Goal: Task Accomplishment & Management: Complete application form

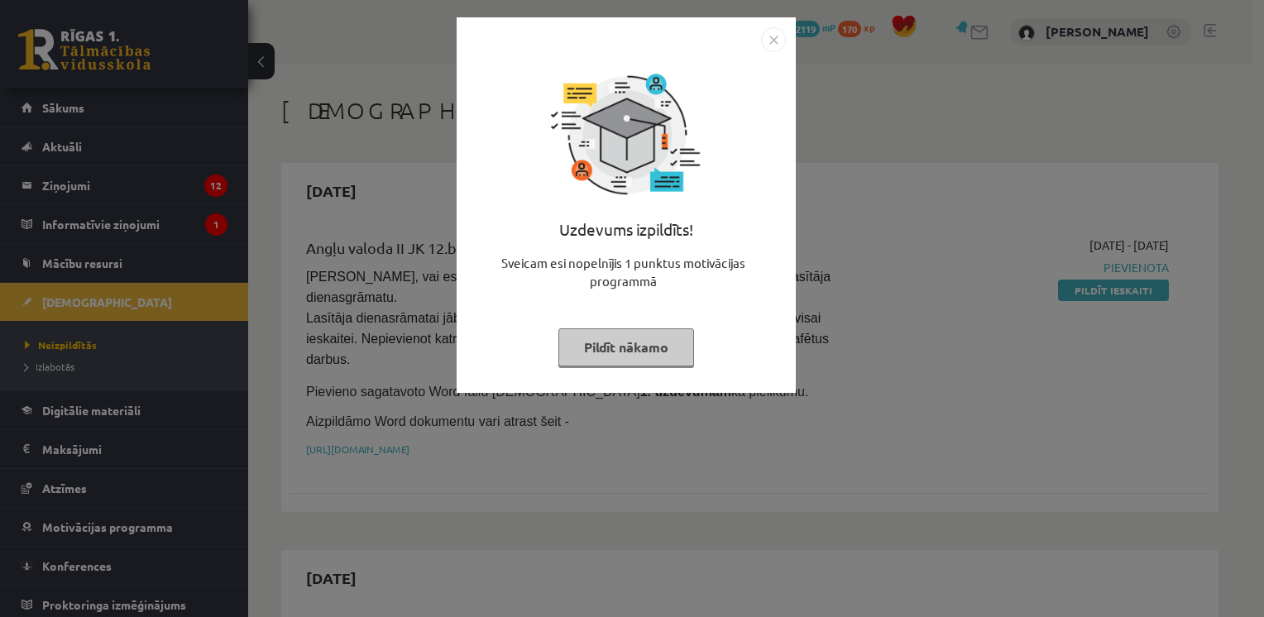
click at [648, 346] on button "Pildīt nākamo" at bounding box center [627, 348] width 136 height 38
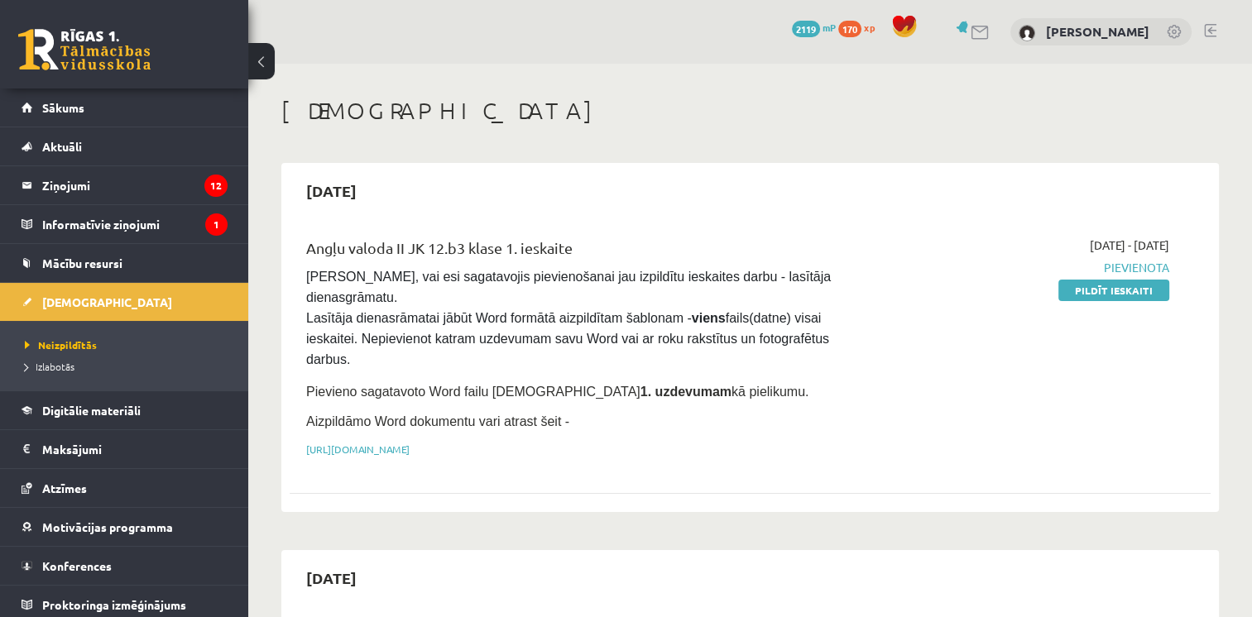
drag, startPoint x: 1073, startPoint y: 288, endPoint x: 709, endPoint y: 85, distance: 416.7
click at [1073, 288] on link "Pildīt ieskaiti" at bounding box center [1113, 291] width 111 height 22
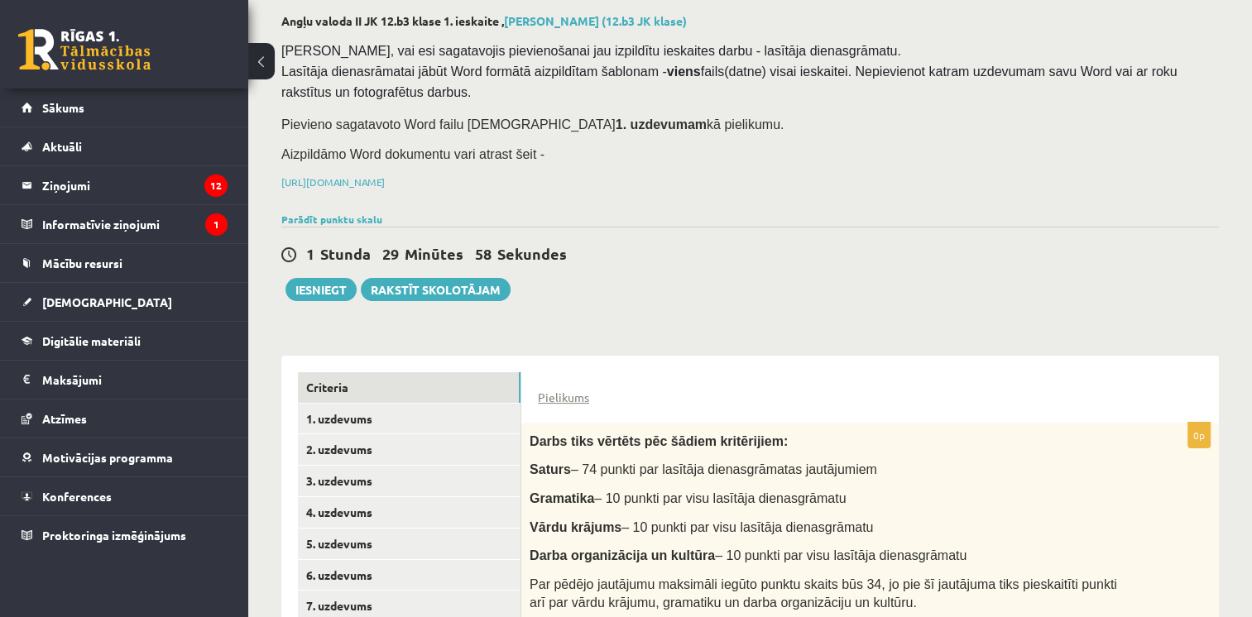
scroll to position [240, 0]
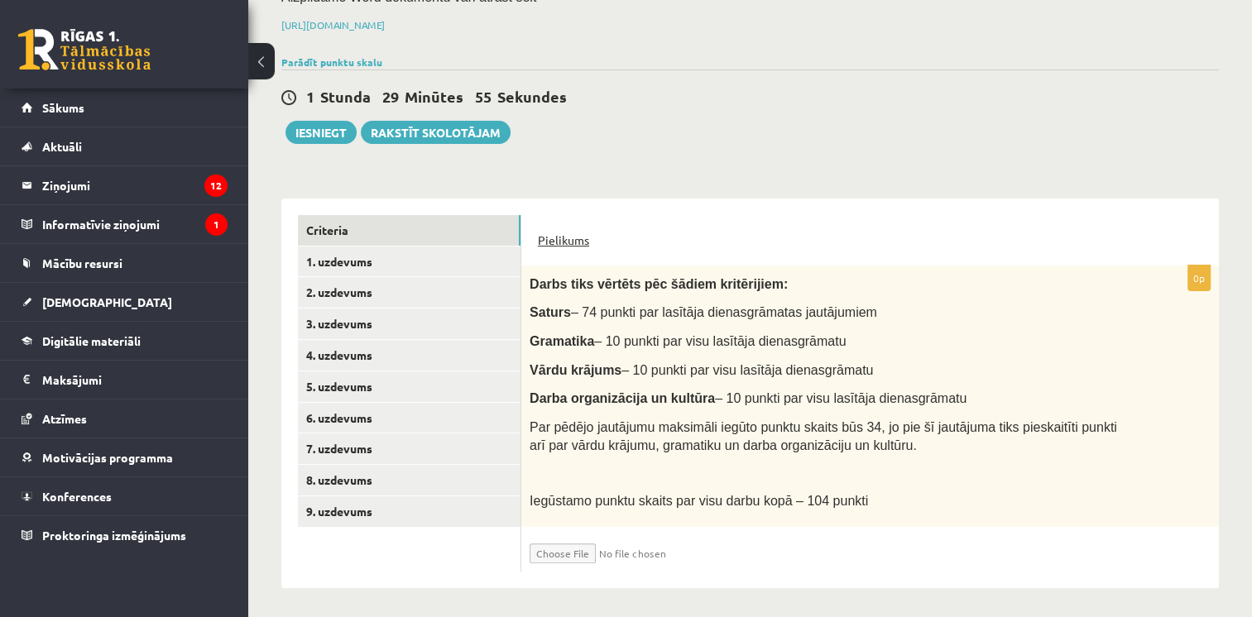
click at [559, 237] on link "Pielikums" at bounding box center [563, 240] width 51 height 17
click at [376, 263] on link "1. uzdevums" at bounding box center [409, 262] width 223 height 31
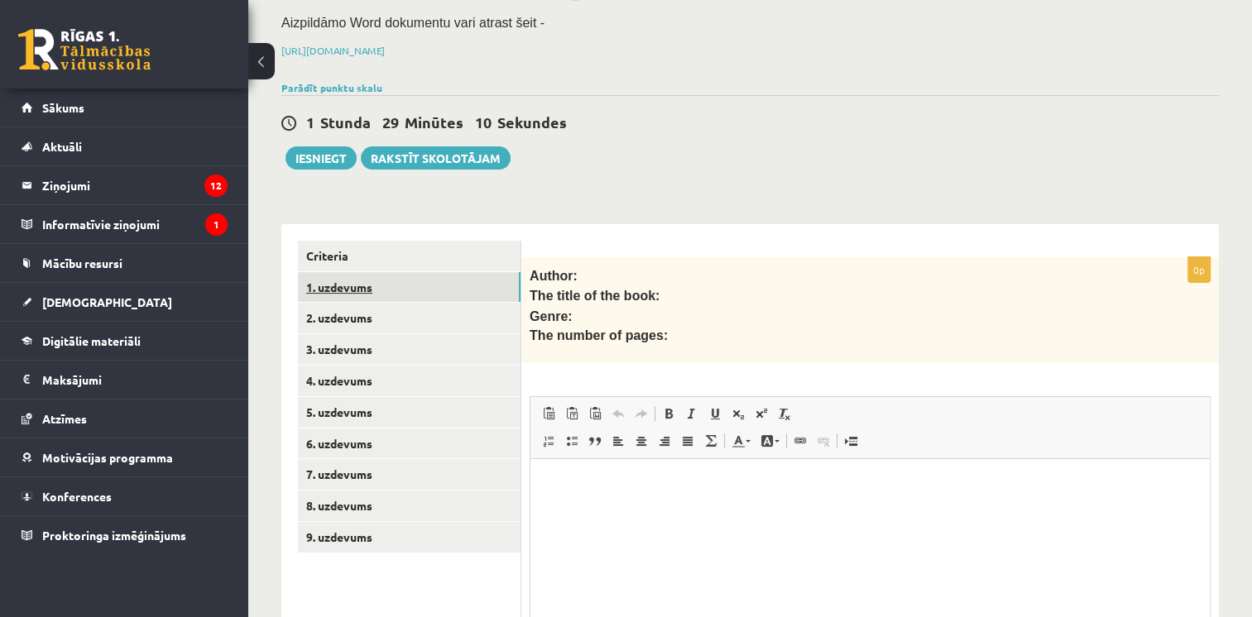
scroll to position [0, 0]
click at [386, 260] on link "Criteria" at bounding box center [409, 256] width 223 height 31
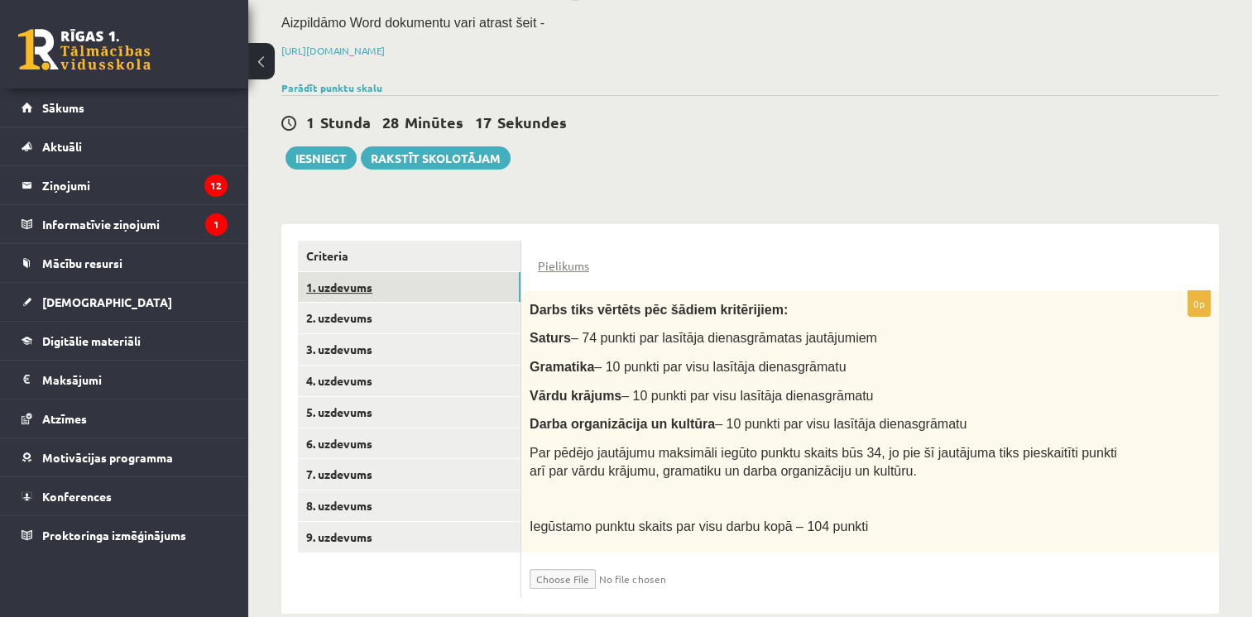
click at [432, 285] on link "1. uzdevums" at bounding box center [409, 287] width 223 height 31
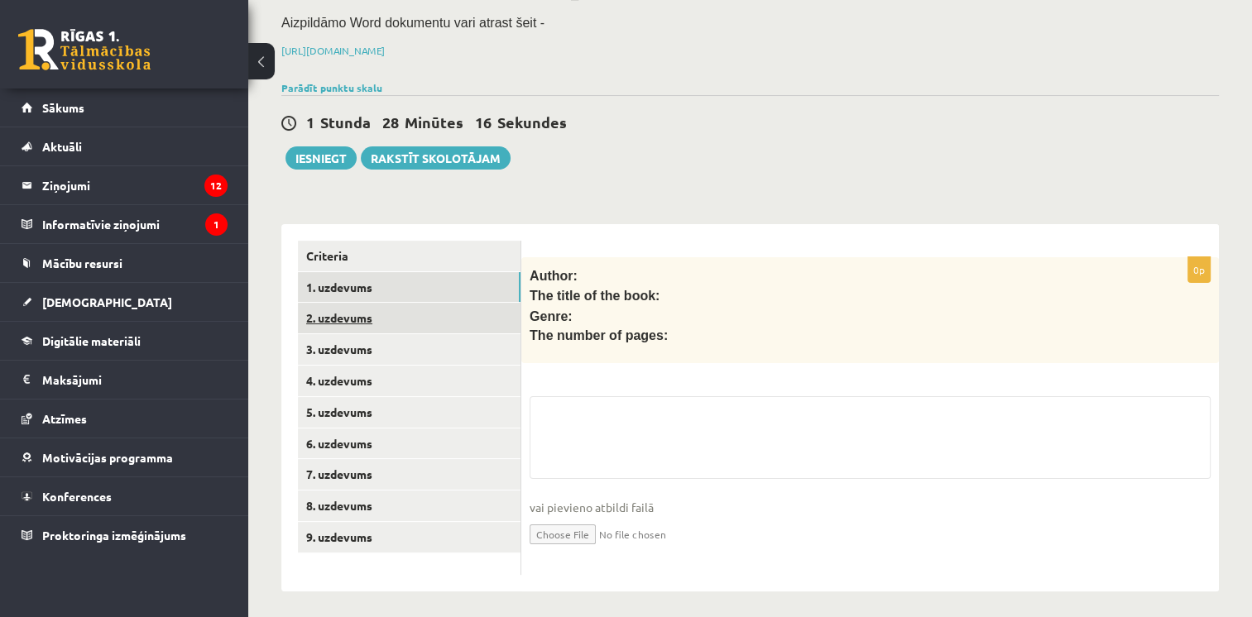
click at [423, 319] on link "2. uzdevums" at bounding box center [409, 318] width 223 height 31
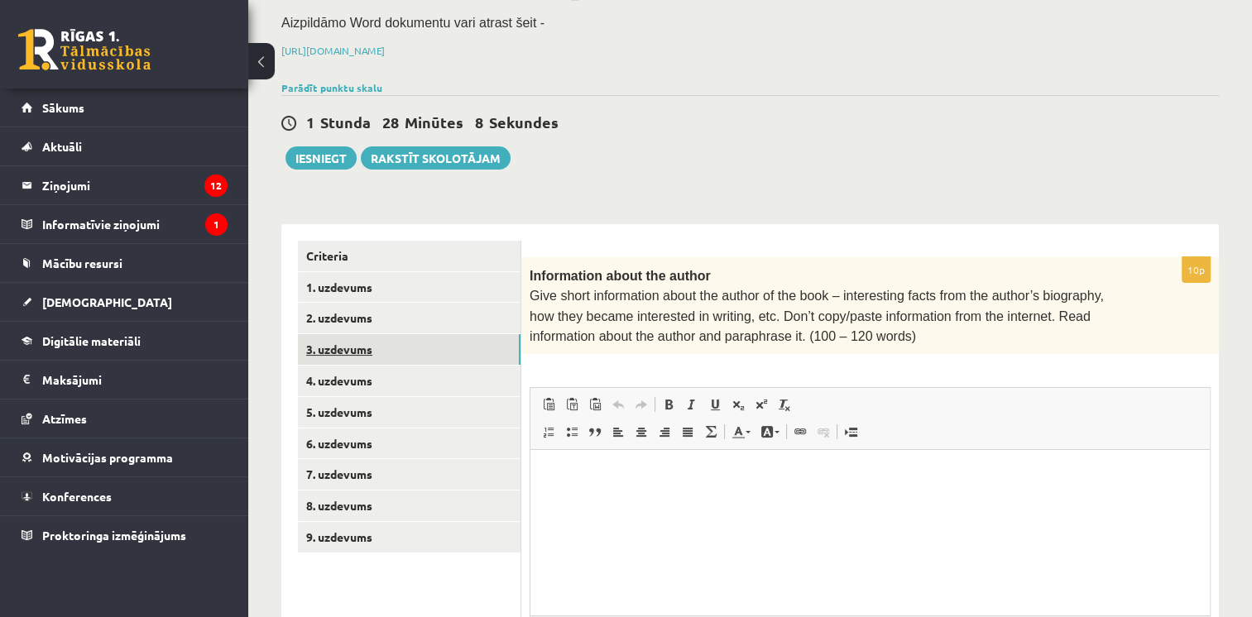
click at [414, 347] on link "3. uzdevums" at bounding box center [409, 349] width 223 height 31
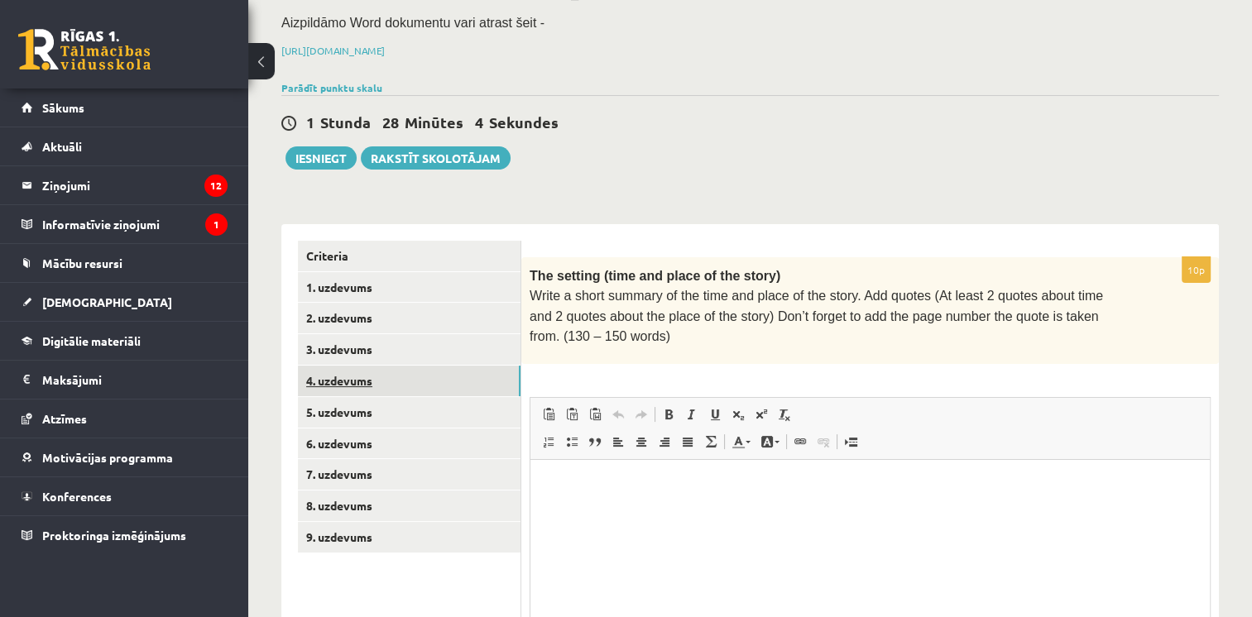
click at [415, 371] on link "4. uzdevums" at bounding box center [409, 381] width 223 height 31
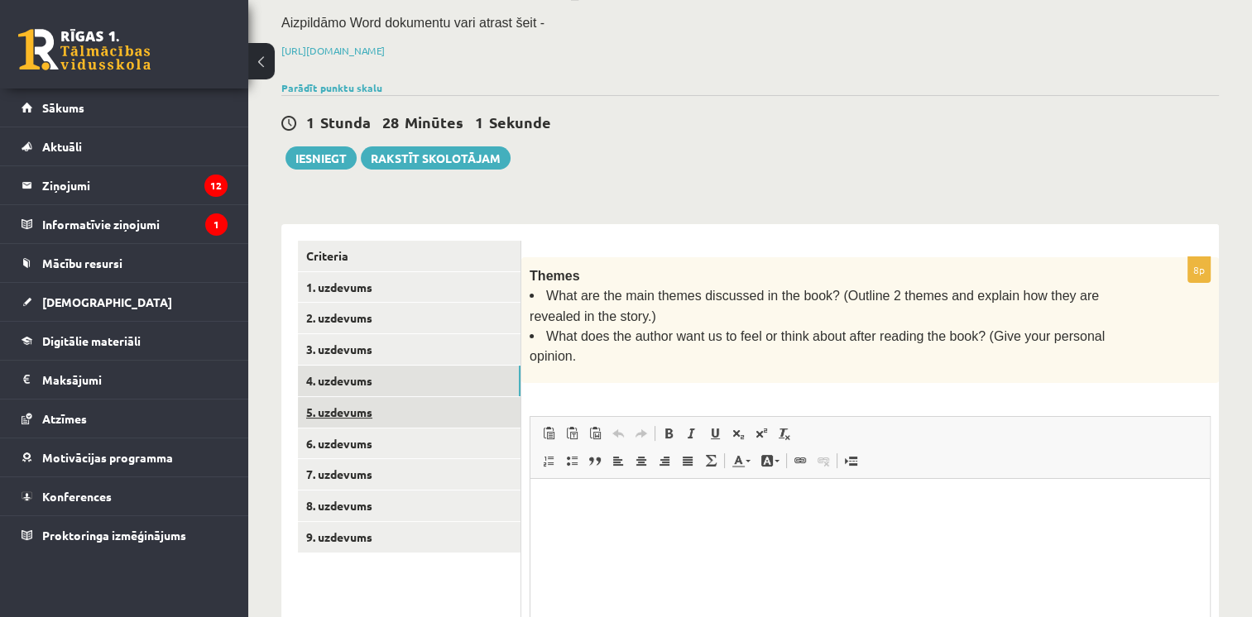
click at [420, 400] on link "5. uzdevums" at bounding box center [409, 412] width 223 height 31
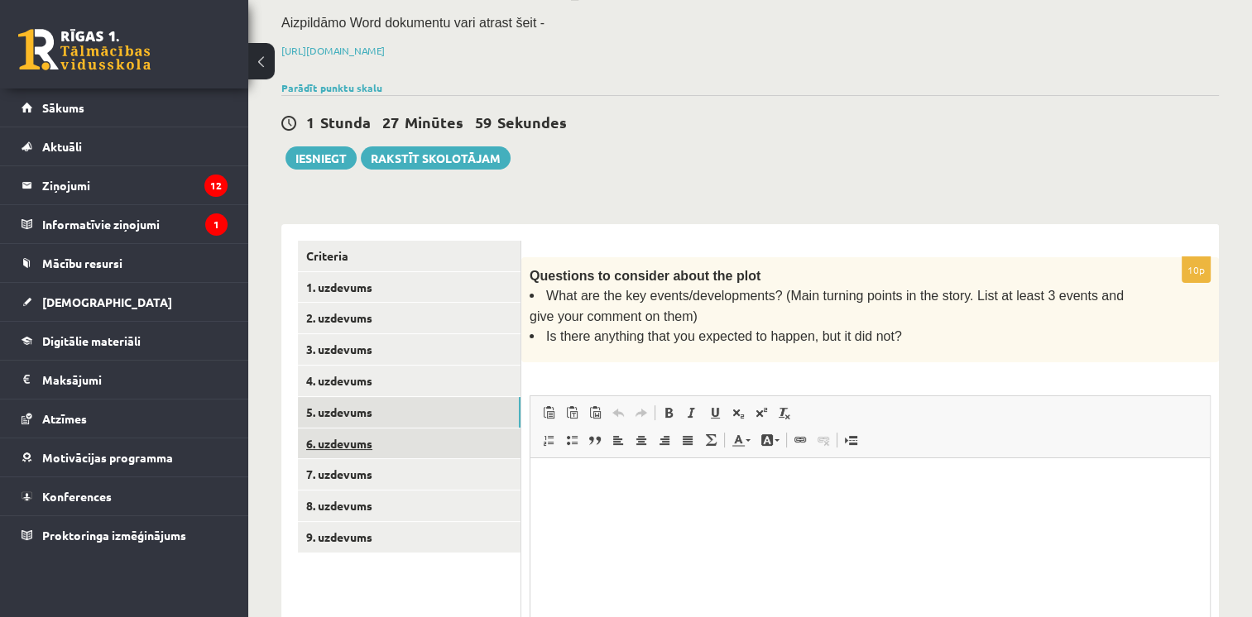
click at [420, 444] on link "6. uzdevums" at bounding box center [409, 444] width 223 height 31
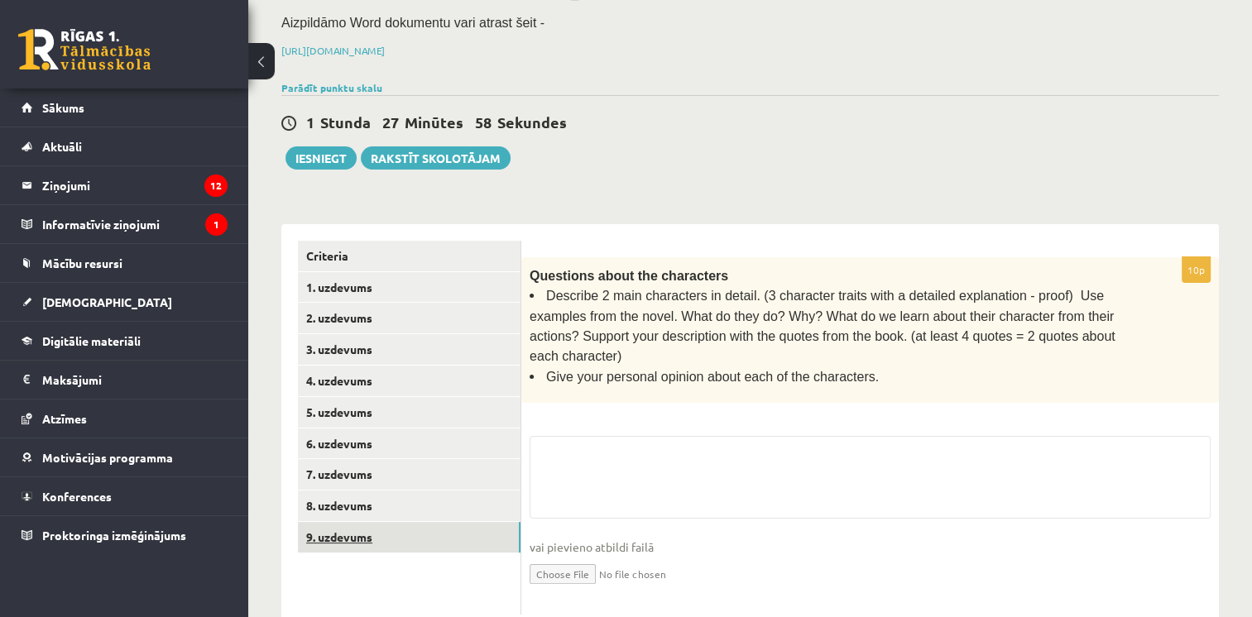
click at [423, 548] on link "9. uzdevums" at bounding box center [409, 537] width 223 height 31
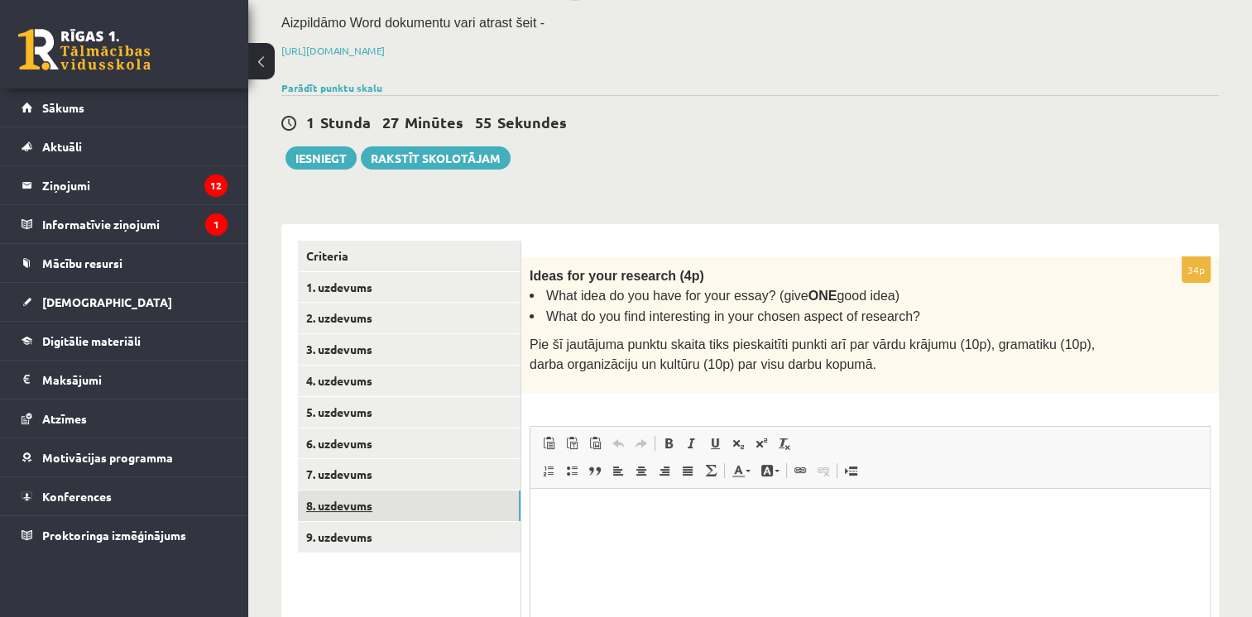
click at [414, 503] on link "8. uzdevums" at bounding box center [409, 506] width 223 height 31
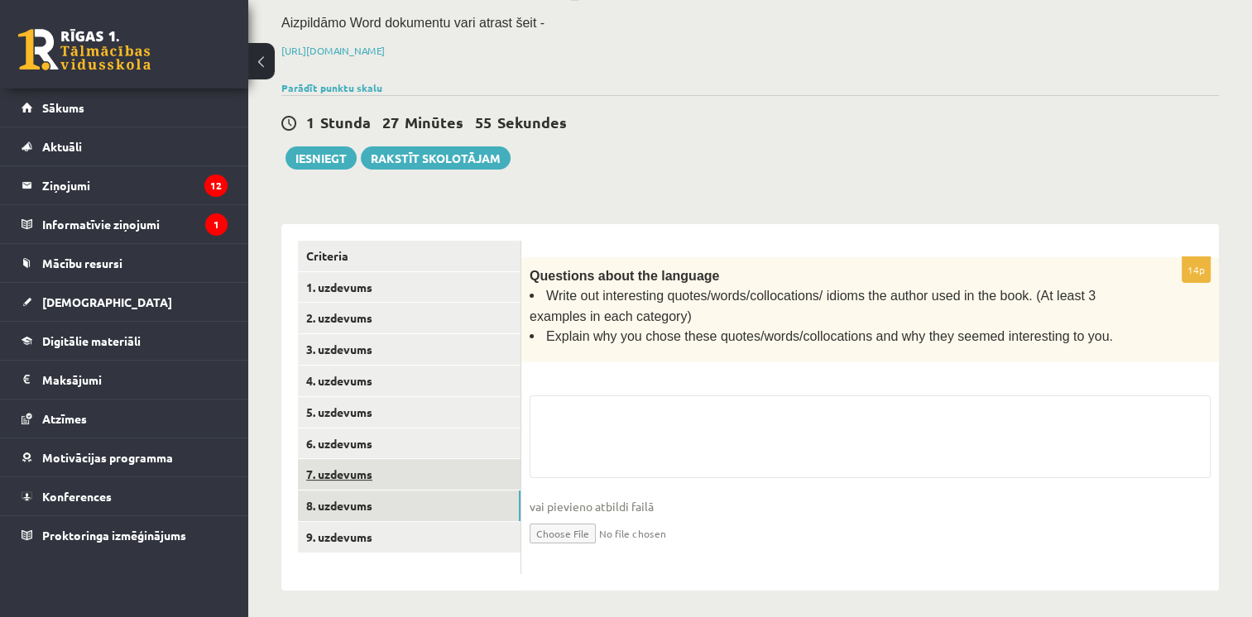
scroll to position [213, 0]
click at [410, 463] on link "7. uzdevums" at bounding box center [409, 475] width 223 height 31
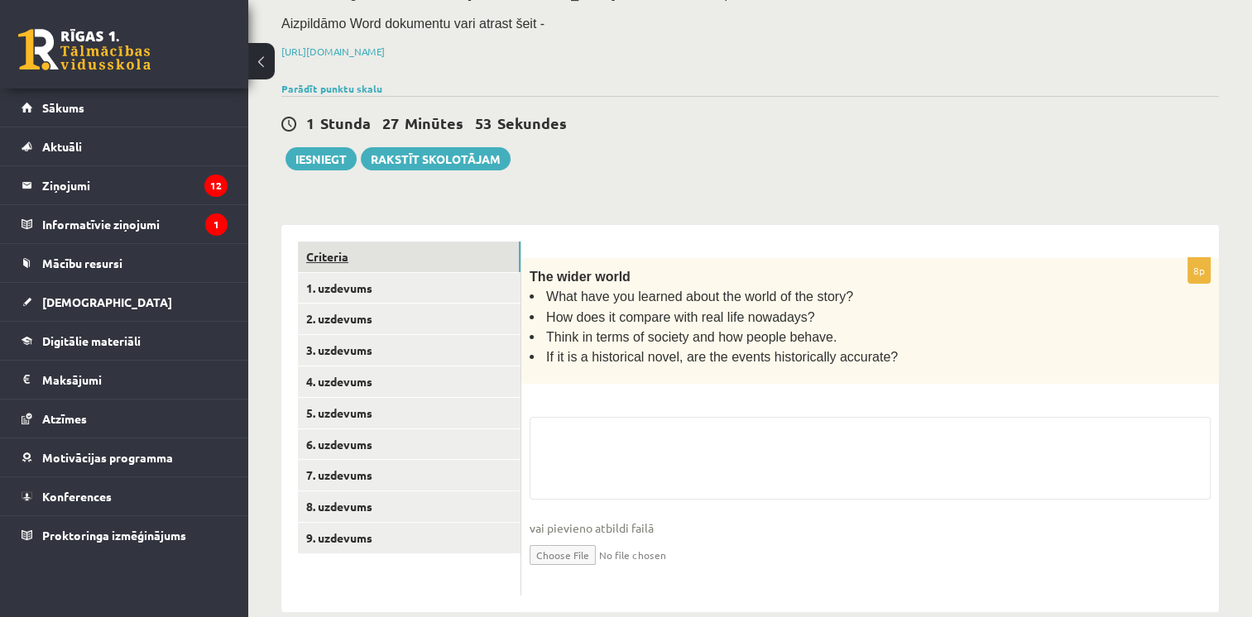
click at [401, 249] on link "Criteria" at bounding box center [409, 257] width 223 height 31
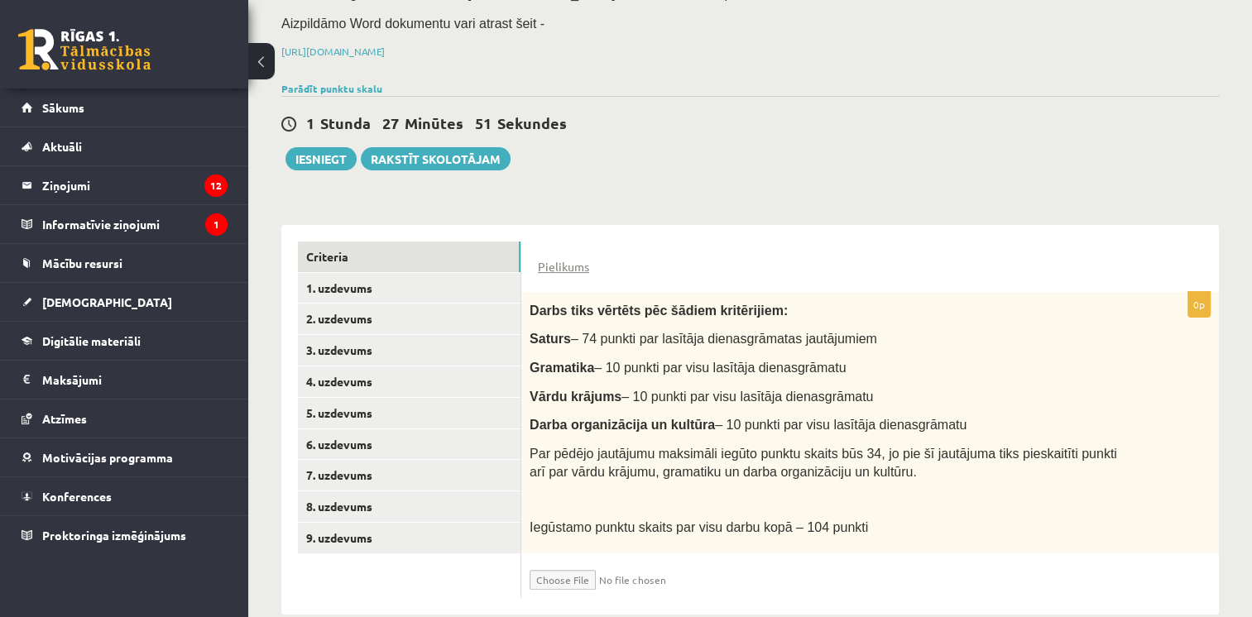
scroll to position [241, 0]
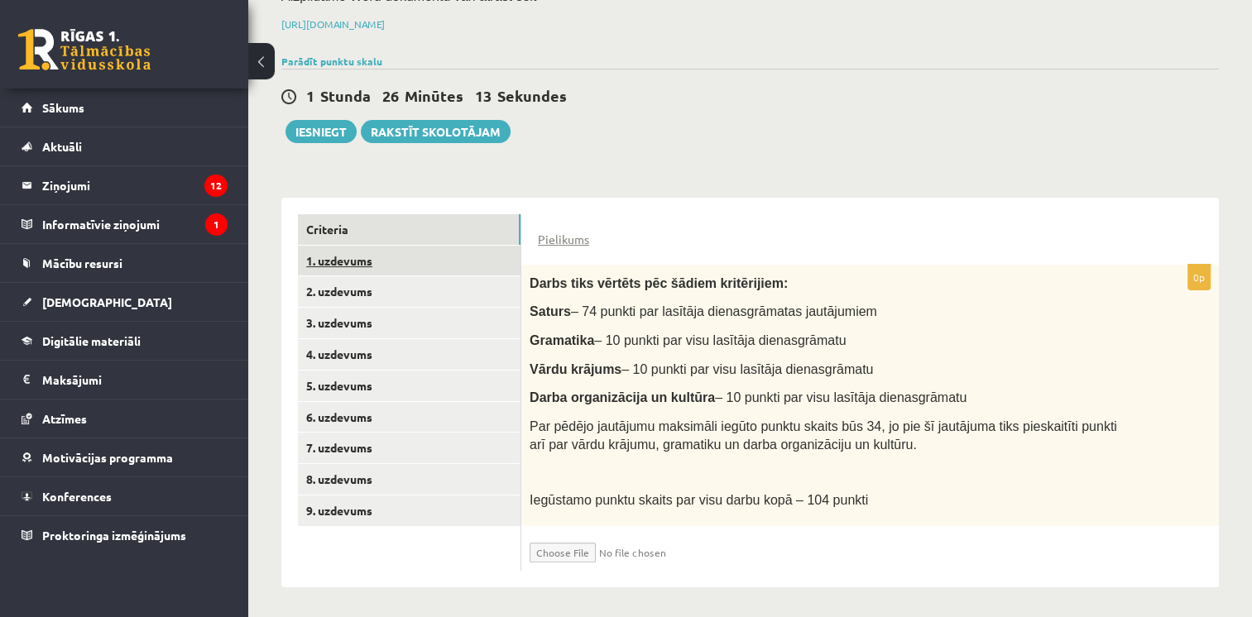
click at [476, 269] on link "1. uzdevums" at bounding box center [409, 261] width 223 height 31
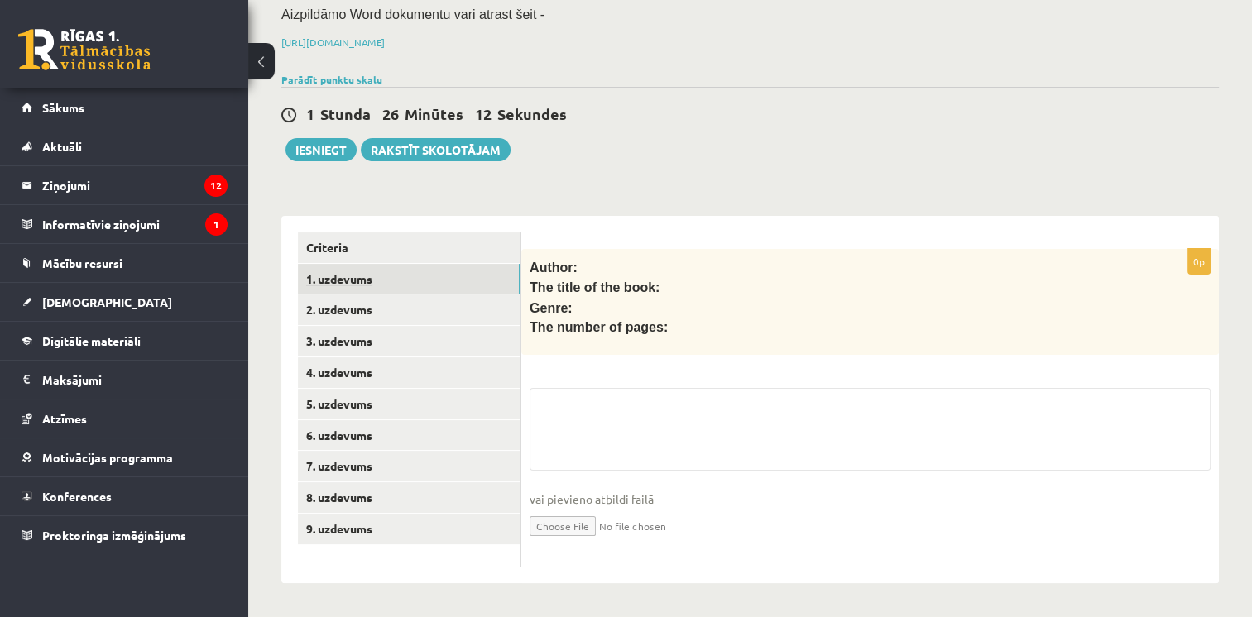
scroll to position [215, 0]
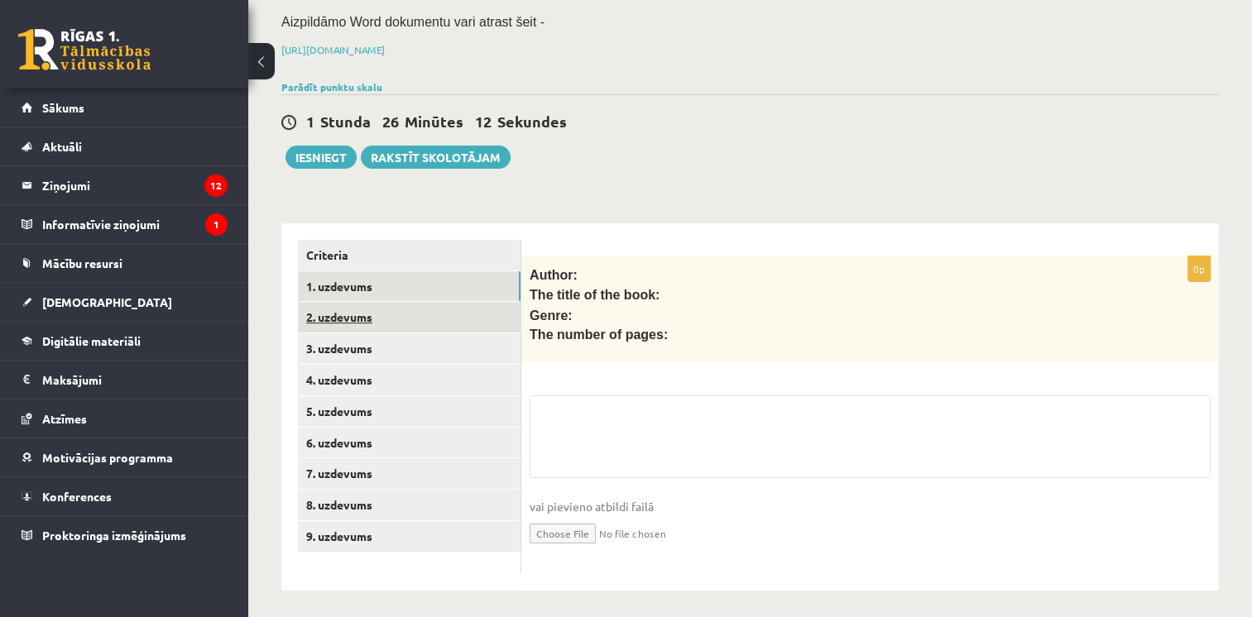
click at [467, 313] on link "2. uzdevums" at bounding box center [409, 317] width 223 height 31
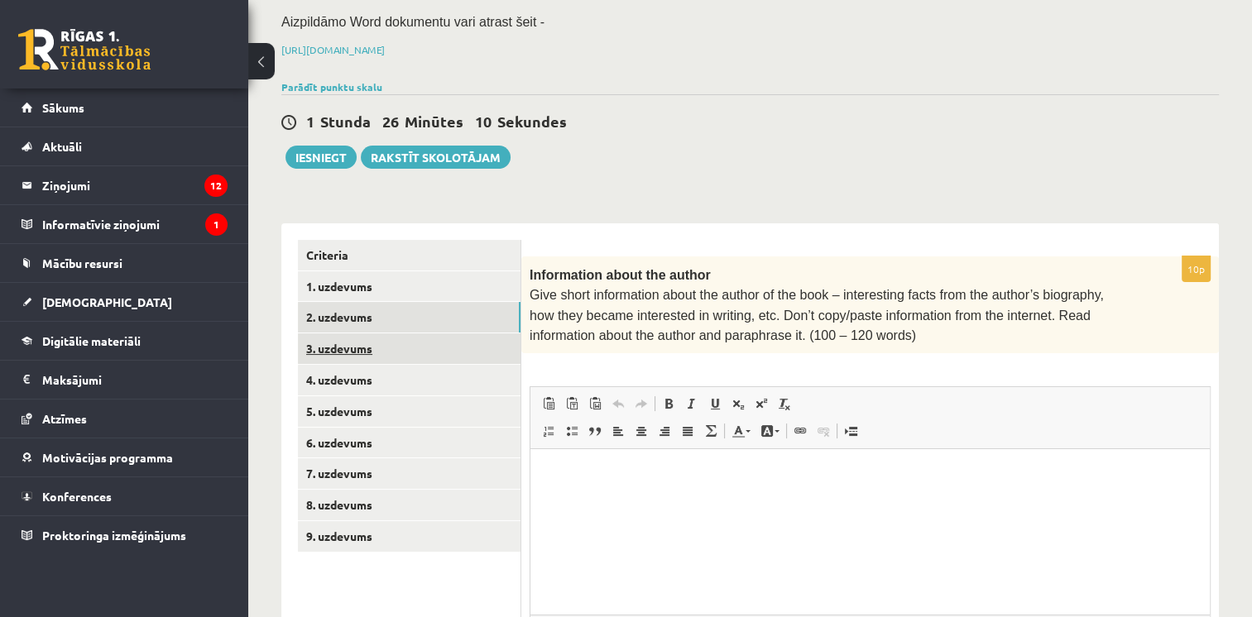
scroll to position [0, 0]
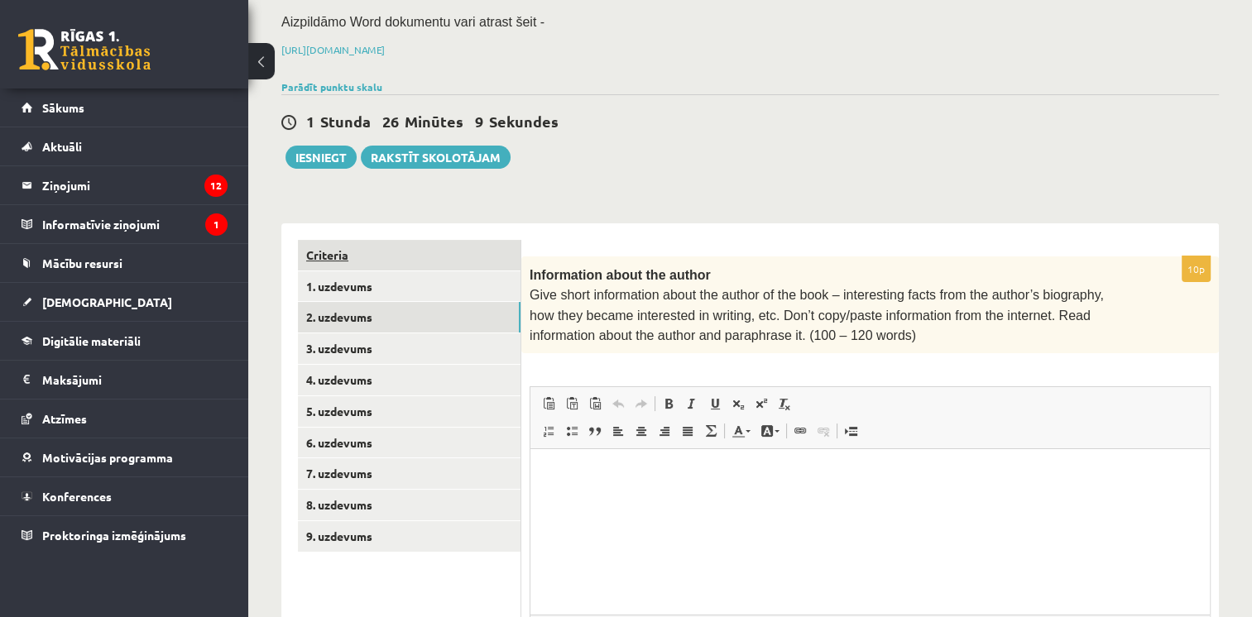
click at [444, 261] on link "Criteria" at bounding box center [409, 255] width 223 height 31
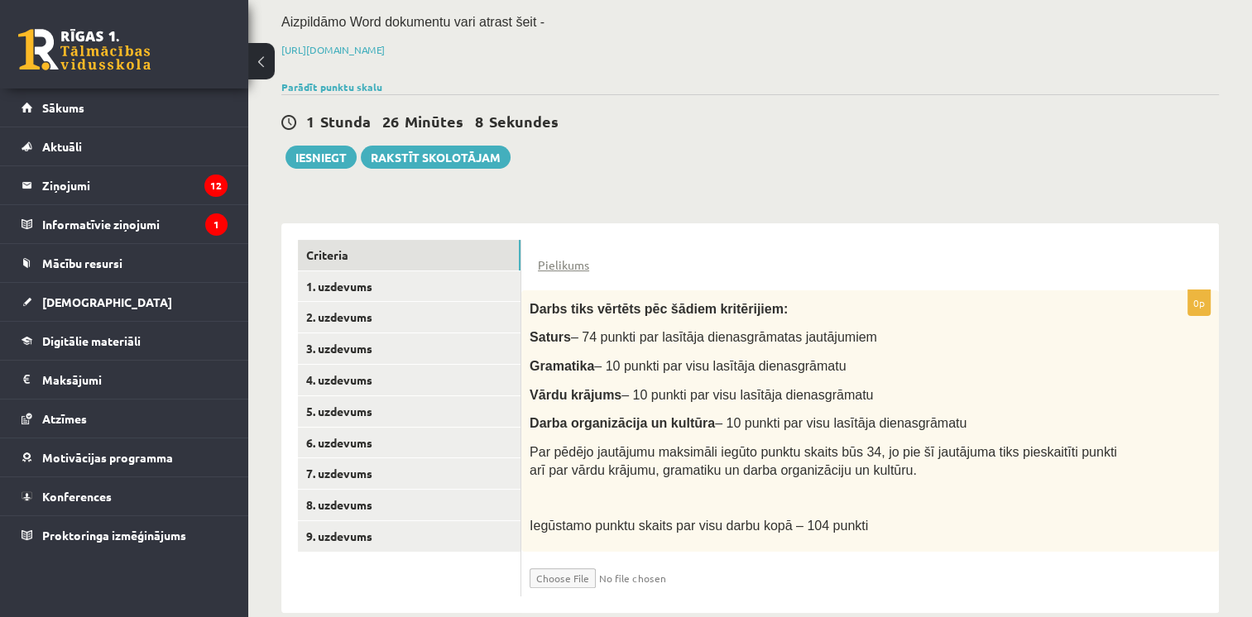
scroll to position [241, 0]
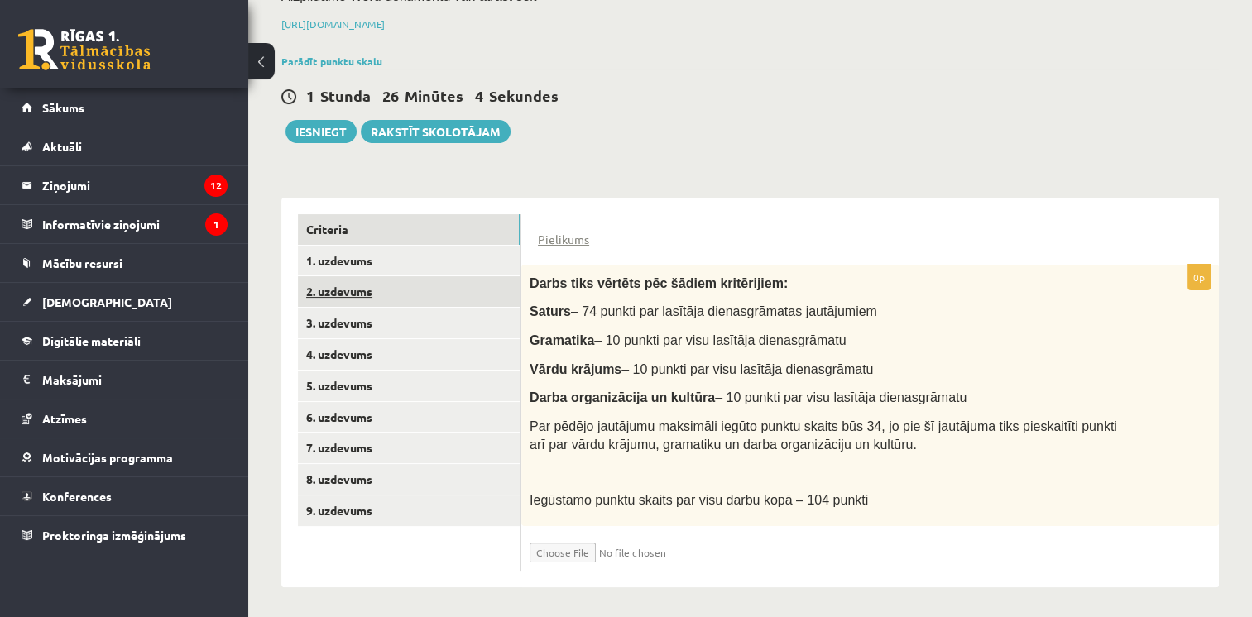
click at [441, 286] on link "2. uzdevums" at bounding box center [409, 291] width 223 height 31
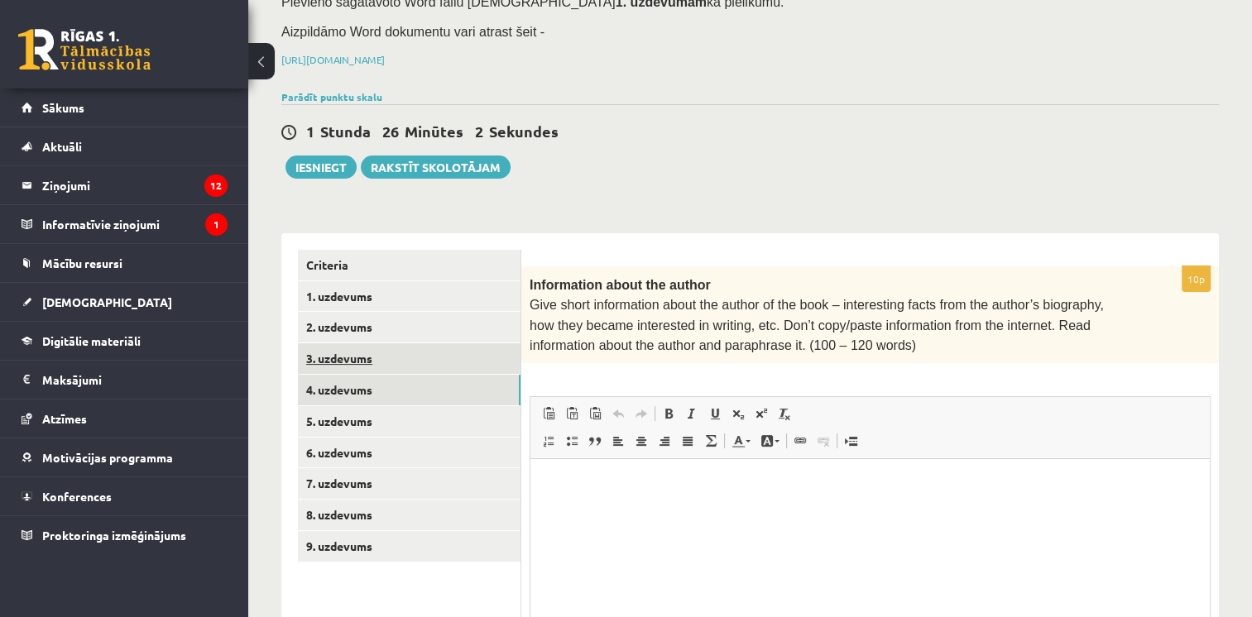
click at [441, 375] on link "4. uzdevums" at bounding box center [409, 390] width 223 height 31
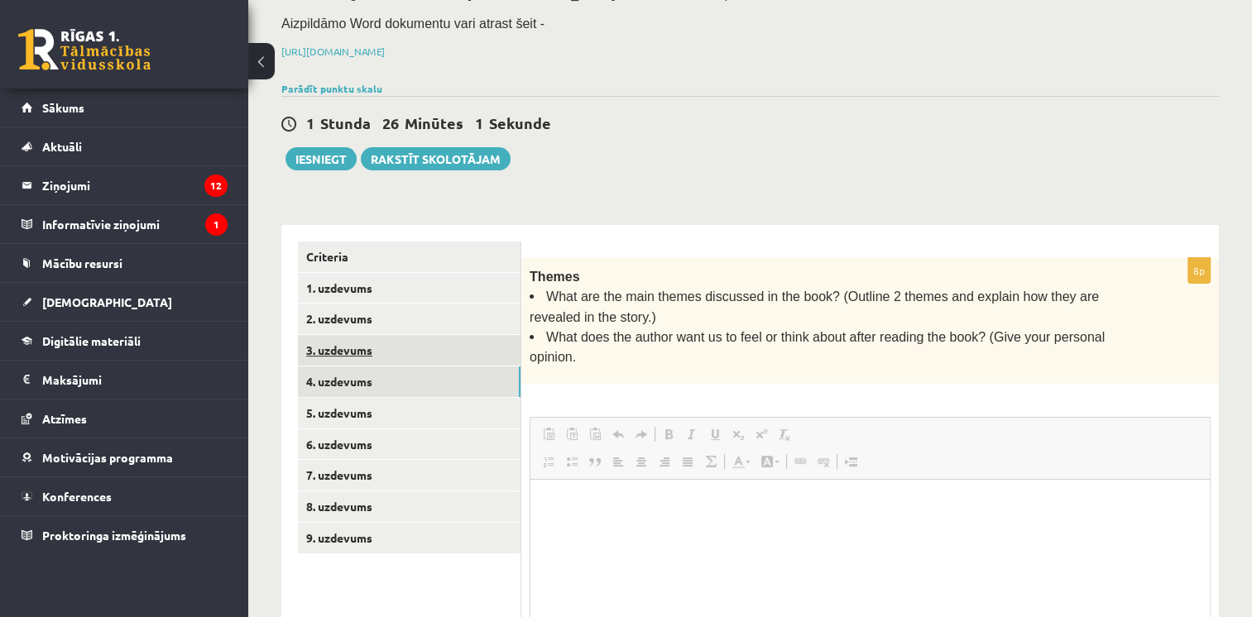
scroll to position [241, 0]
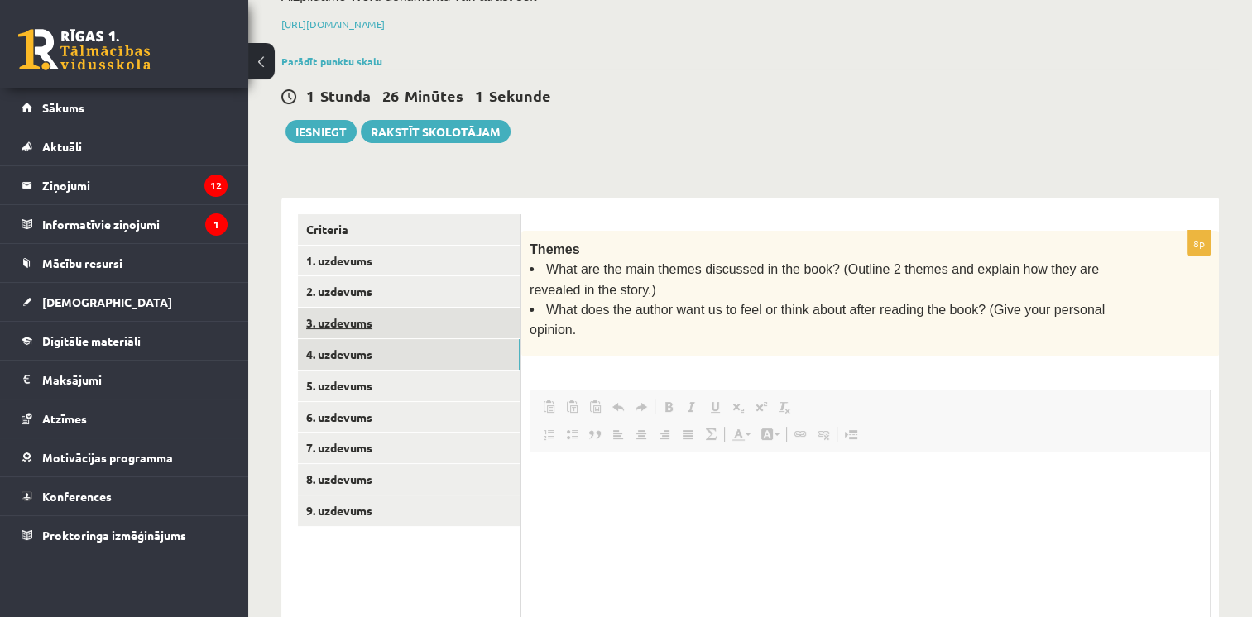
click at [425, 352] on link "4. uzdevums" at bounding box center [409, 354] width 223 height 31
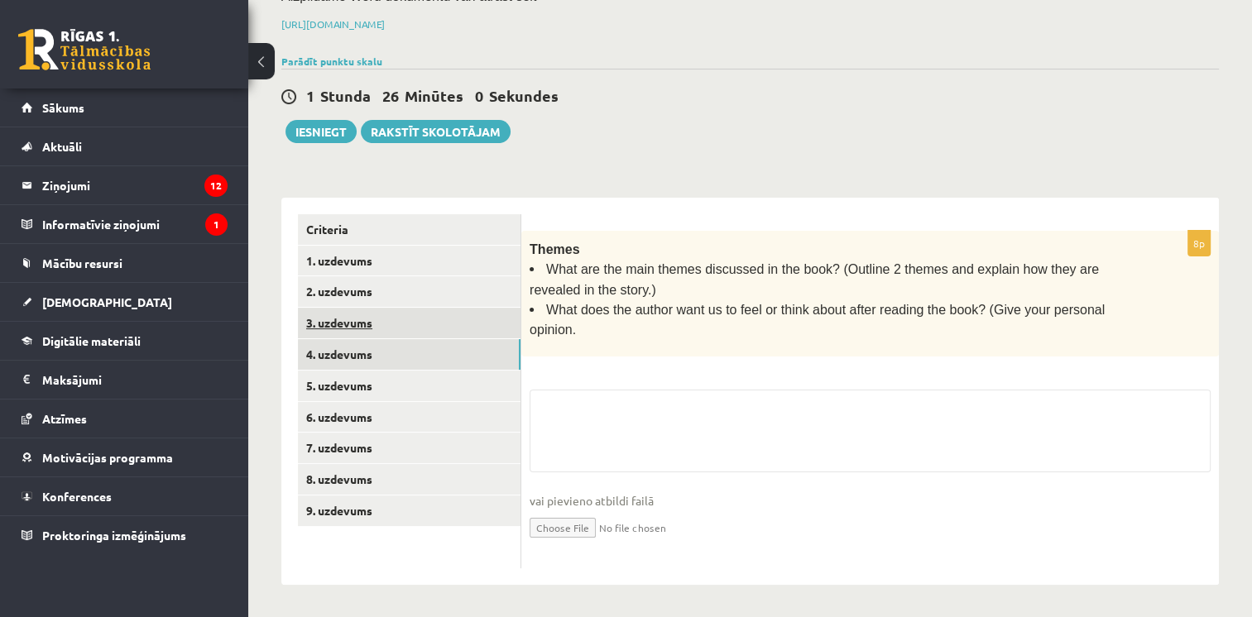
scroll to position [213, 0]
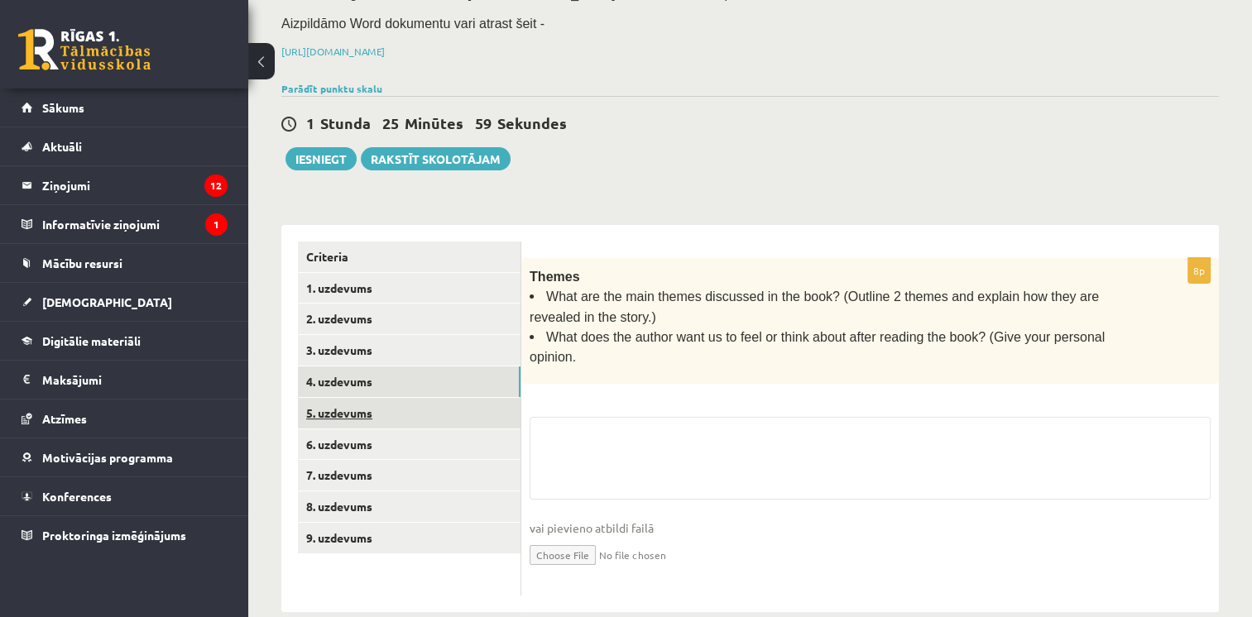
click at [426, 412] on link "5. uzdevums" at bounding box center [409, 413] width 223 height 31
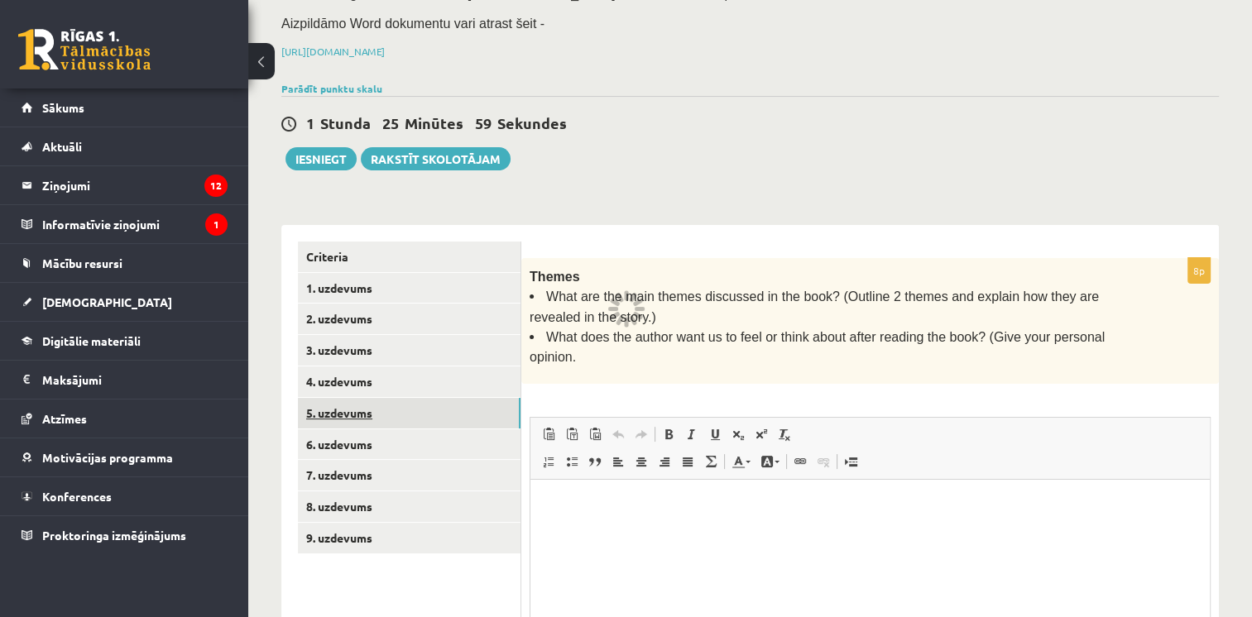
scroll to position [0, 0]
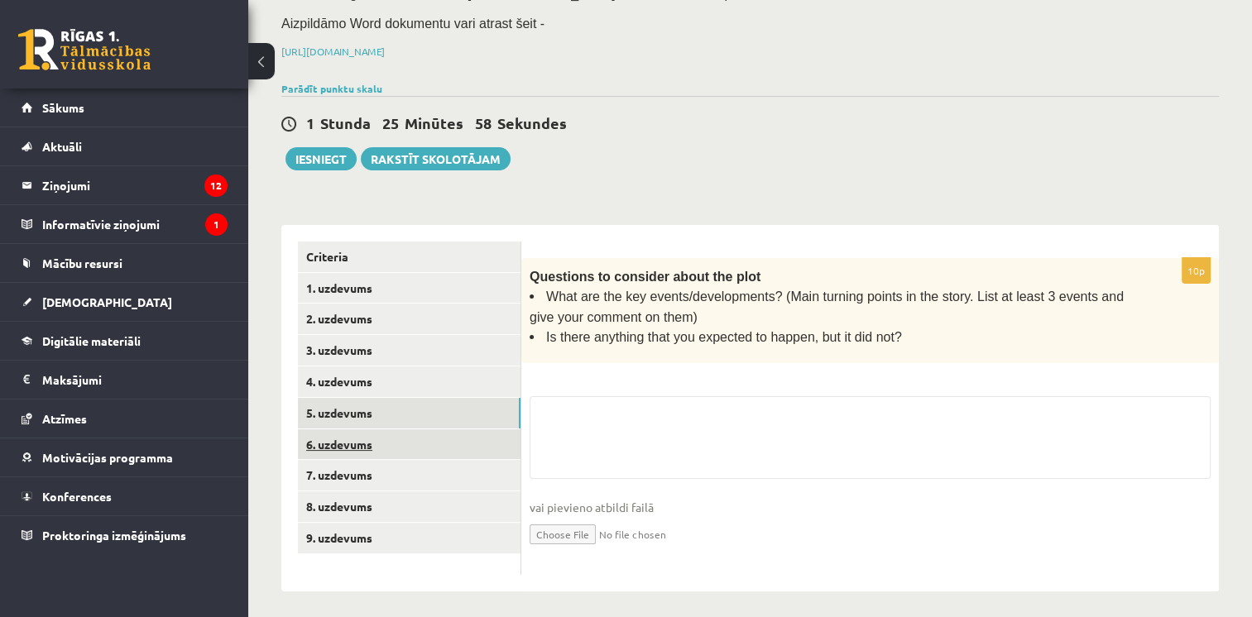
click at [426, 432] on link "6. uzdevums" at bounding box center [409, 444] width 223 height 31
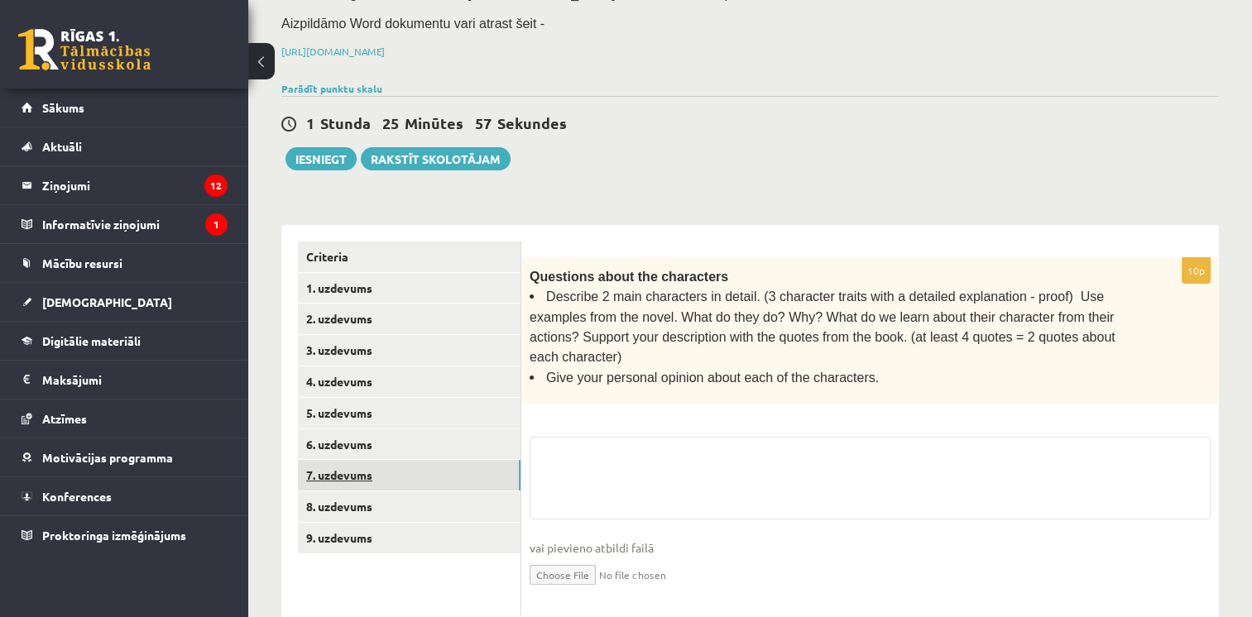
click at [423, 468] on link "7. uzdevums" at bounding box center [409, 475] width 223 height 31
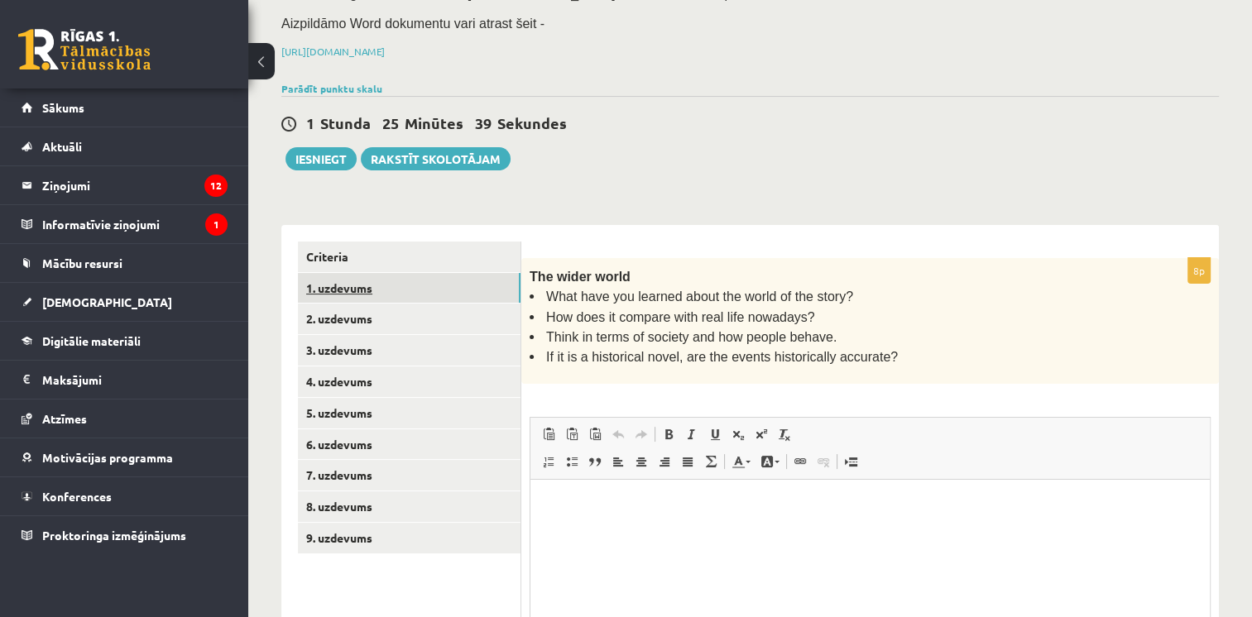
click at [424, 288] on link "1. uzdevums" at bounding box center [409, 288] width 223 height 31
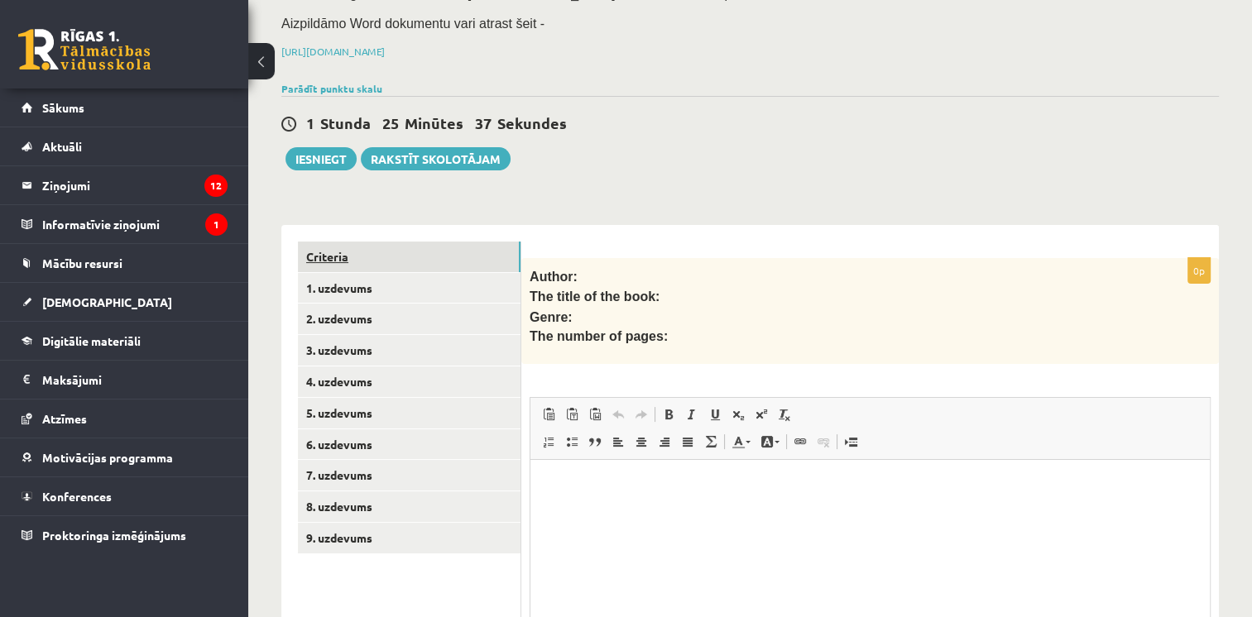
click at [426, 265] on link "Criteria" at bounding box center [409, 257] width 223 height 31
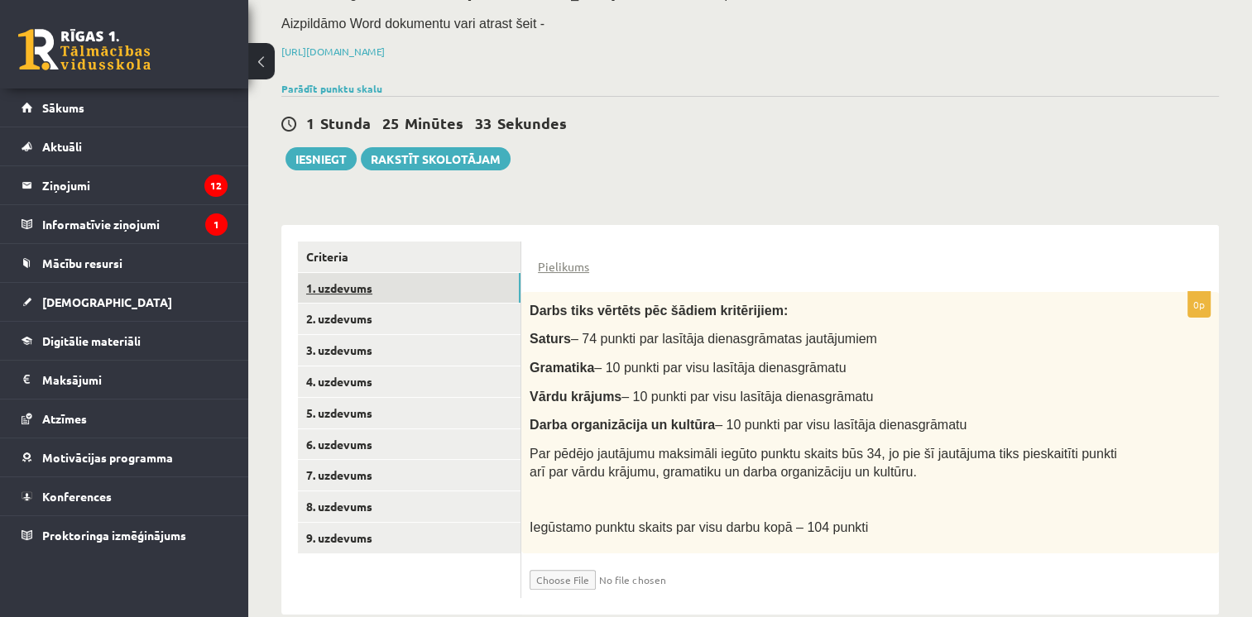
click at [423, 278] on link "1. uzdevums" at bounding box center [409, 288] width 223 height 31
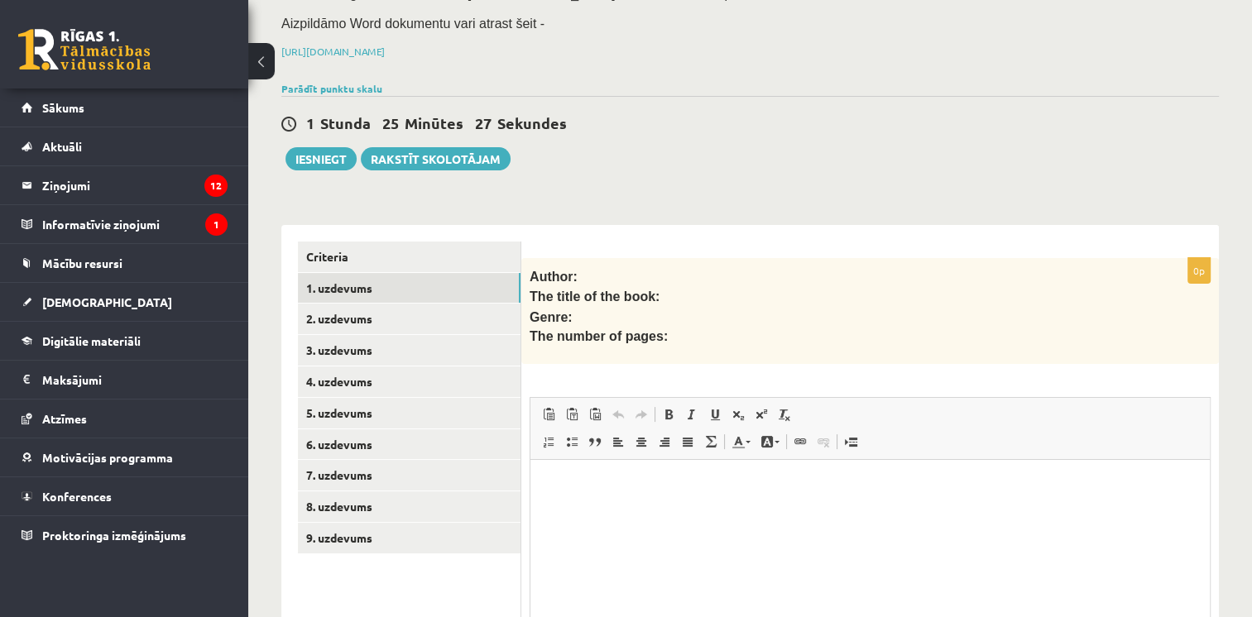
drag, startPoint x: 415, startPoint y: 305, endPoint x: 565, endPoint y: 225, distance: 169.9
click at [565, 225] on div "0p Author: The title of the book: Genre: The number of pages: Rich Text Editor,…" at bounding box center [870, 492] width 698 height 534
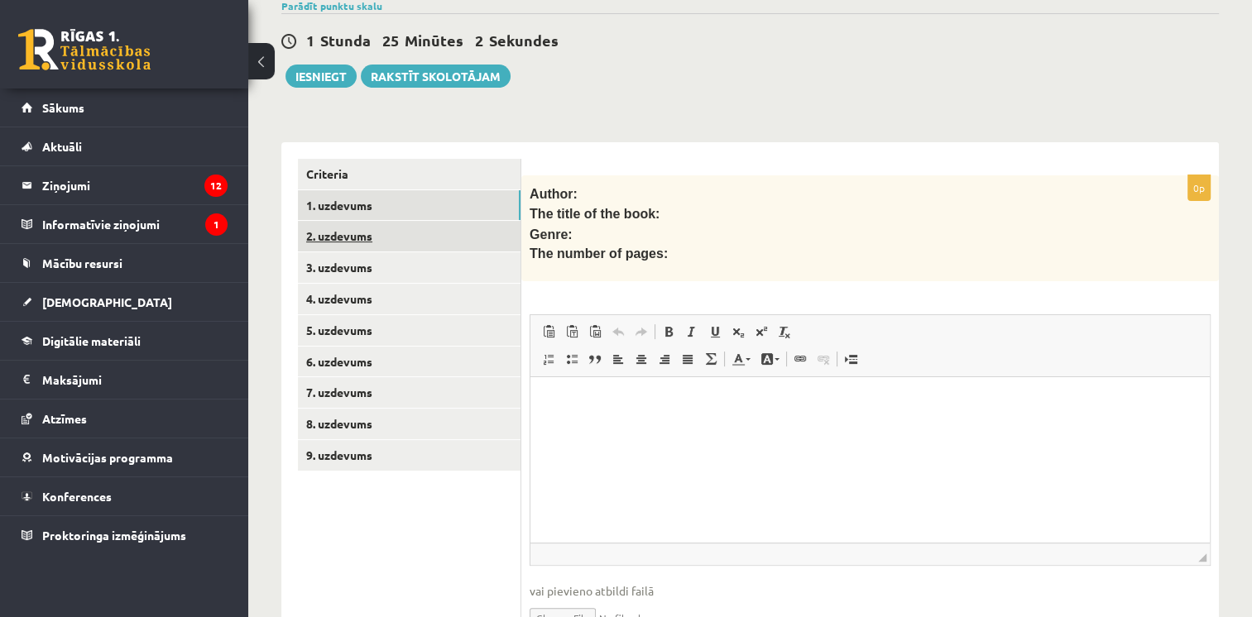
click at [384, 230] on link "2. uzdevums" at bounding box center [409, 236] width 223 height 31
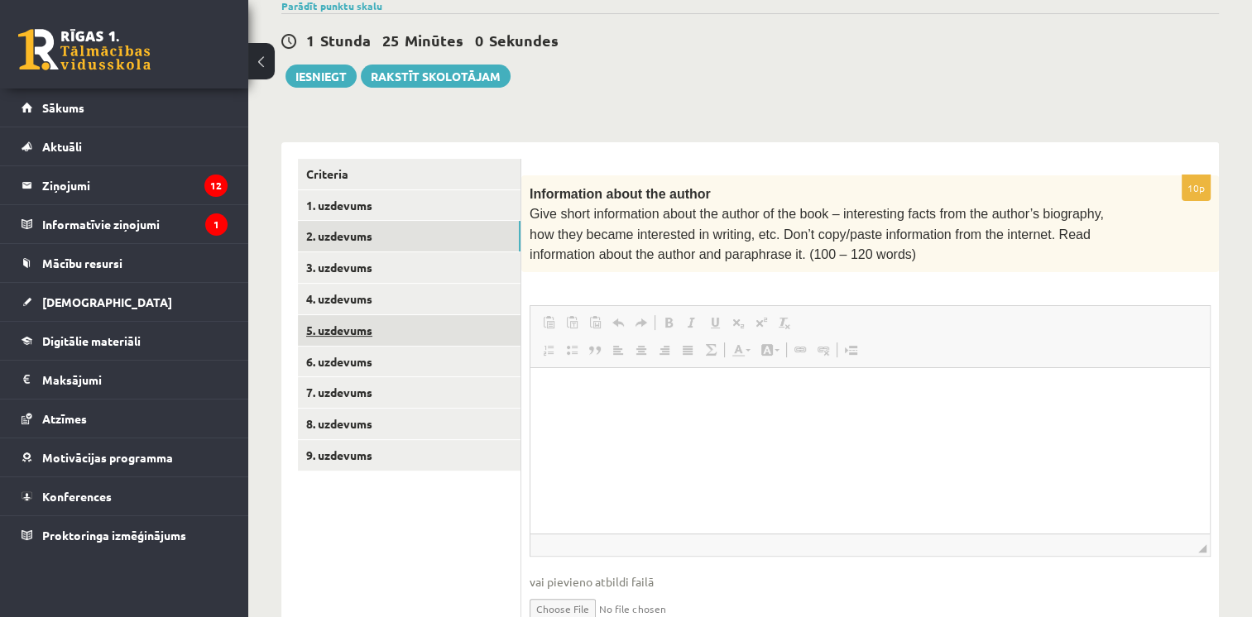
scroll to position [0, 0]
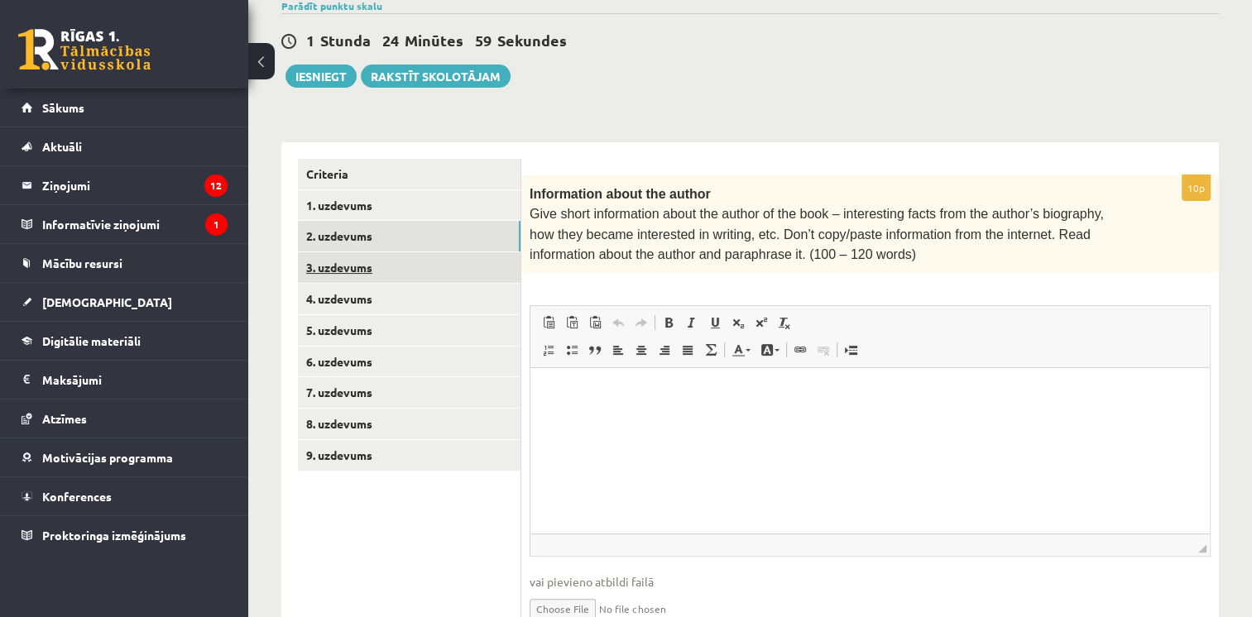
click at [376, 277] on link "3. uzdevums" at bounding box center [409, 267] width 223 height 31
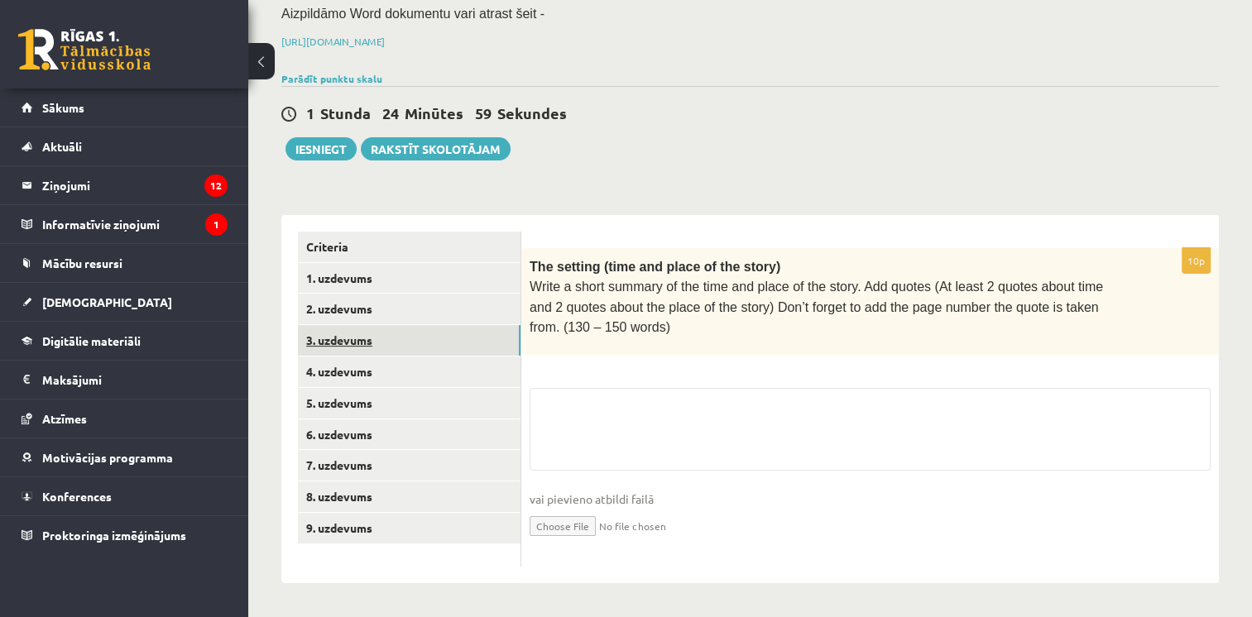
scroll to position [215, 0]
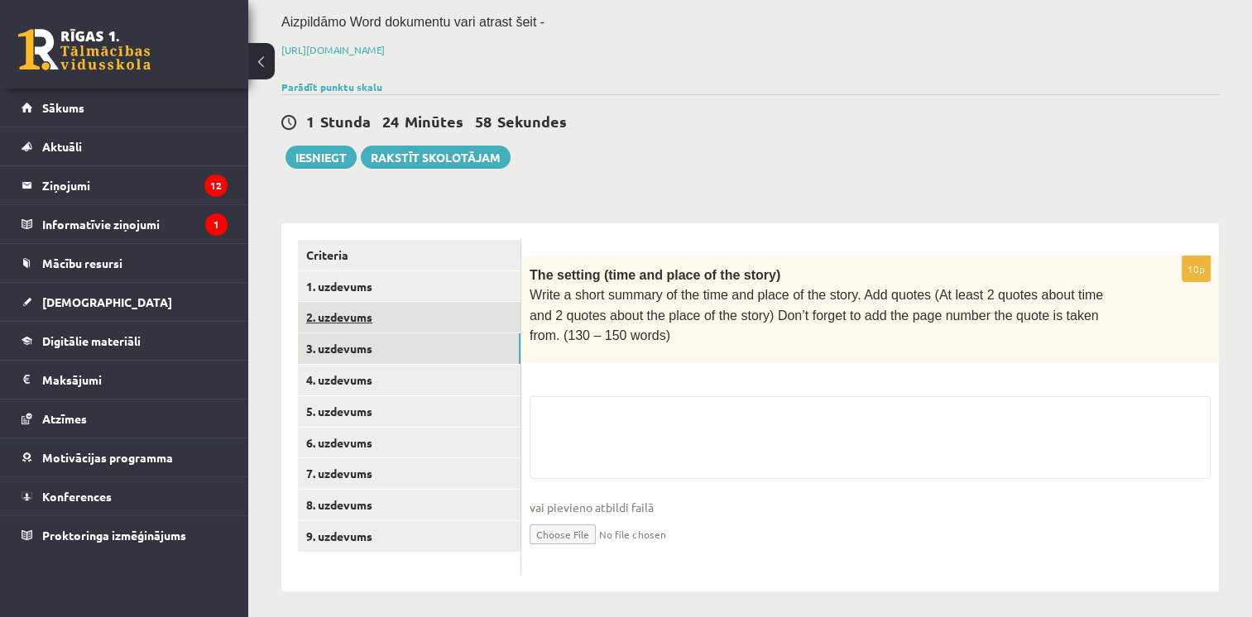
click at [377, 321] on link "2. uzdevums" at bounding box center [409, 317] width 223 height 31
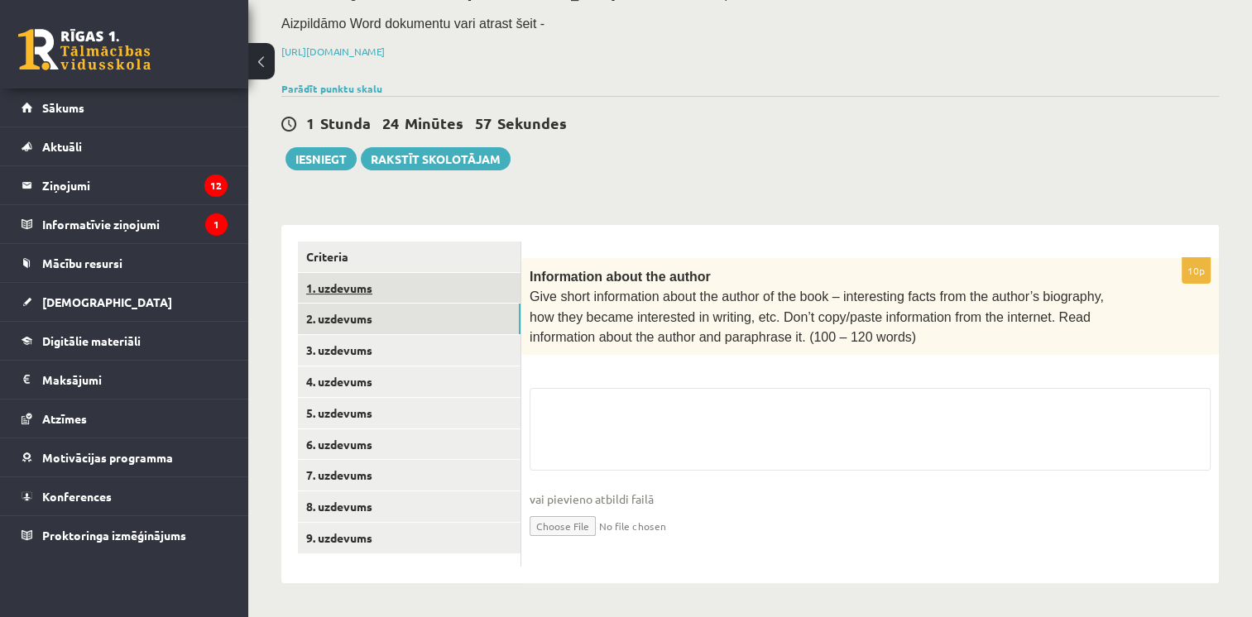
scroll to position [205, 0]
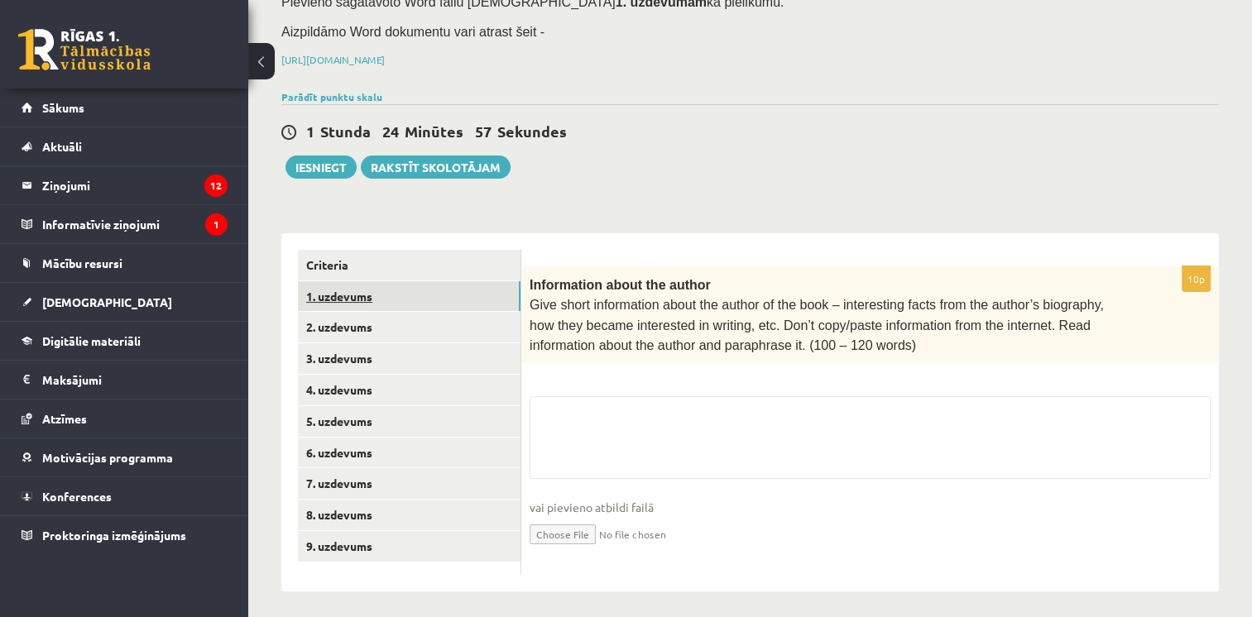
click at [372, 282] on link "1. uzdevums" at bounding box center [409, 296] width 223 height 31
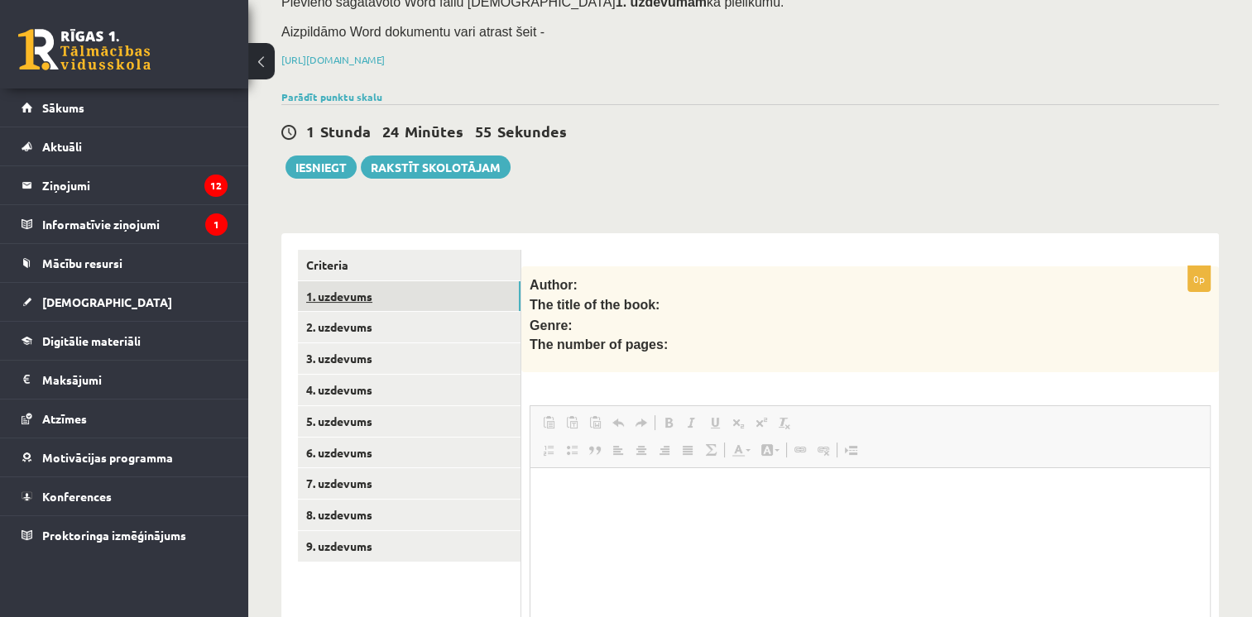
scroll to position [0, 0]
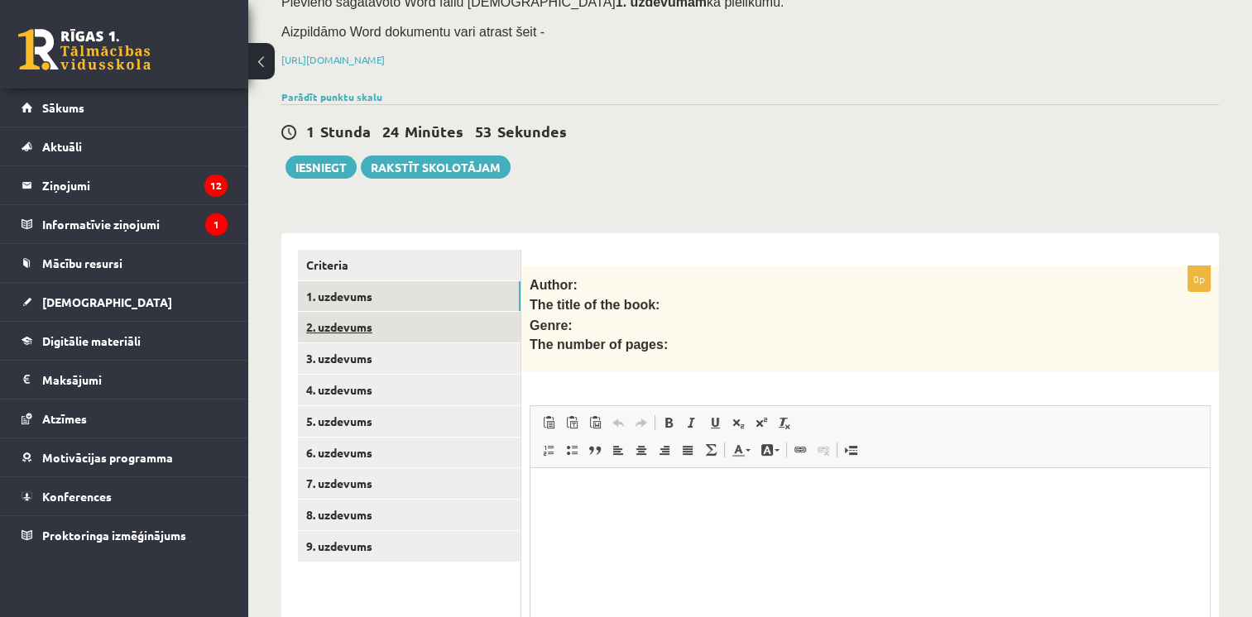
click at [354, 323] on link "2. uzdevums" at bounding box center [409, 327] width 223 height 31
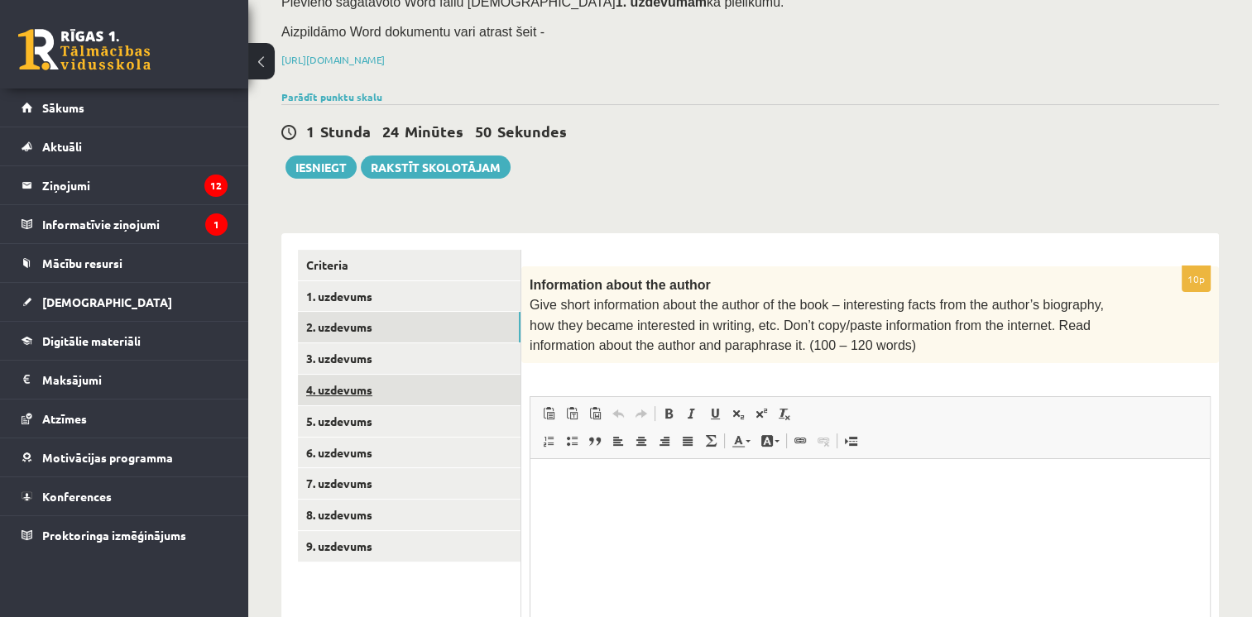
click at [350, 375] on link "4. uzdevums" at bounding box center [409, 390] width 223 height 31
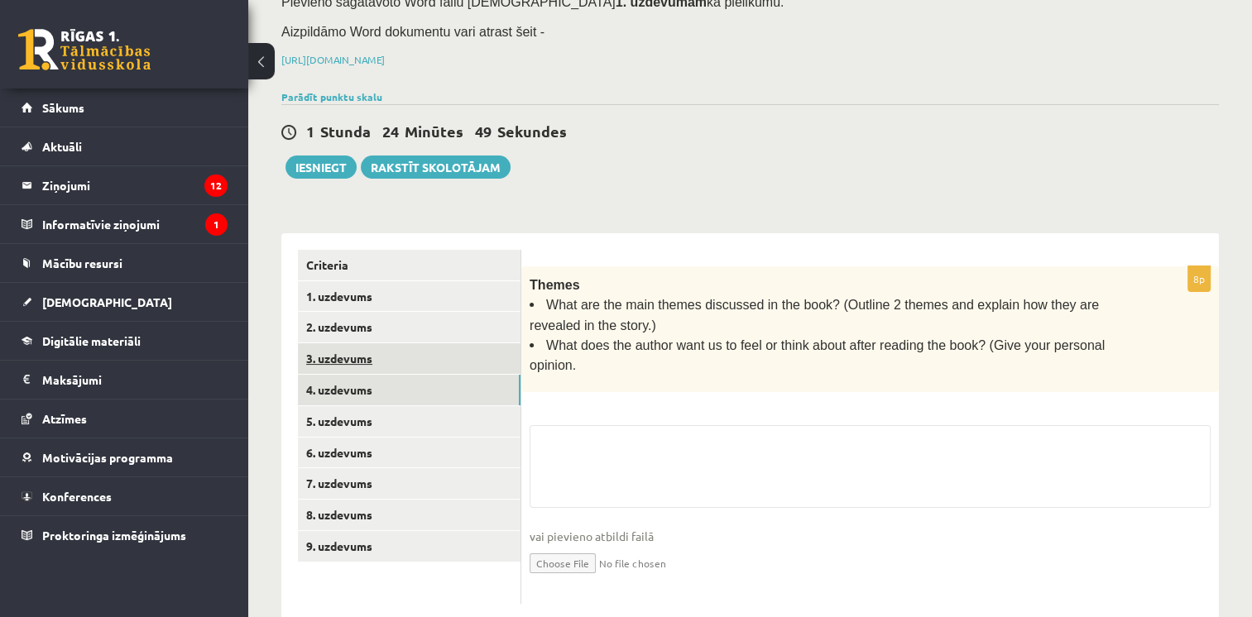
click at [348, 362] on link "3. uzdevums" at bounding box center [409, 358] width 223 height 31
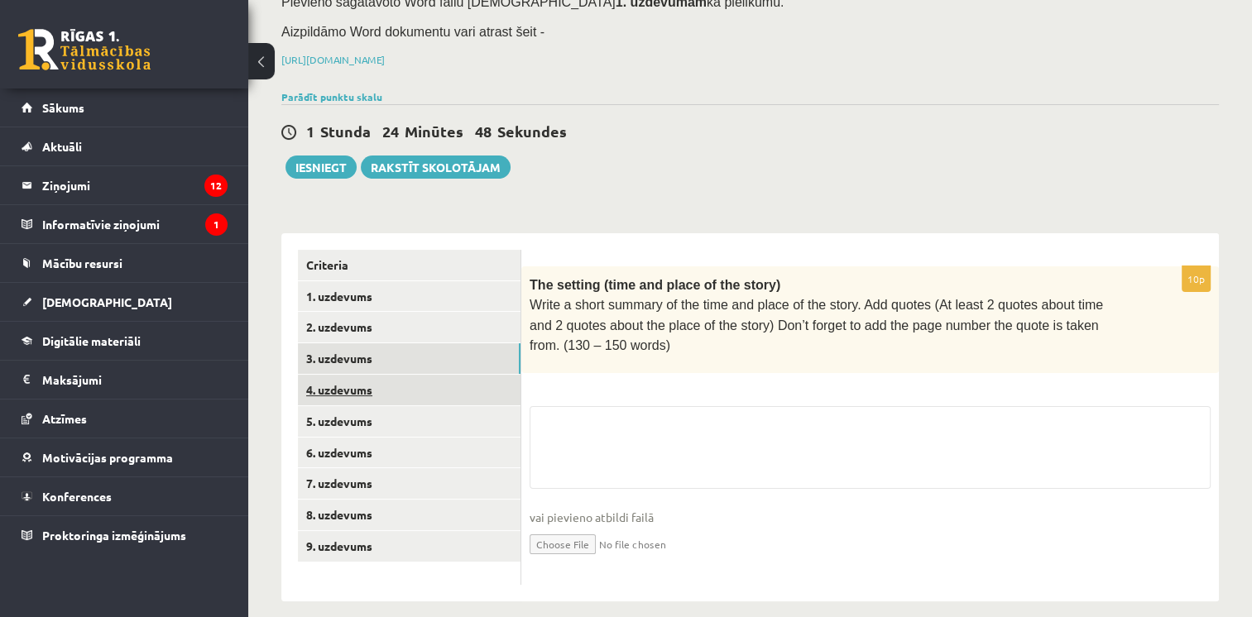
click at [350, 395] on link "4. uzdevums" at bounding box center [409, 390] width 223 height 31
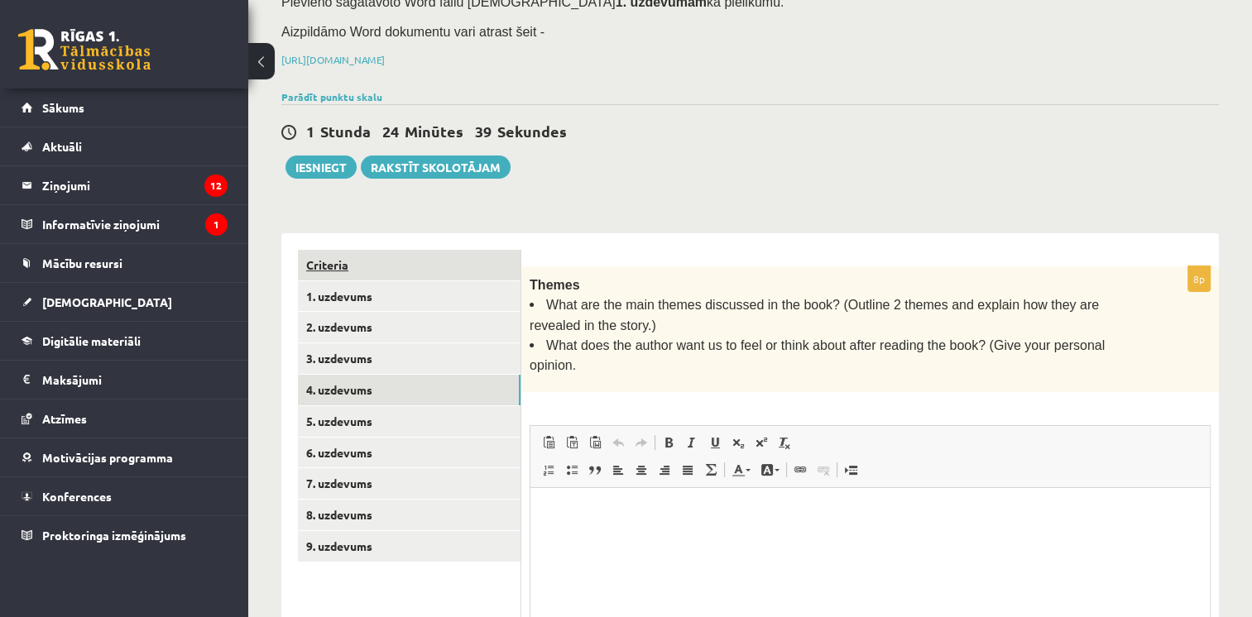
click at [439, 265] on link "Criteria" at bounding box center [409, 265] width 223 height 31
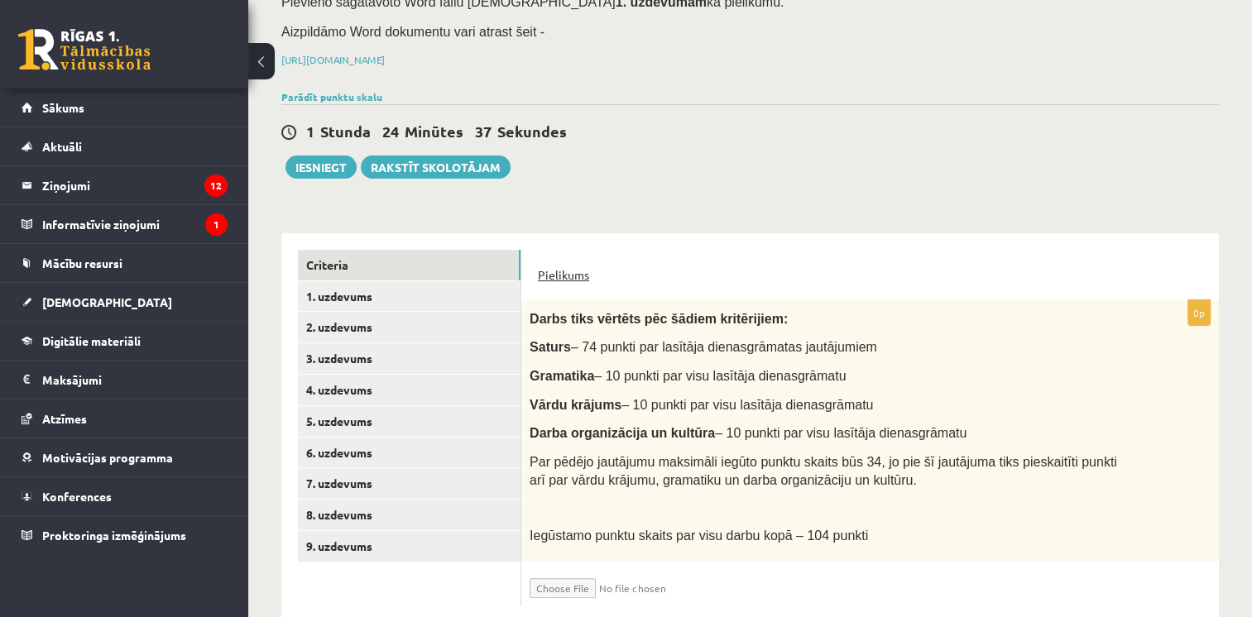
click at [568, 266] on link "Pielikums" at bounding box center [563, 274] width 51 height 17
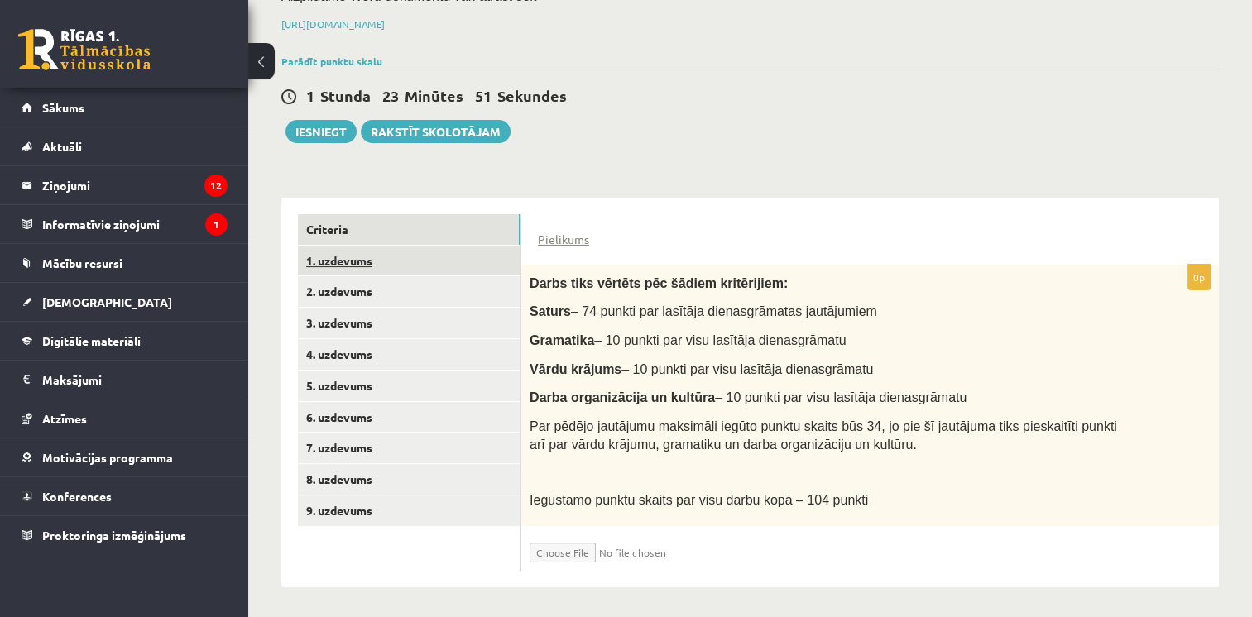
click at [377, 247] on link "1. uzdevums" at bounding box center [409, 261] width 223 height 31
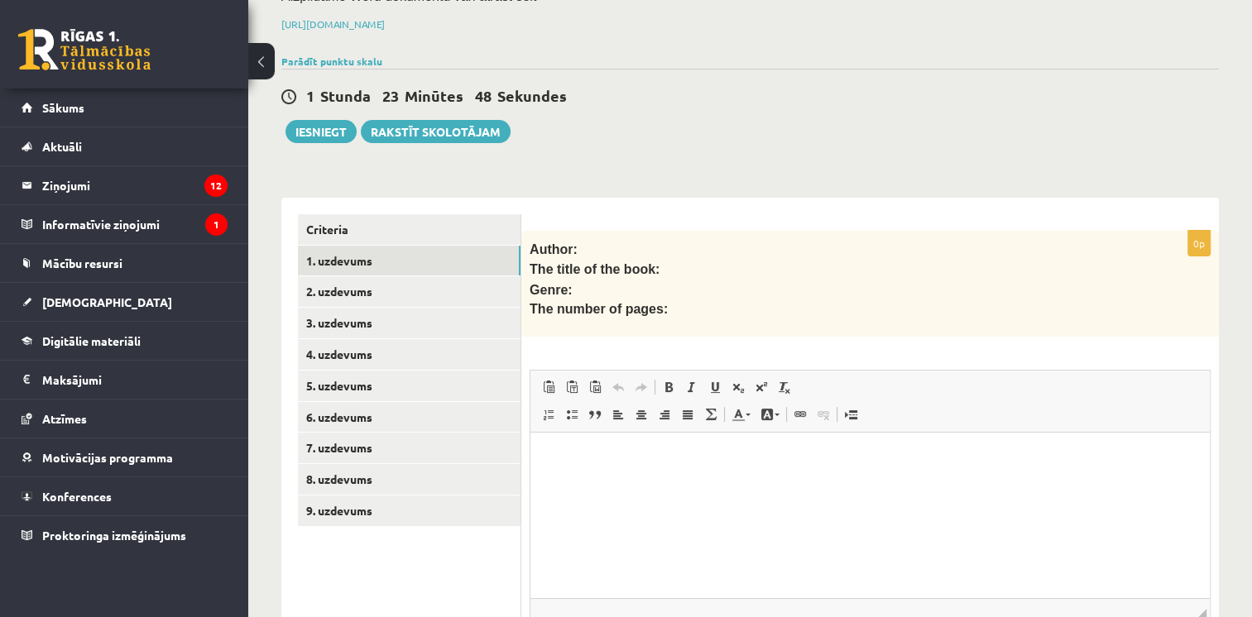
scroll to position [379, 0]
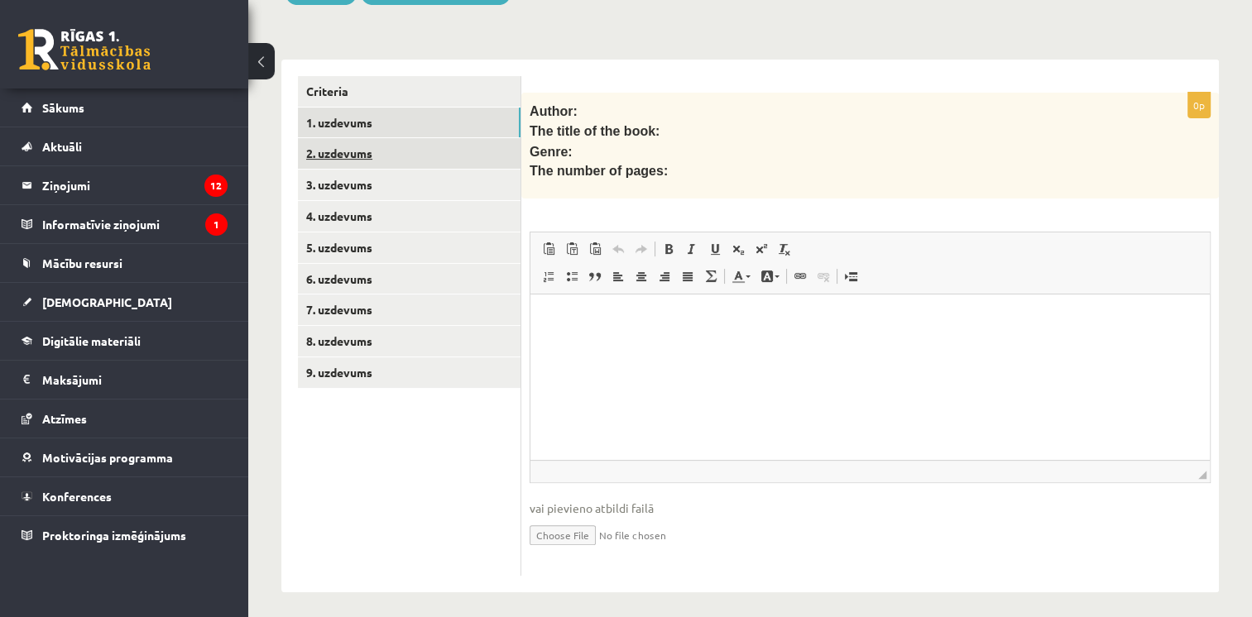
click at [381, 163] on link "2. uzdevums" at bounding box center [409, 153] width 223 height 31
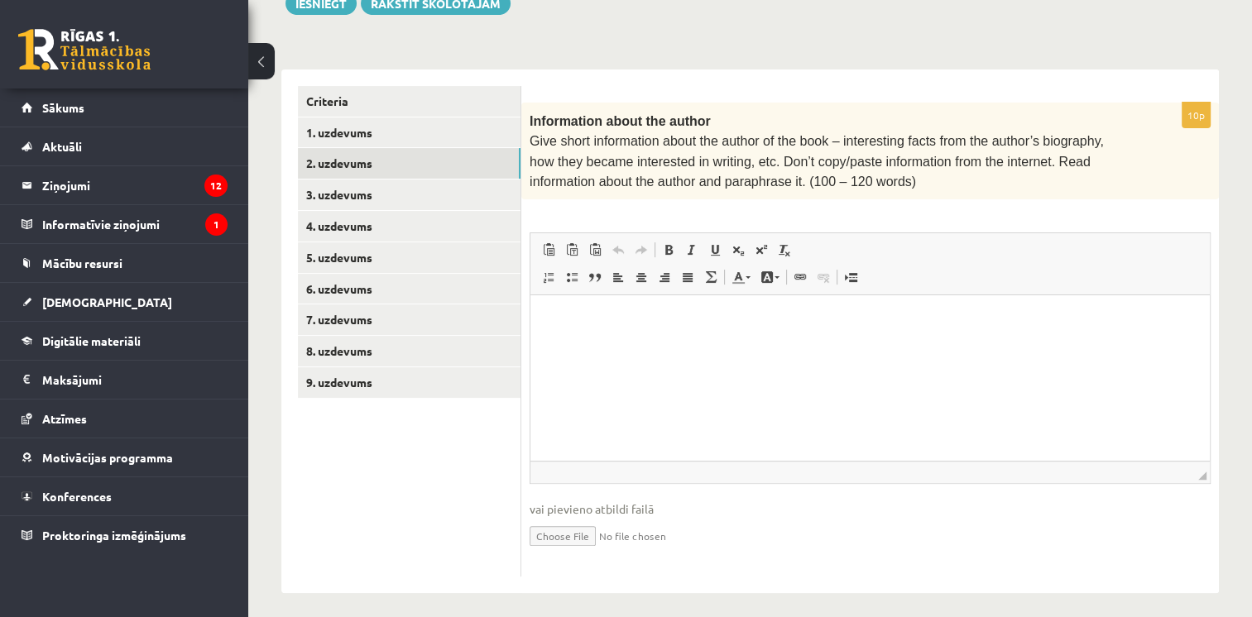
scroll to position [121, 0]
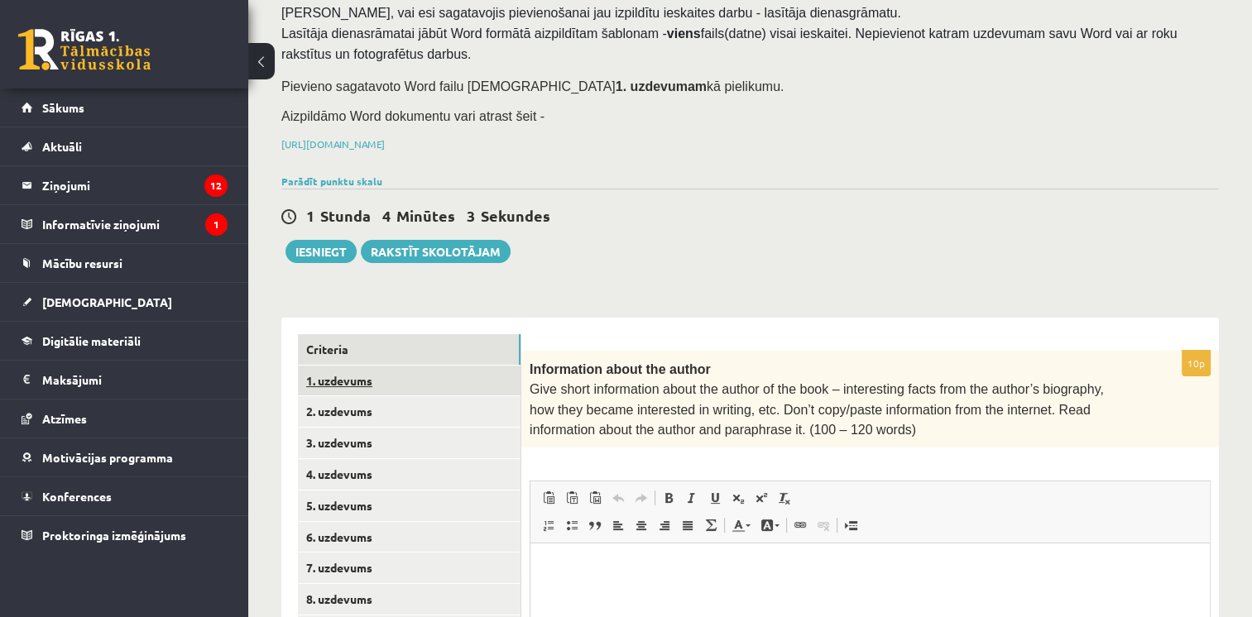
click at [377, 362] on ul "Criteria 1. uzdevums 2. uzdevums 3. uzdevums 4. uzdevums 5. uzdevums 6. uzdevum…" at bounding box center [409, 580] width 223 height 492
click at [397, 350] on link "Criteria" at bounding box center [409, 349] width 223 height 31
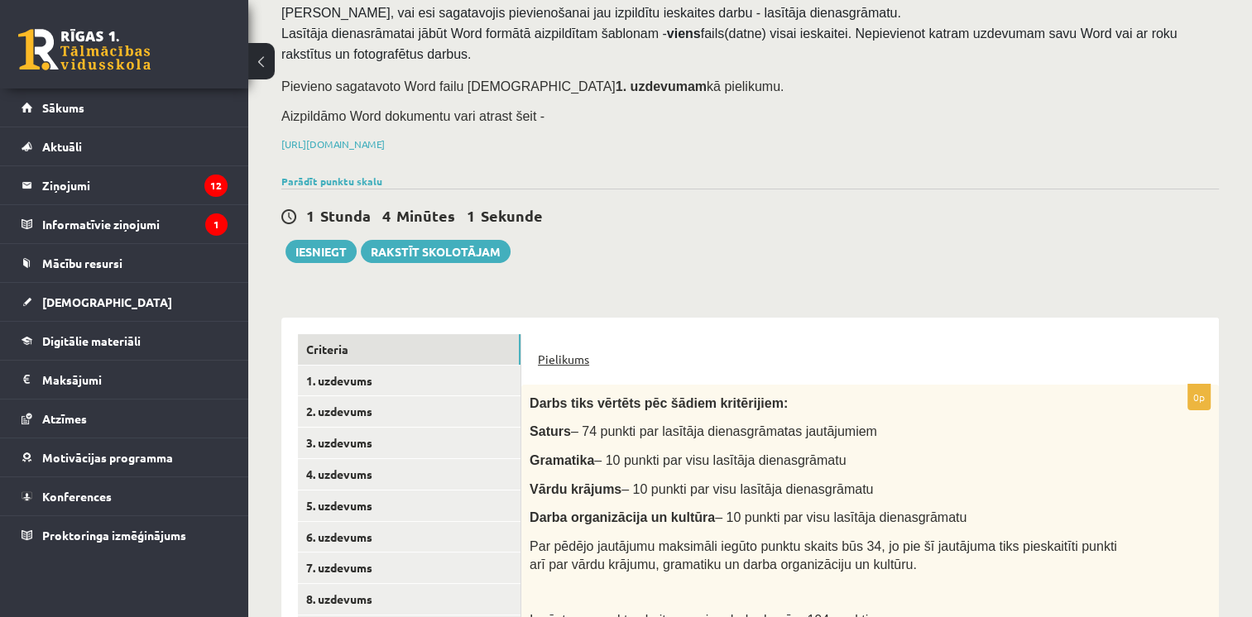
click at [543, 355] on link "Pielikums" at bounding box center [563, 359] width 51 height 17
click at [563, 351] on link "Pielikums" at bounding box center [563, 359] width 51 height 17
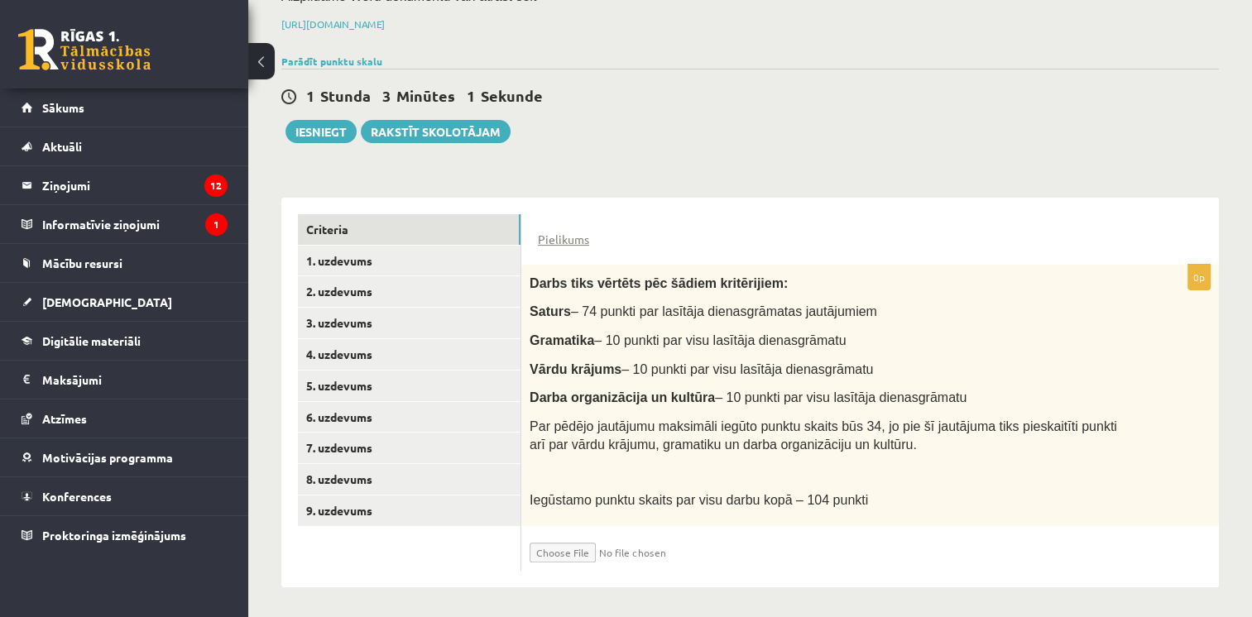
click at [562, 550] on input "file" at bounding box center [628, 549] width 197 height 28
click at [552, 541] on input "file" at bounding box center [628, 549] width 197 height 28
click at [546, 548] on input "file" at bounding box center [628, 549] width 197 height 28
type input "**********"
click at [628, 549] on input "file" at bounding box center [628, 549] width 197 height 28
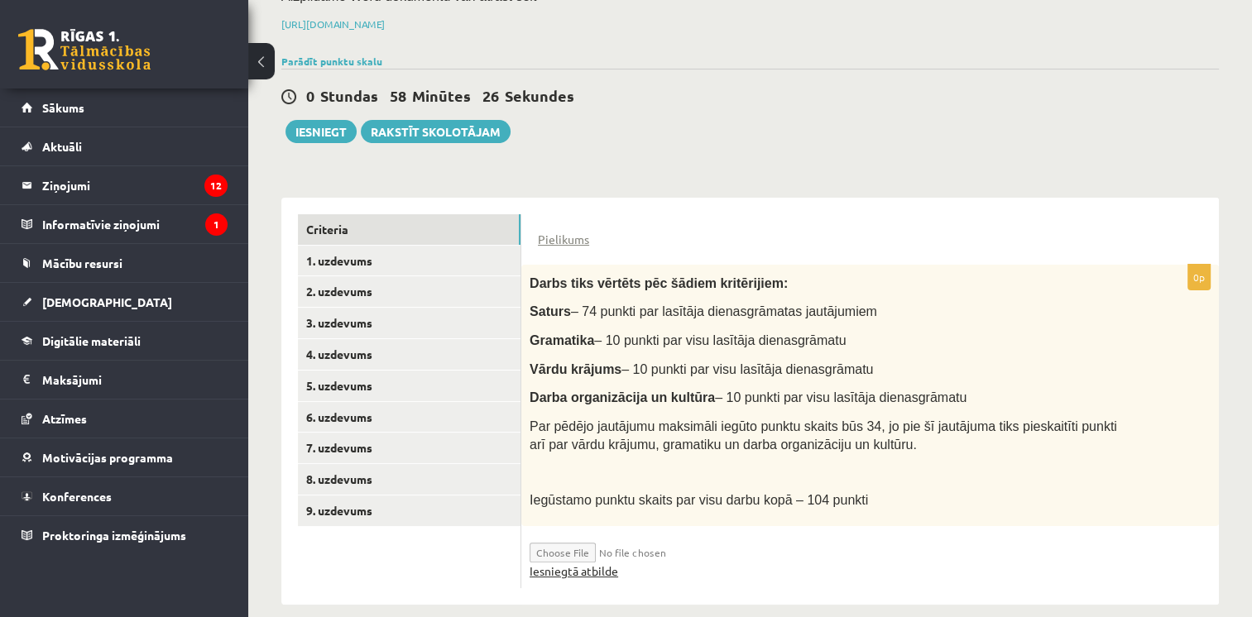
click at [533, 572] on link "Iesniegtā atbilde" at bounding box center [574, 571] width 89 height 17
click at [323, 123] on button "Iesniegt" at bounding box center [320, 131] width 71 height 23
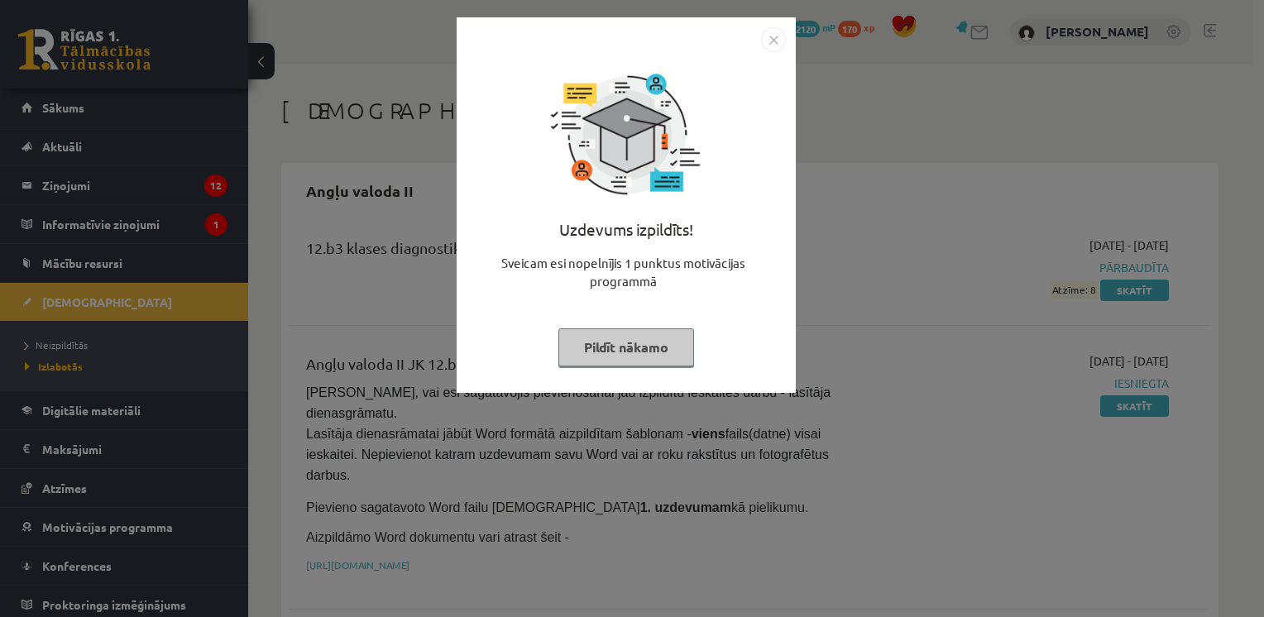
click at [764, 45] on img "Close" at bounding box center [773, 39] width 25 height 25
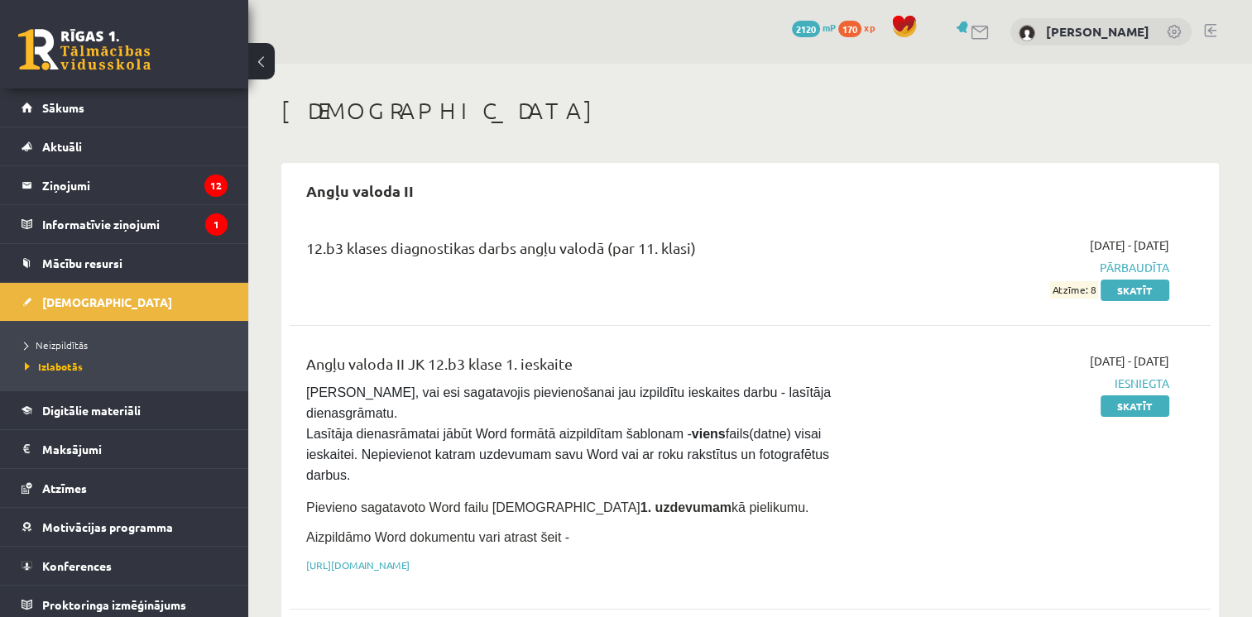
drag, startPoint x: 258, startPoint y: 340, endPoint x: 950, endPoint y: 397, distance: 694.1
click at [950, 397] on div "2025-09-01 - 2025-09-15 Iesniegta Skatīt" at bounding box center [1033, 468] width 296 height 230
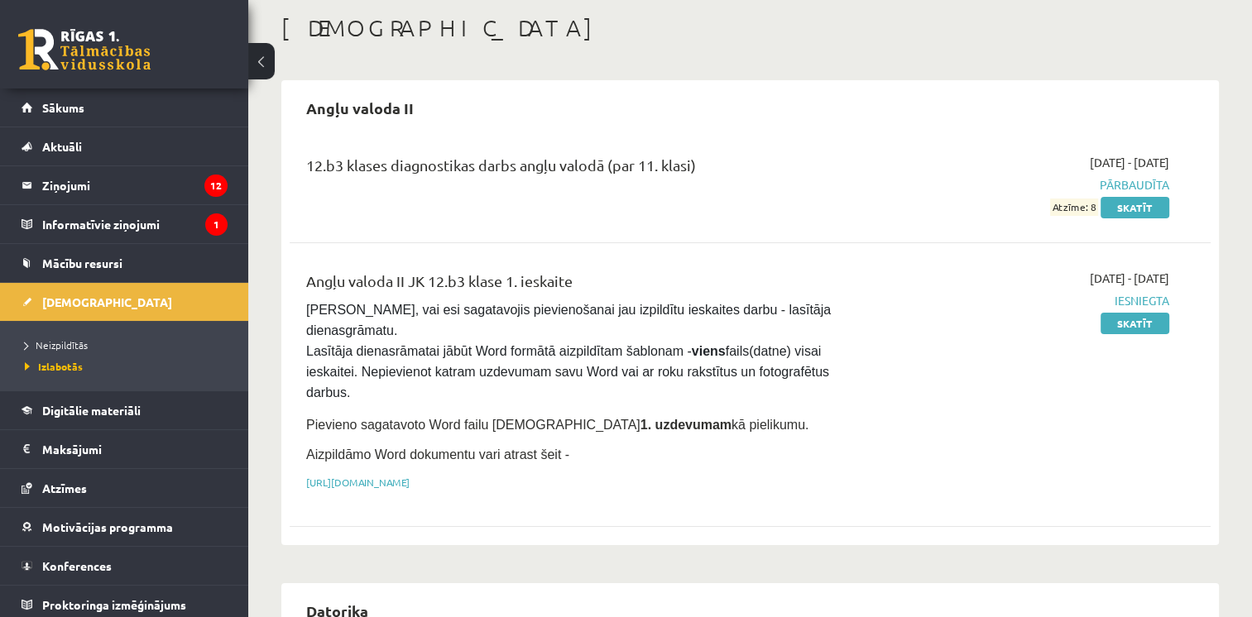
scroll to position [165, 0]
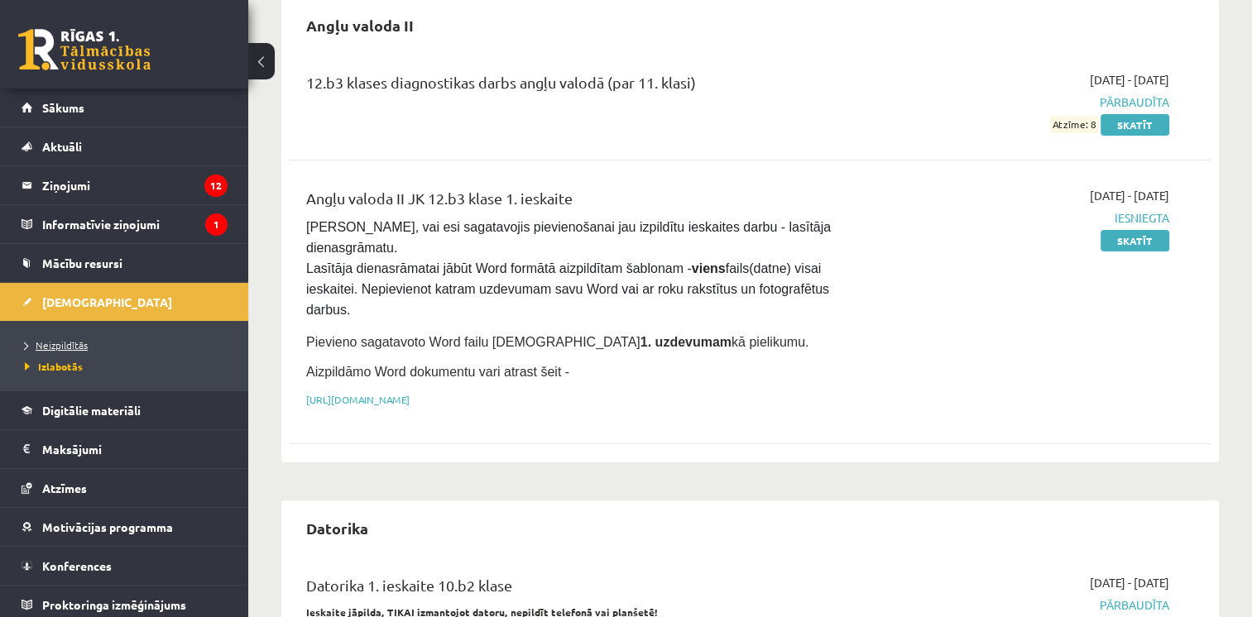
click at [62, 345] on span "Neizpildītās" at bounding box center [56, 344] width 63 height 13
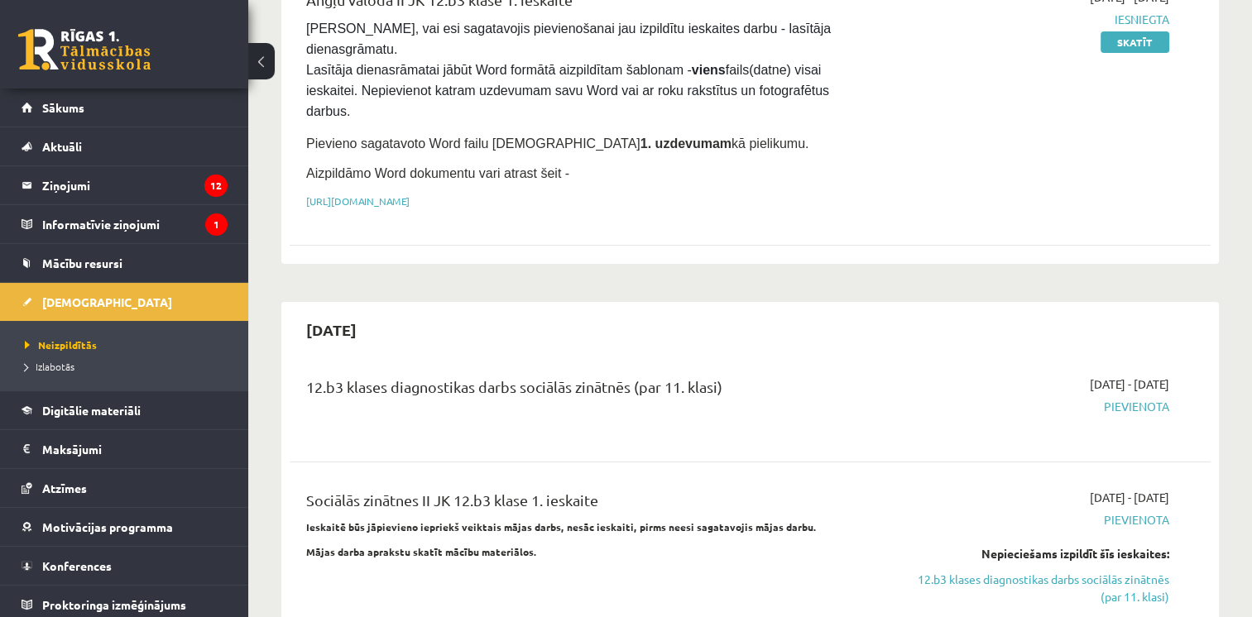
scroll to position [83, 0]
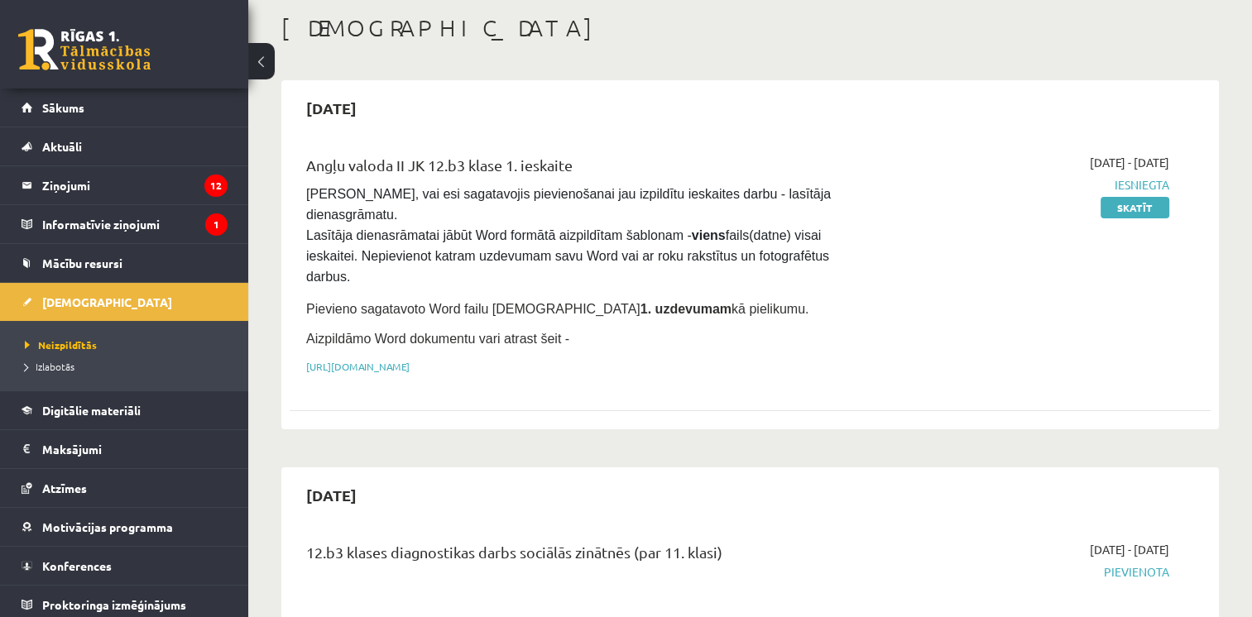
click at [45, 373] on li "Izlabotās" at bounding box center [128, 367] width 207 height 22
click at [45, 365] on span "Izlabotās" at bounding box center [54, 366] width 58 height 13
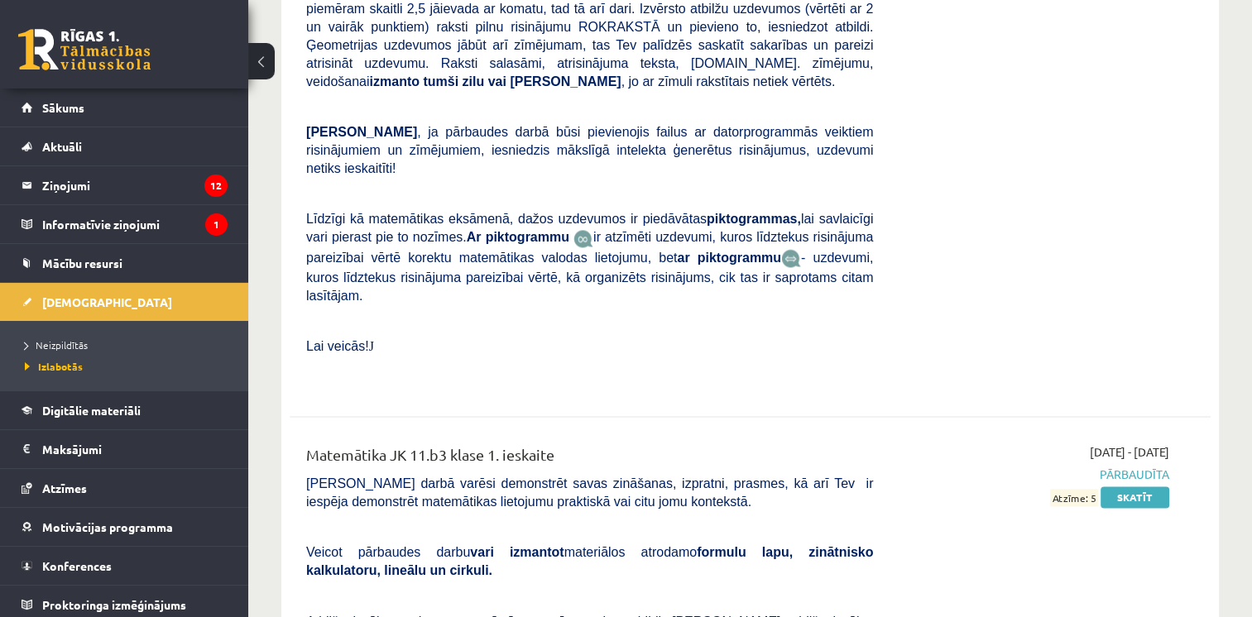
scroll to position [8937, 0]
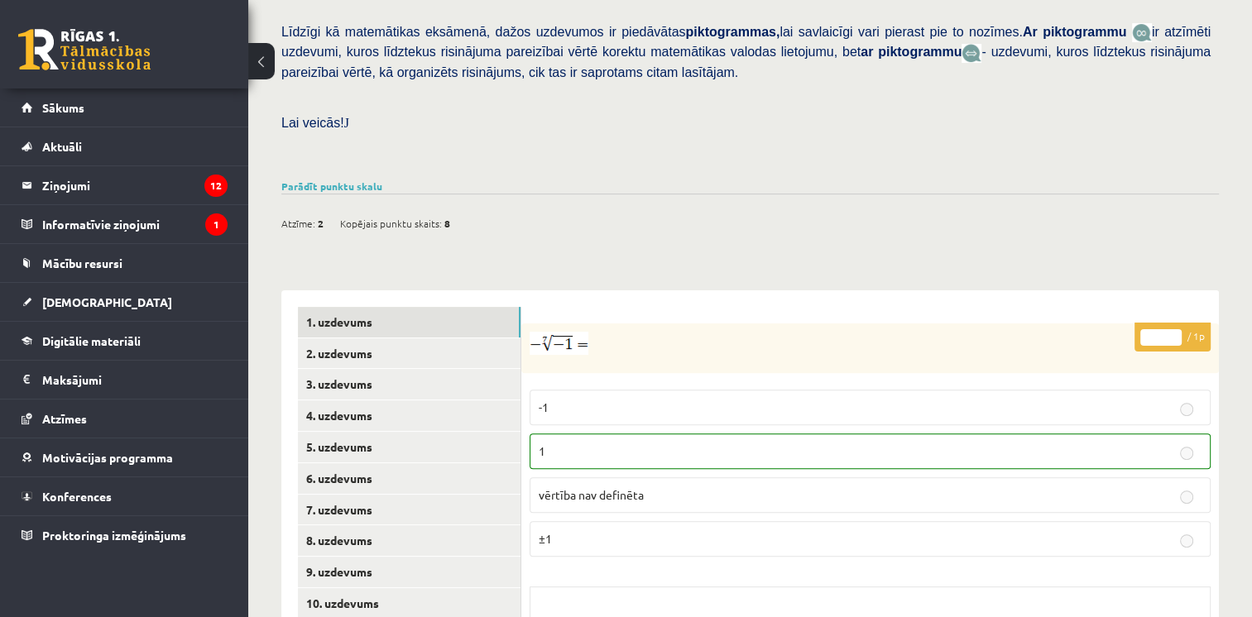
scroll to position [496, 0]
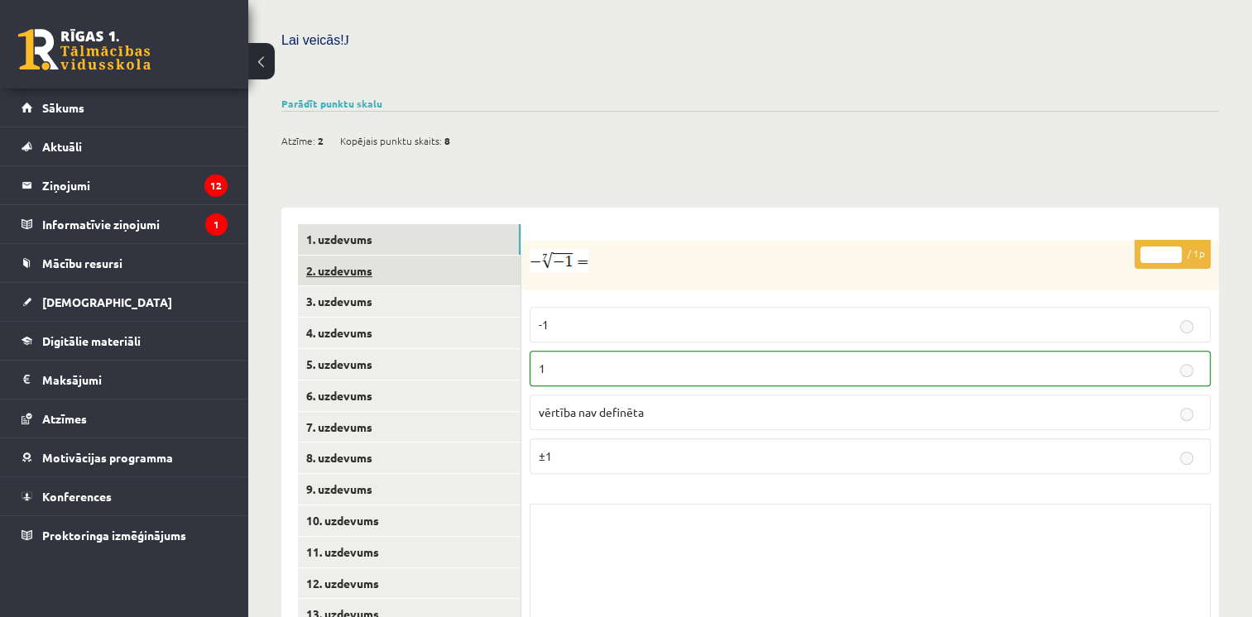
click at [424, 256] on link "2. uzdevums" at bounding box center [409, 271] width 223 height 31
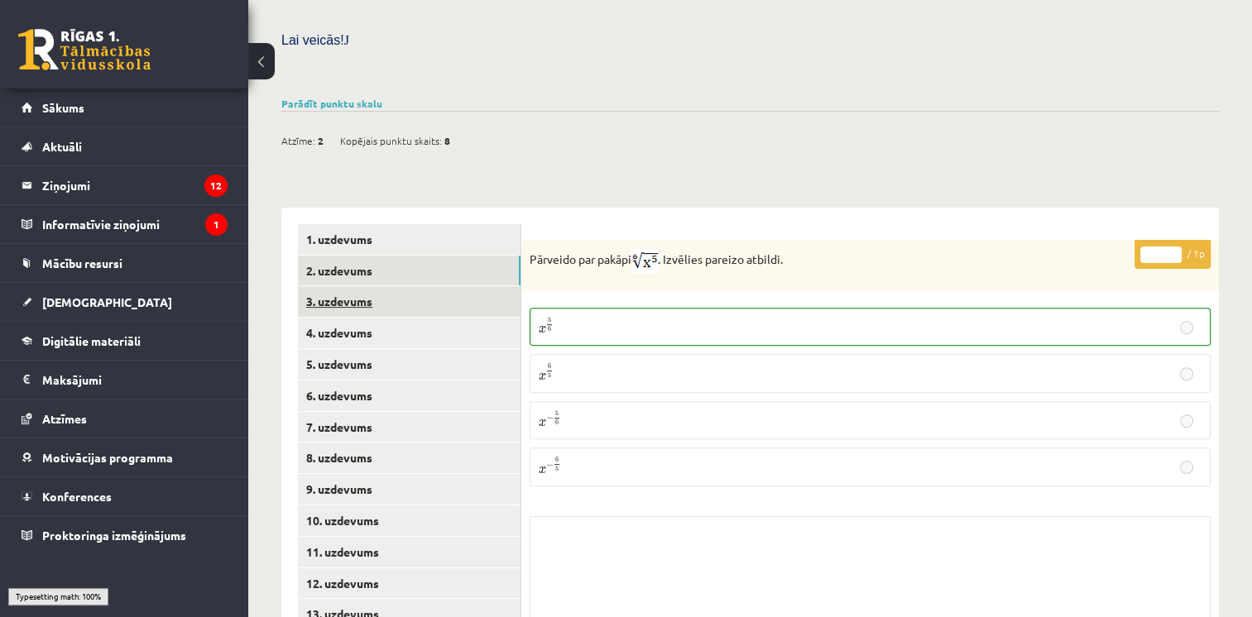
click at [429, 286] on link "3. uzdevums" at bounding box center [409, 301] width 223 height 31
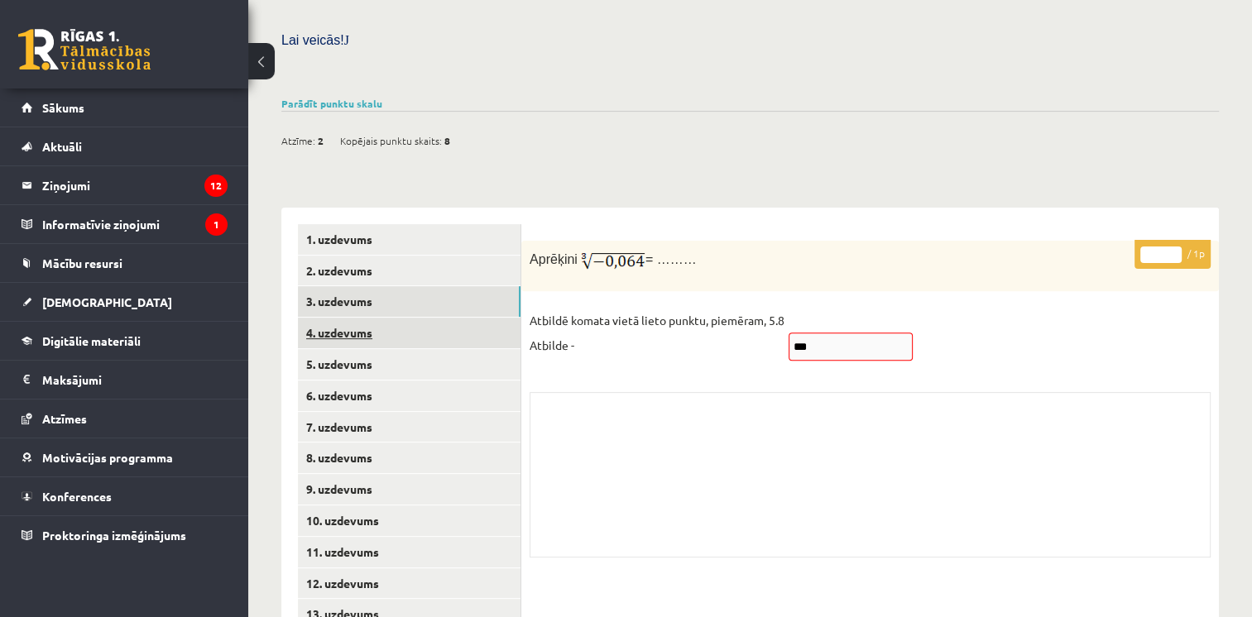
click at [430, 318] on link "4. uzdevums" at bounding box center [409, 333] width 223 height 31
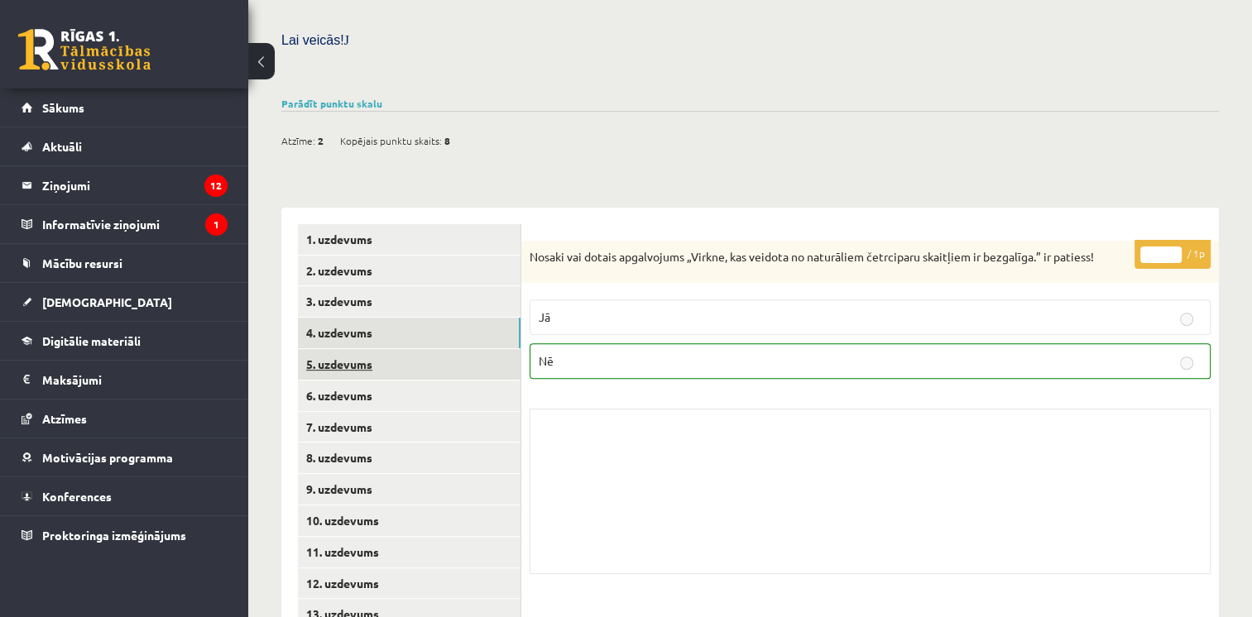
click at [434, 349] on link "5. uzdevums" at bounding box center [409, 364] width 223 height 31
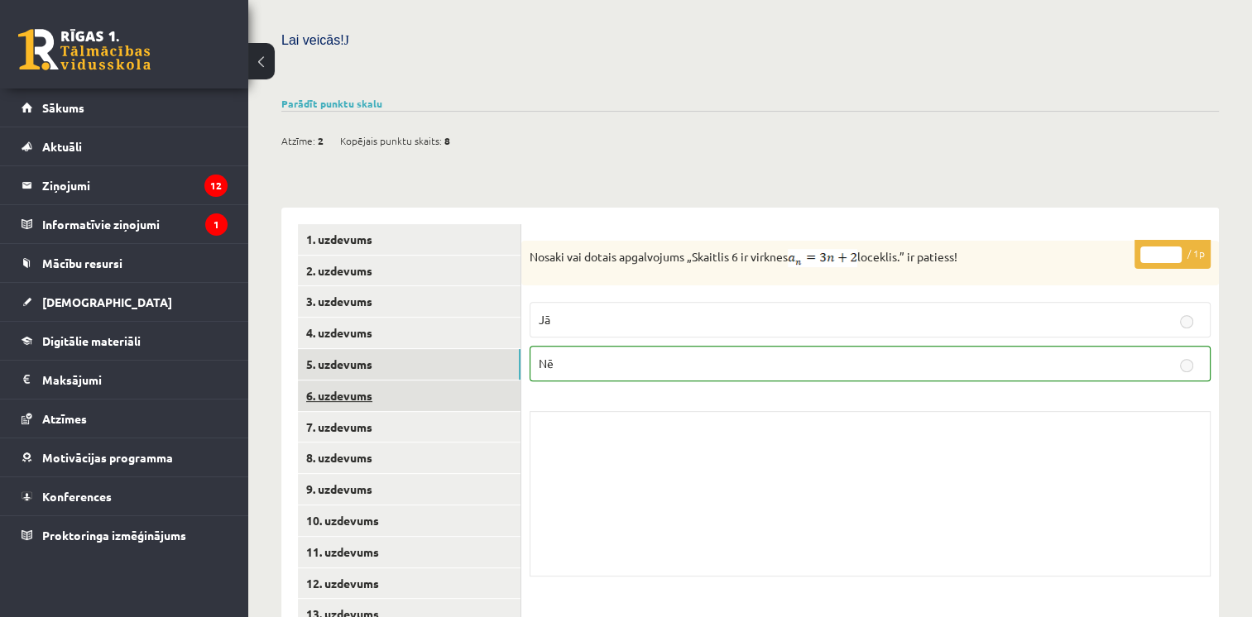
click at [444, 381] on link "6. uzdevums" at bounding box center [409, 396] width 223 height 31
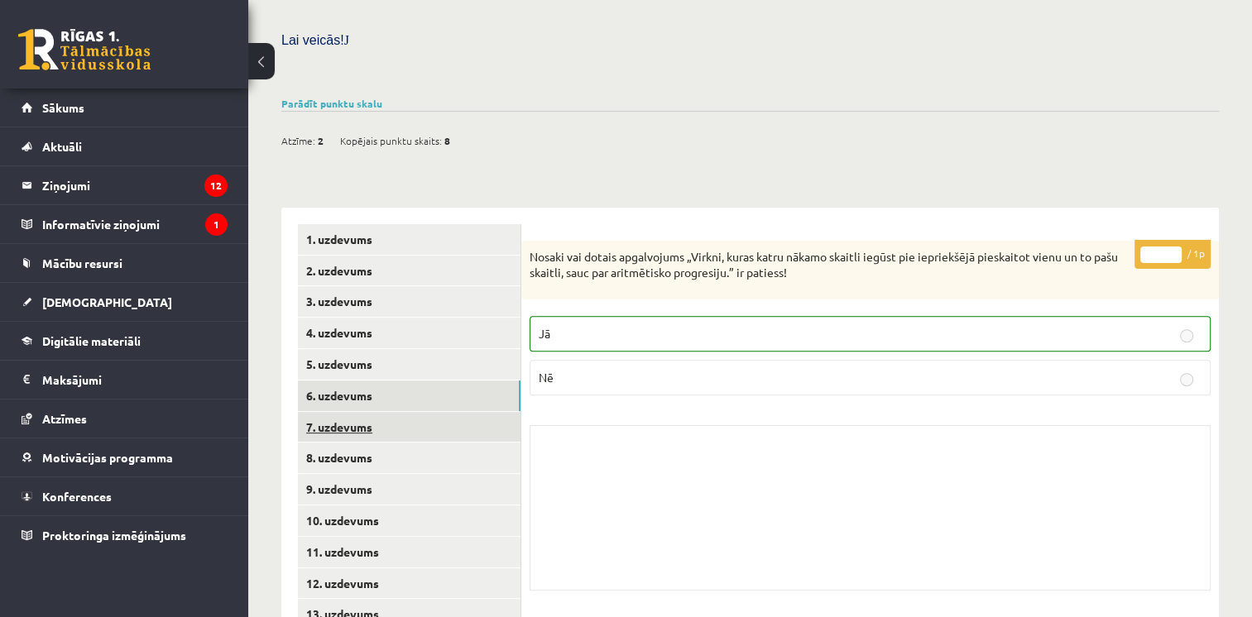
click at [439, 412] on link "7. uzdevums" at bounding box center [409, 427] width 223 height 31
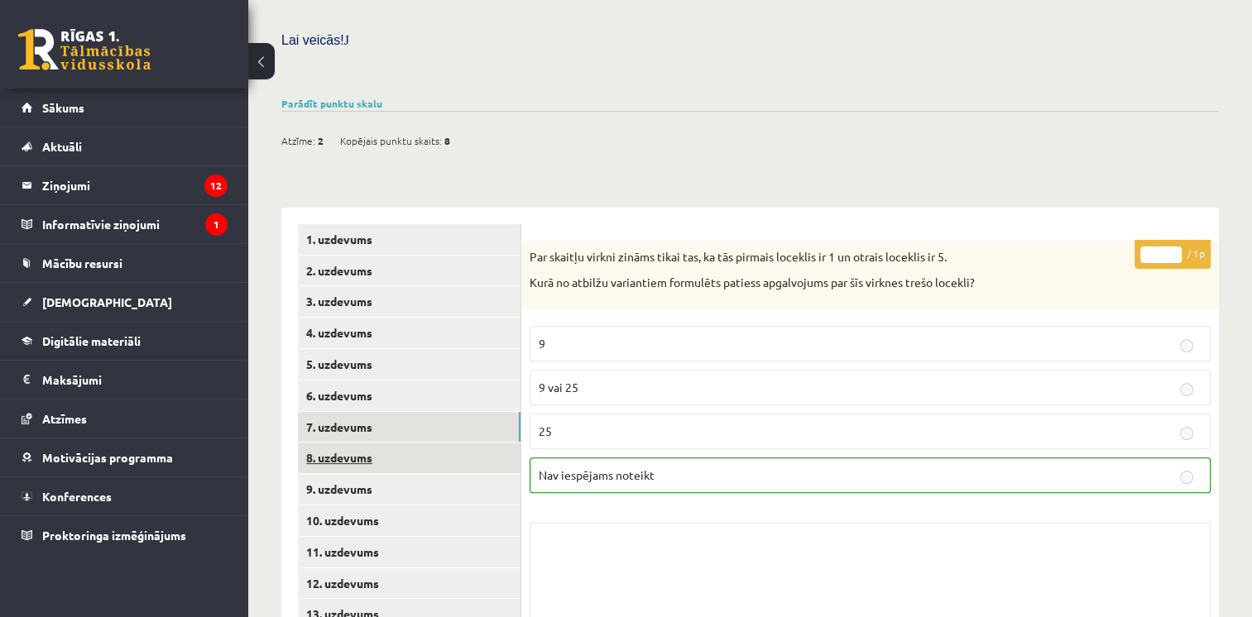
click at [430, 443] on link "8. uzdevums" at bounding box center [409, 458] width 223 height 31
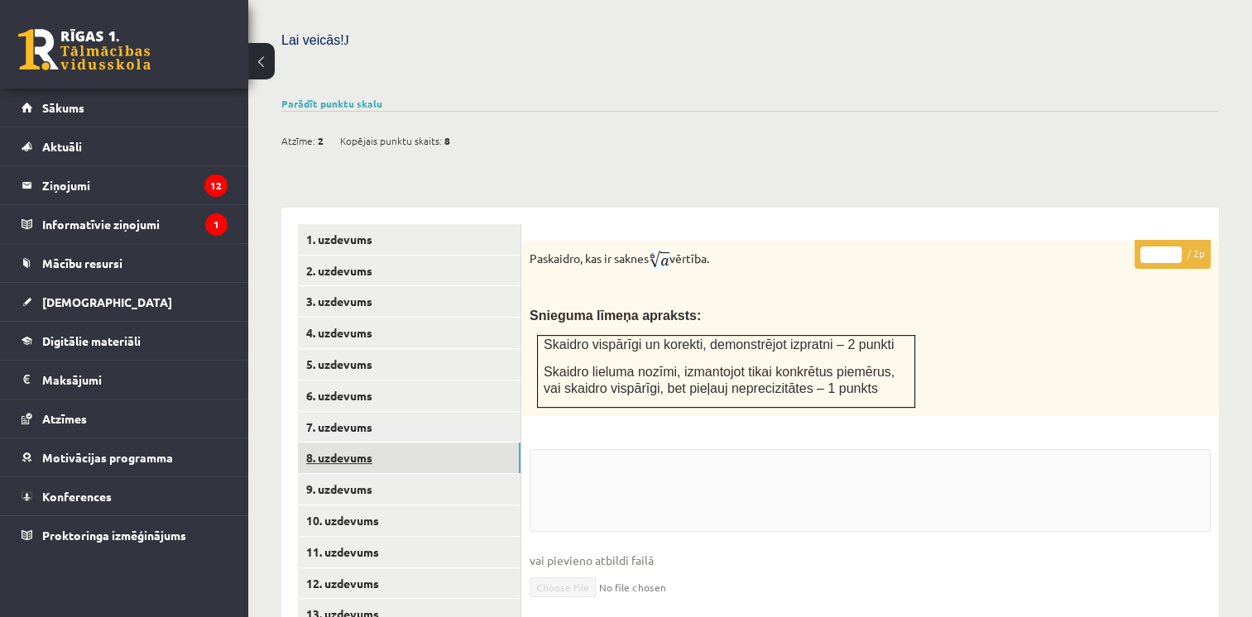
click at [418, 443] on link "8. uzdevums" at bounding box center [409, 458] width 223 height 31
click at [418, 474] on link "9. uzdevums" at bounding box center [409, 489] width 223 height 31
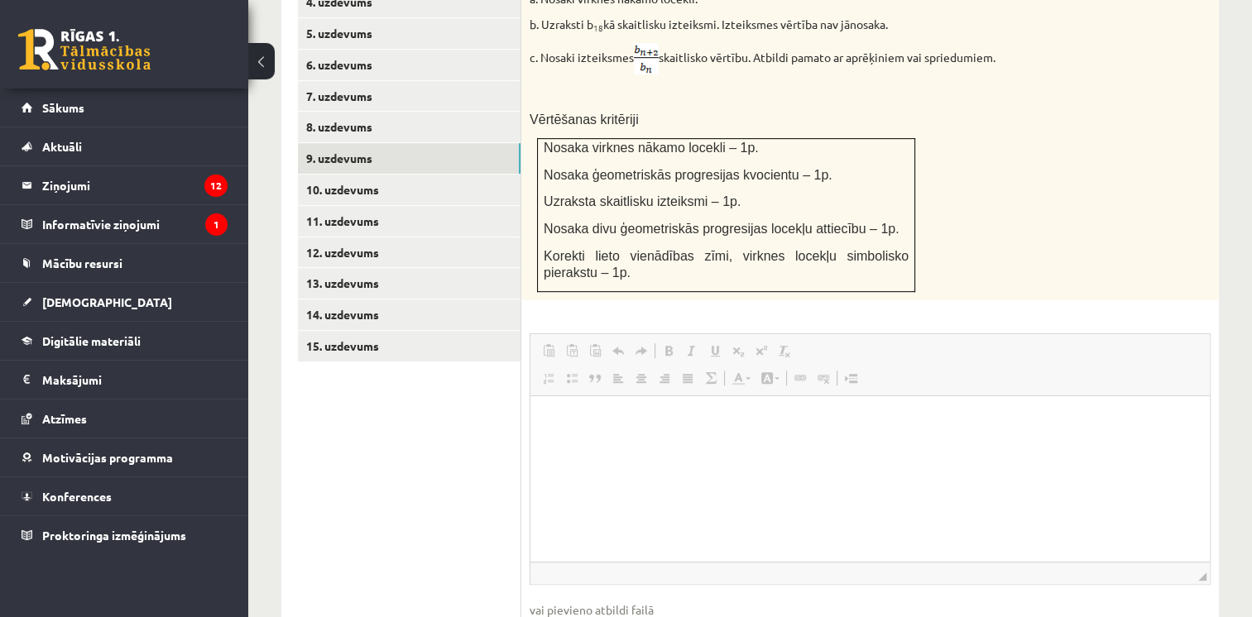
scroll to position [745, 0]
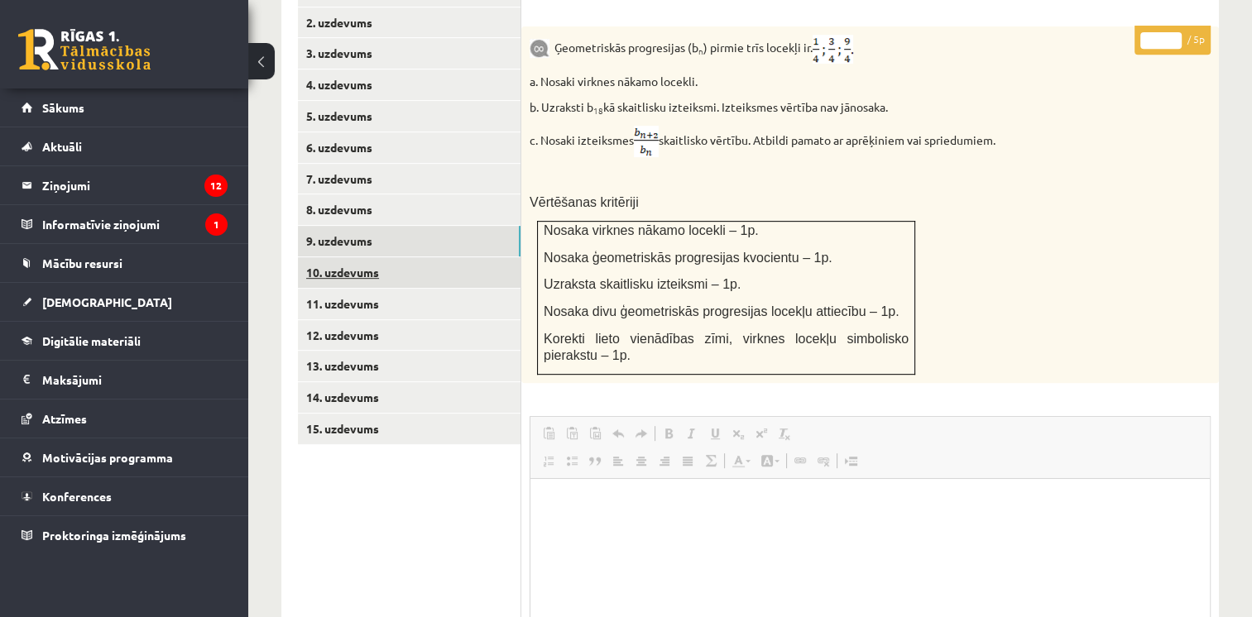
click at [381, 257] on link "10. uzdevums" at bounding box center [409, 272] width 223 height 31
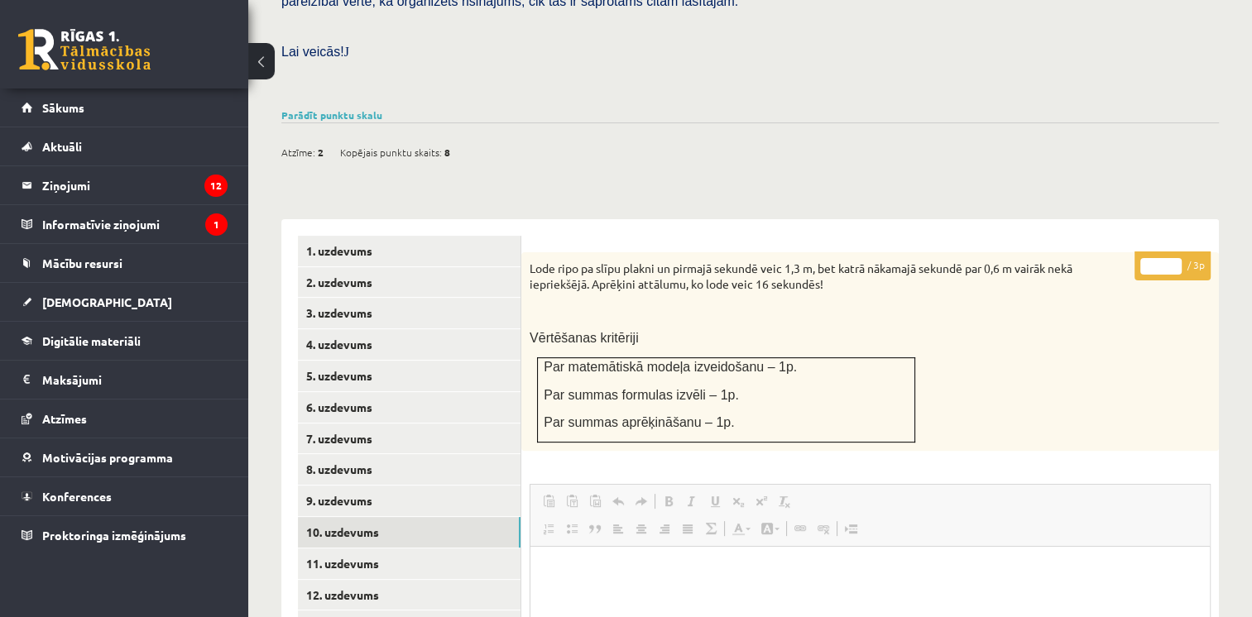
scroll to position [0, 0]
click at [354, 549] on link "11. uzdevums" at bounding box center [409, 564] width 223 height 31
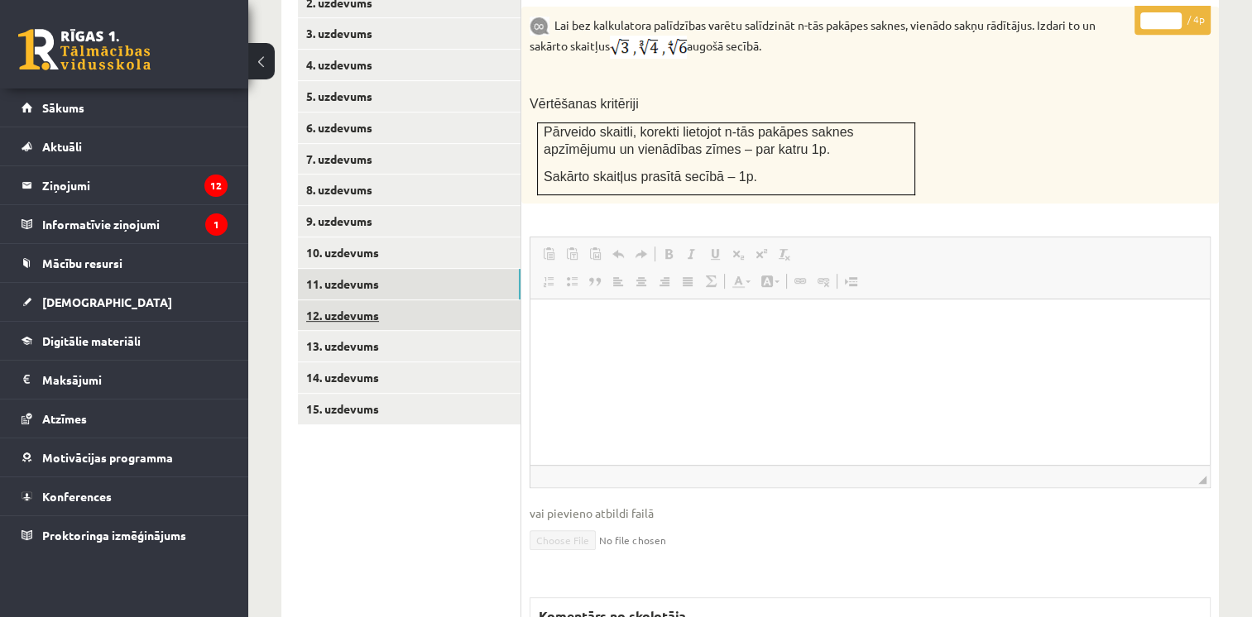
click at [443, 300] on link "12. uzdevums" at bounding box center [409, 315] width 223 height 31
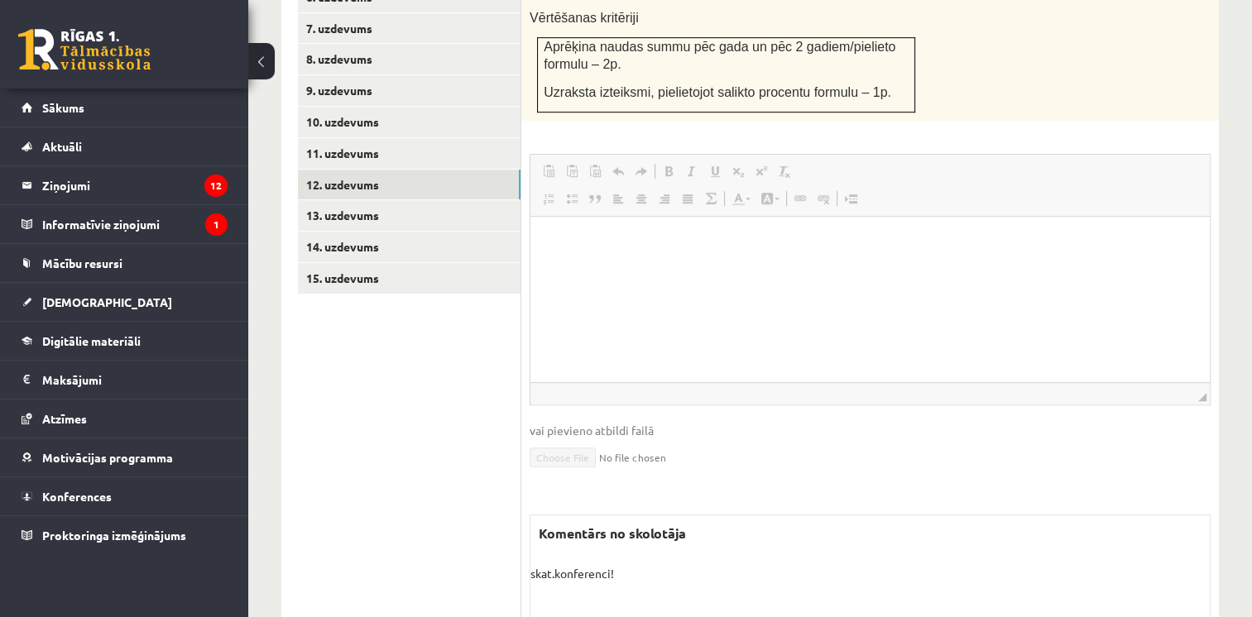
scroll to position [976, 0]
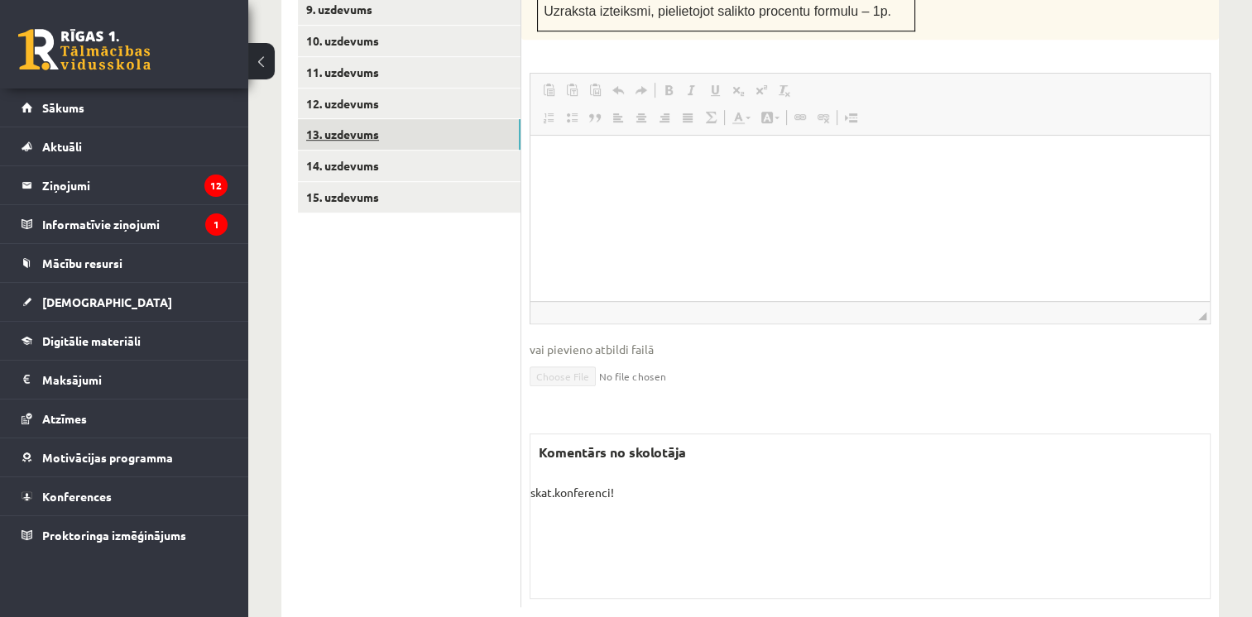
click at [391, 119] on link "13. uzdevums" at bounding box center [409, 134] width 223 height 31
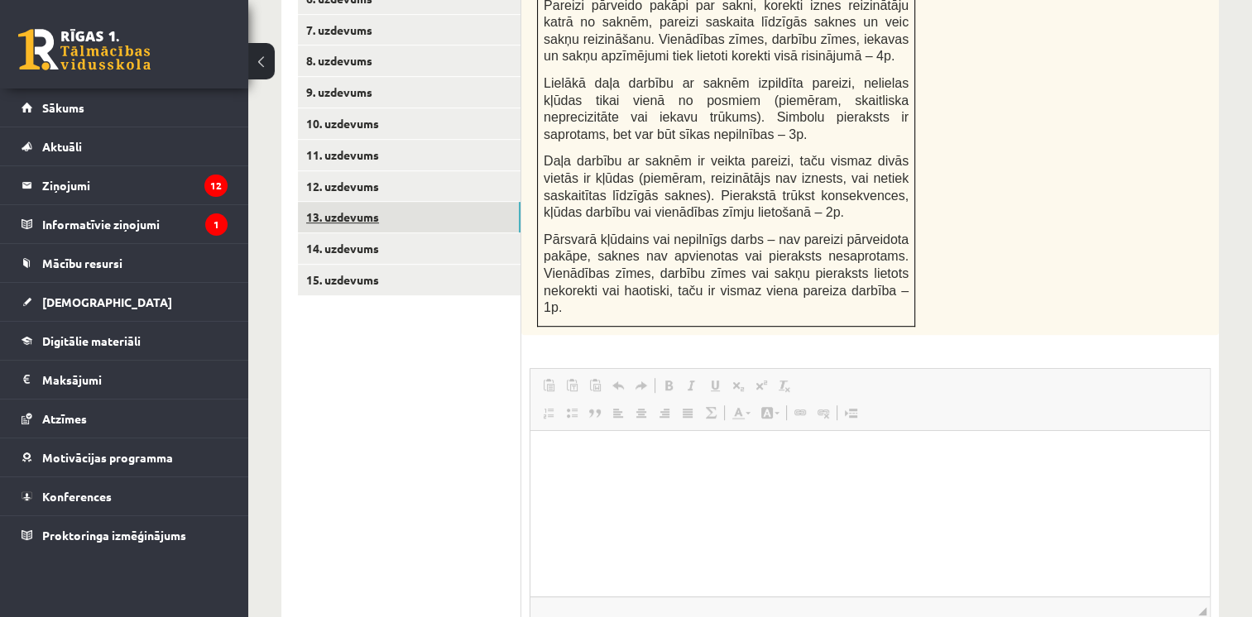
scroll to position [728, 0]
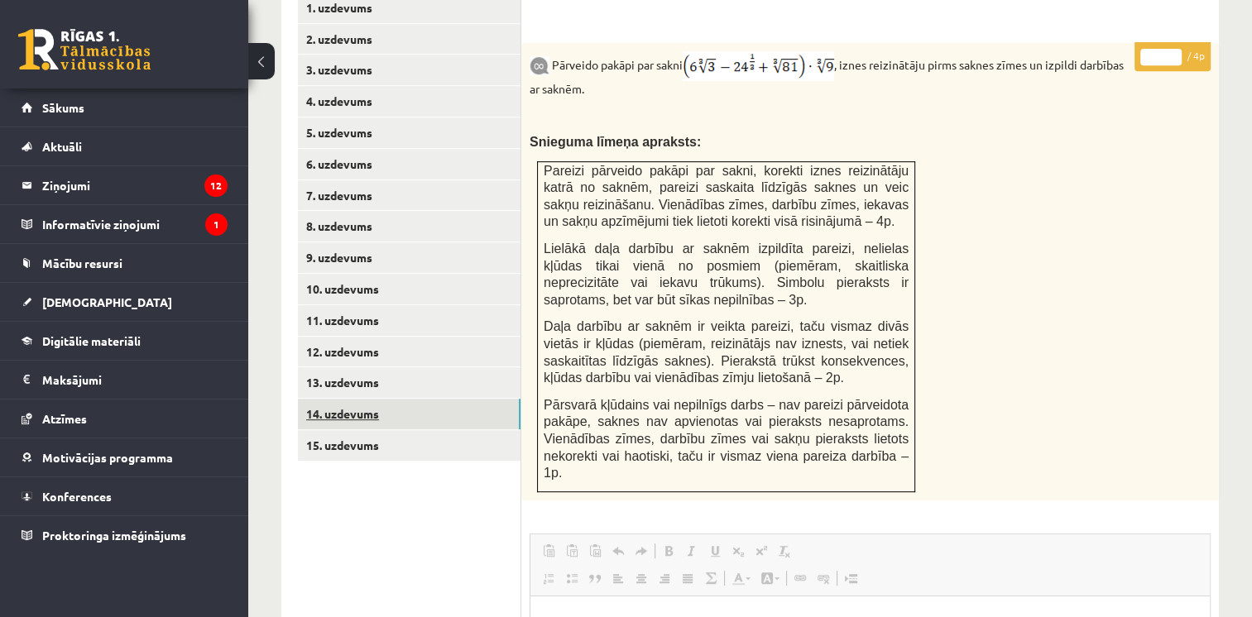
click at [354, 399] on link "14. uzdevums" at bounding box center [409, 414] width 223 height 31
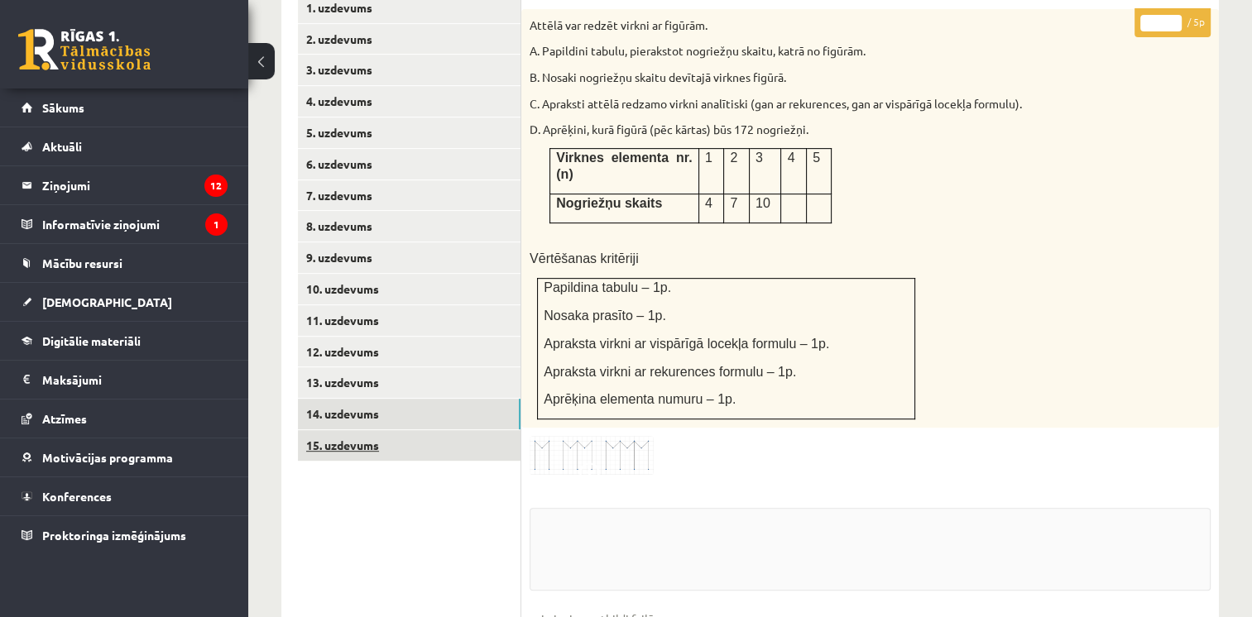
click at [356, 430] on link "15. uzdevums" at bounding box center [409, 445] width 223 height 31
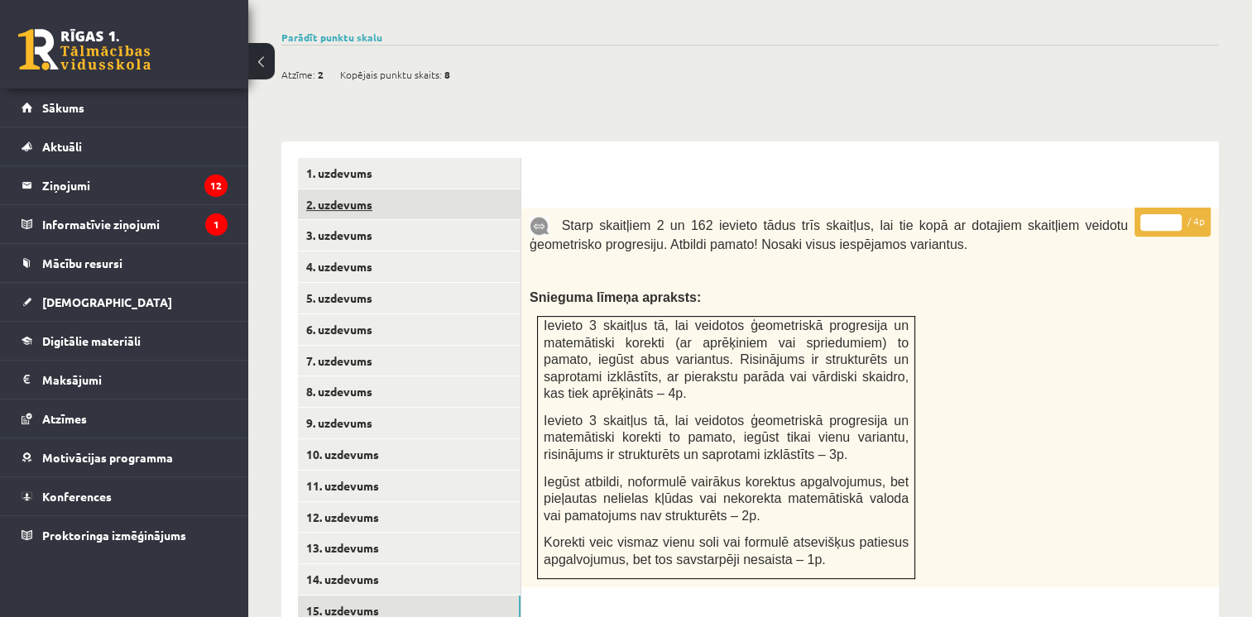
scroll to position [0, 0]
click at [100, 184] on legend "Ziņojumi 12" at bounding box center [134, 185] width 185 height 38
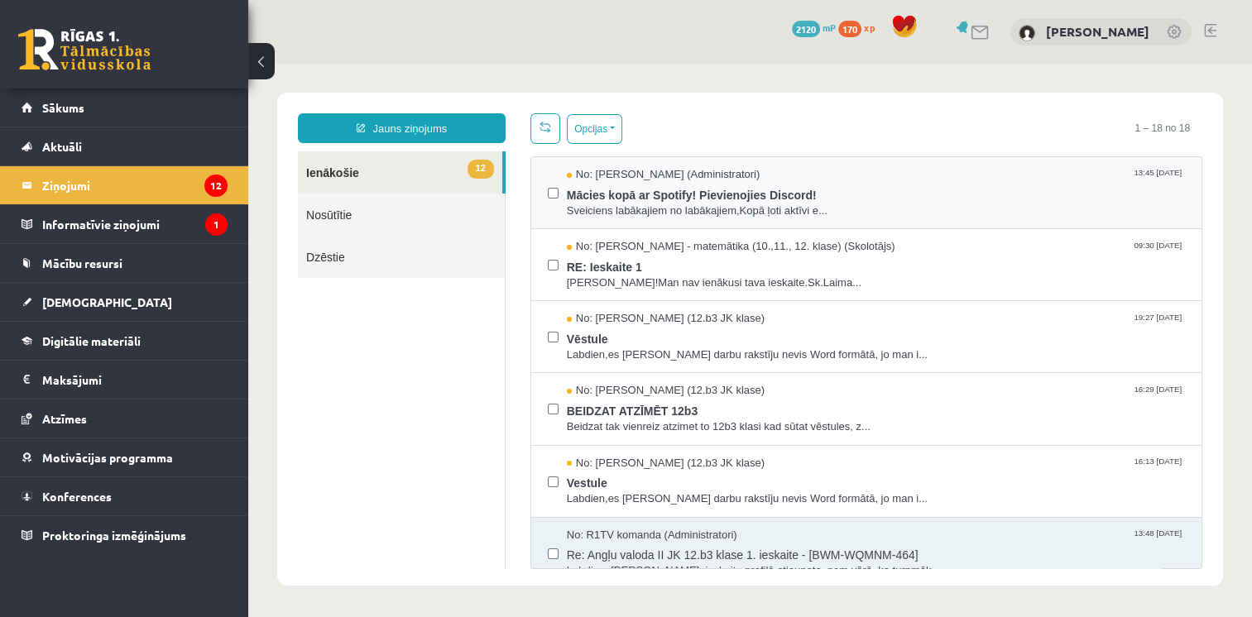
scroll to position [83, 0]
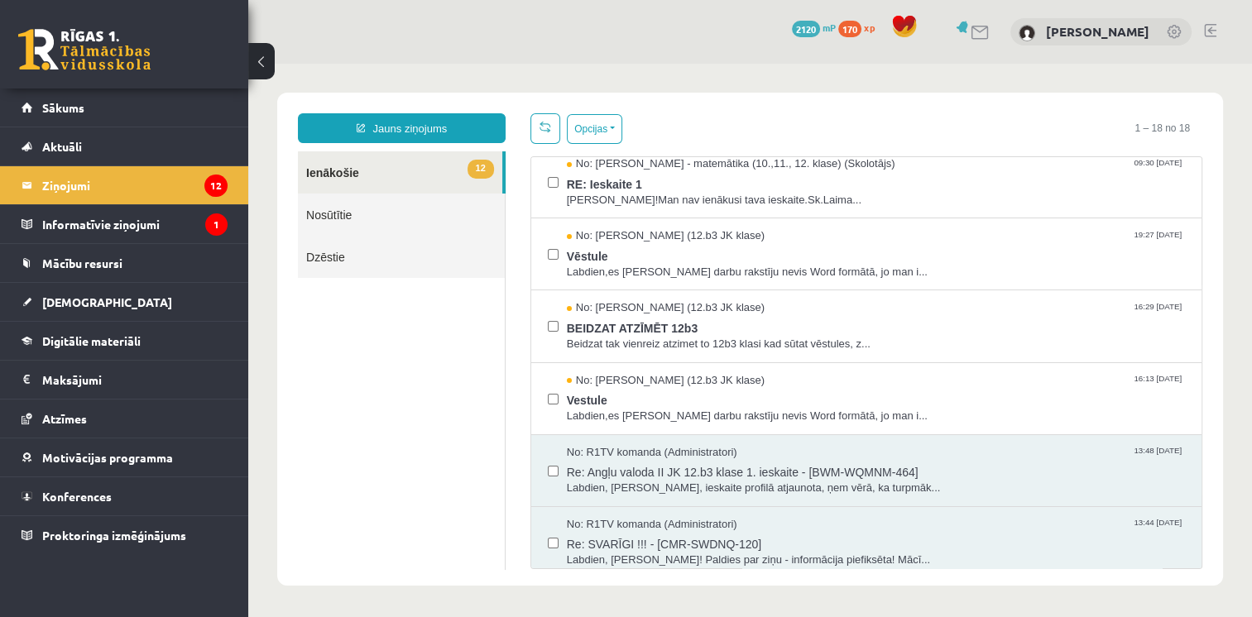
click at [397, 204] on link "Nosūtītie" at bounding box center [401, 215] width 207 height 42
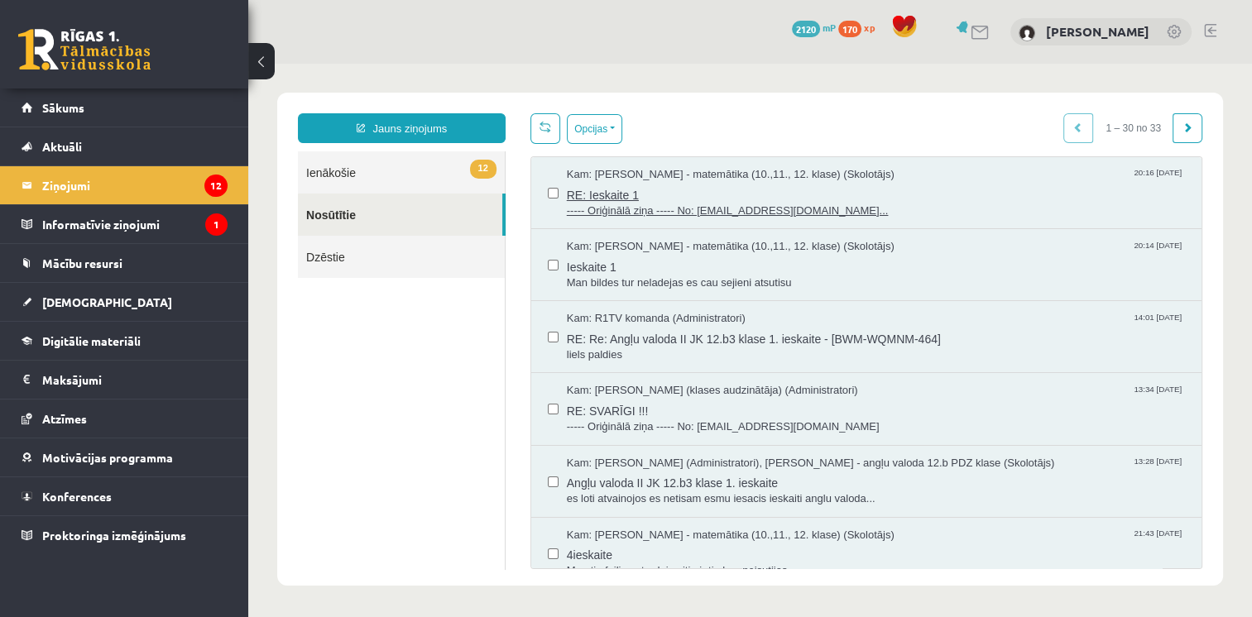
scroll to position [0, 0]
click at [719, 183] on span "RE: Ieskaite 1" at bounding box center [876, 193] width 618 height 21
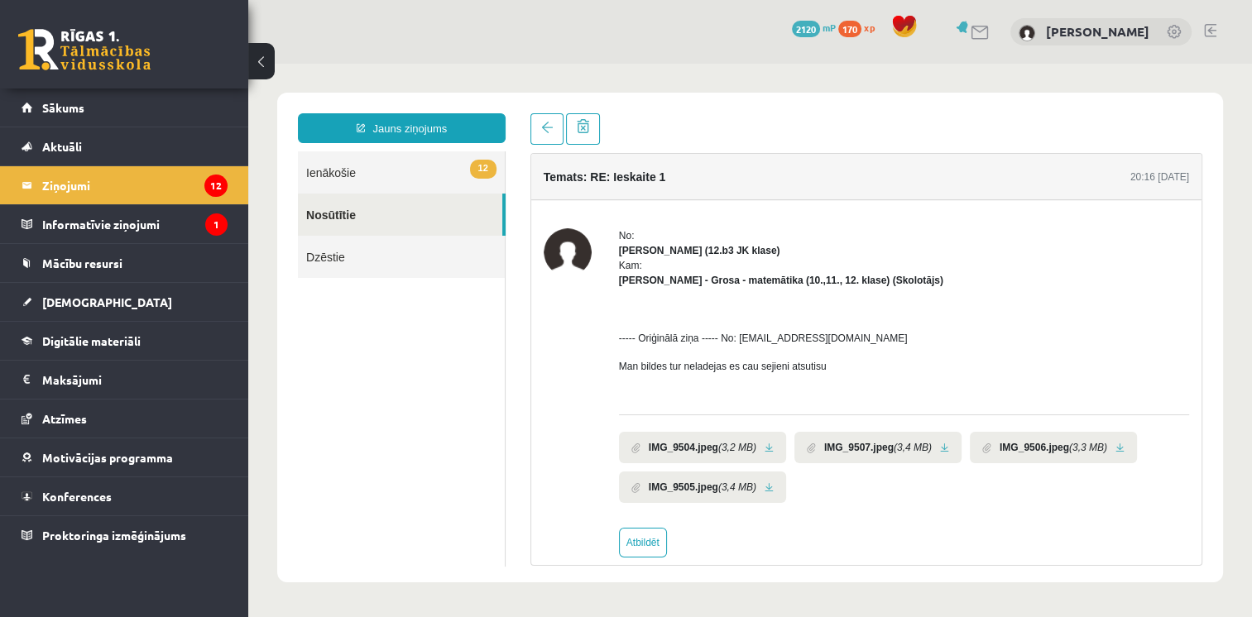
click at [404, 210] on link "Nosūtītie" at bounding box center [400, 215] width 204 height 42
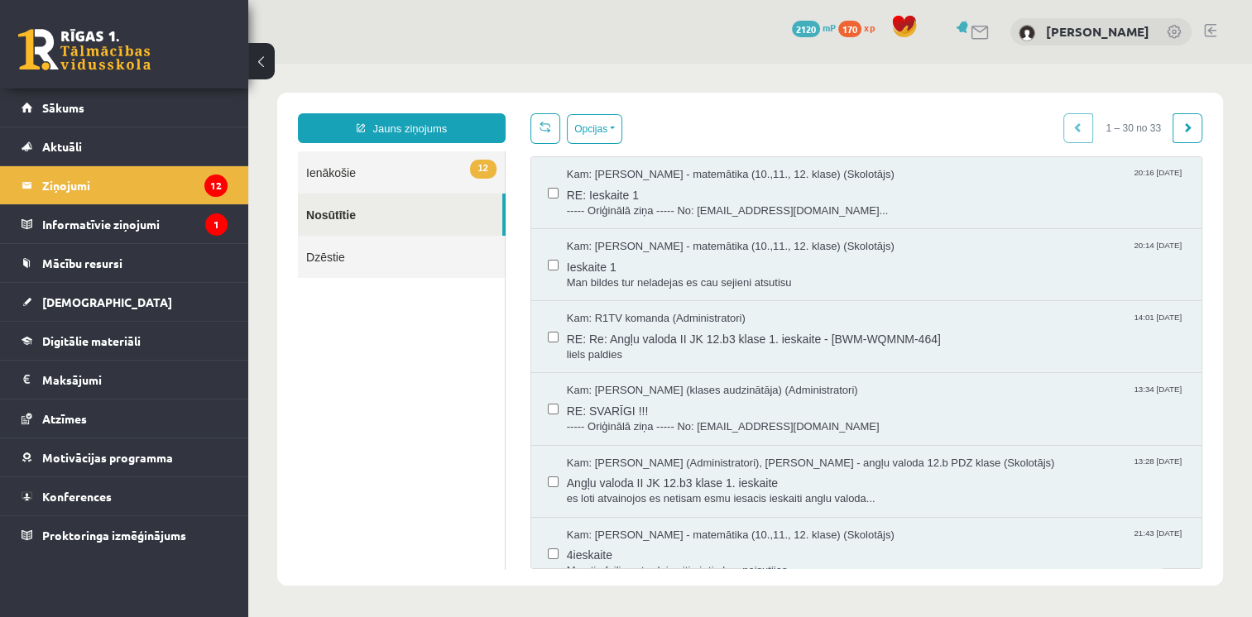
click at [396, 170] on link "12 Ienākošie" at bounding box center [401, 172] width 207 height 42
click at [400, 159] on link "12 Ienākošie" at bounding box center [401, 172] width 207 height 42
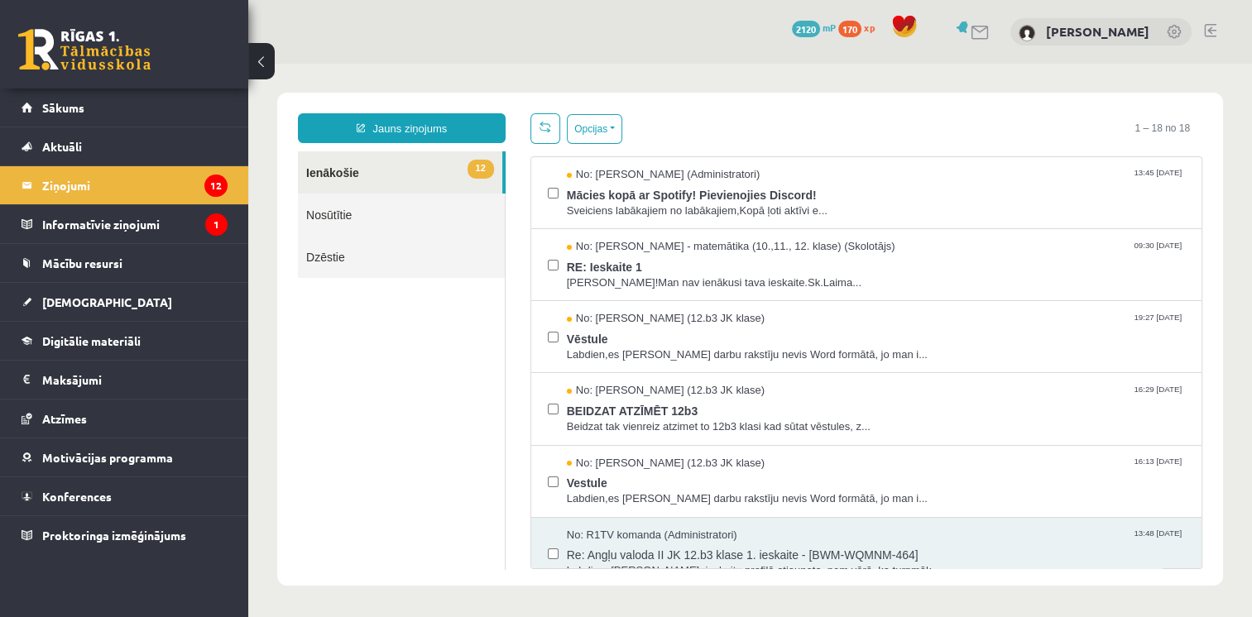
click at [439, 218] on link "Nosūtītie" at bounding box center [401, 215] width 207 height 42
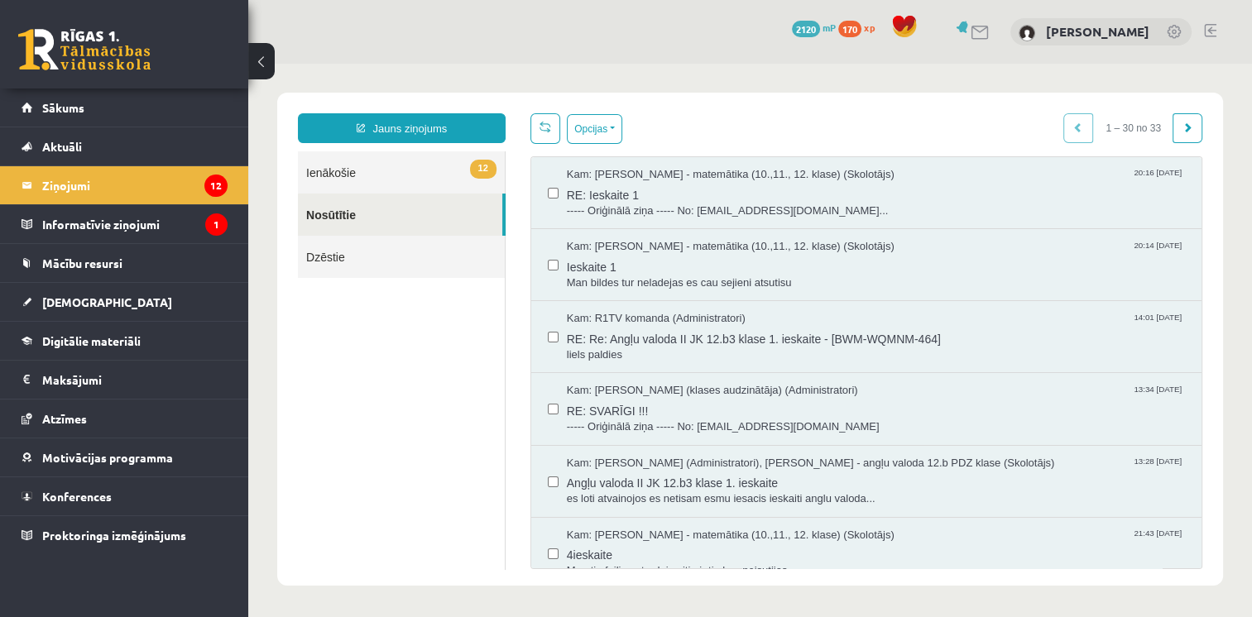
click at [420, 174] on link "12 Ienākošie" at bounding box center [401, 172] width 207 height 42
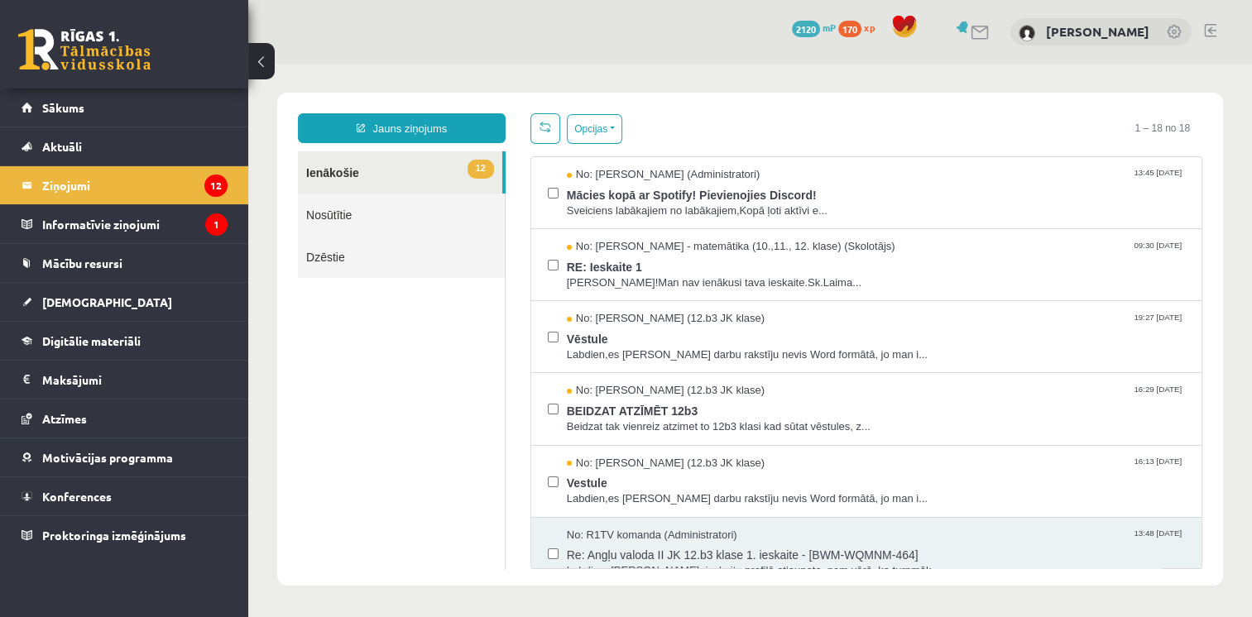
click at [418, 167] on link "12 Ienākošie" at bounding box center [400, 172] width 204 height 42
click at [84, 304] on span "[DEMOGRAPHIC_DATA]" at bounding box center [107, 302] width 130 height 15
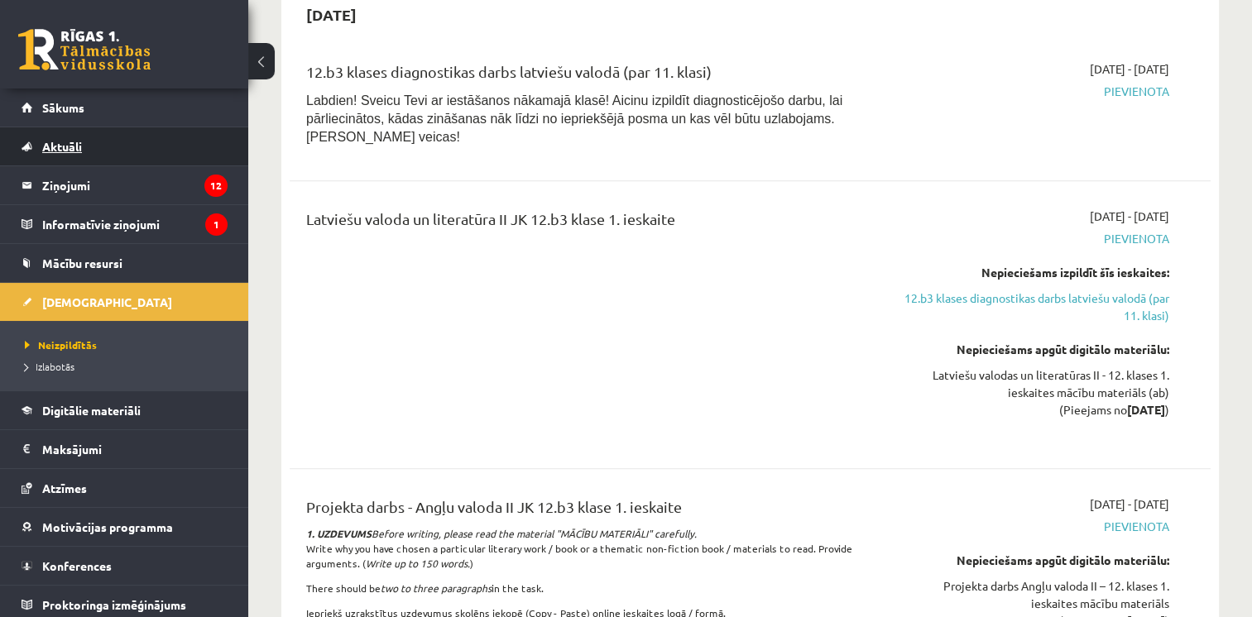
scroll to position [1490, 0]
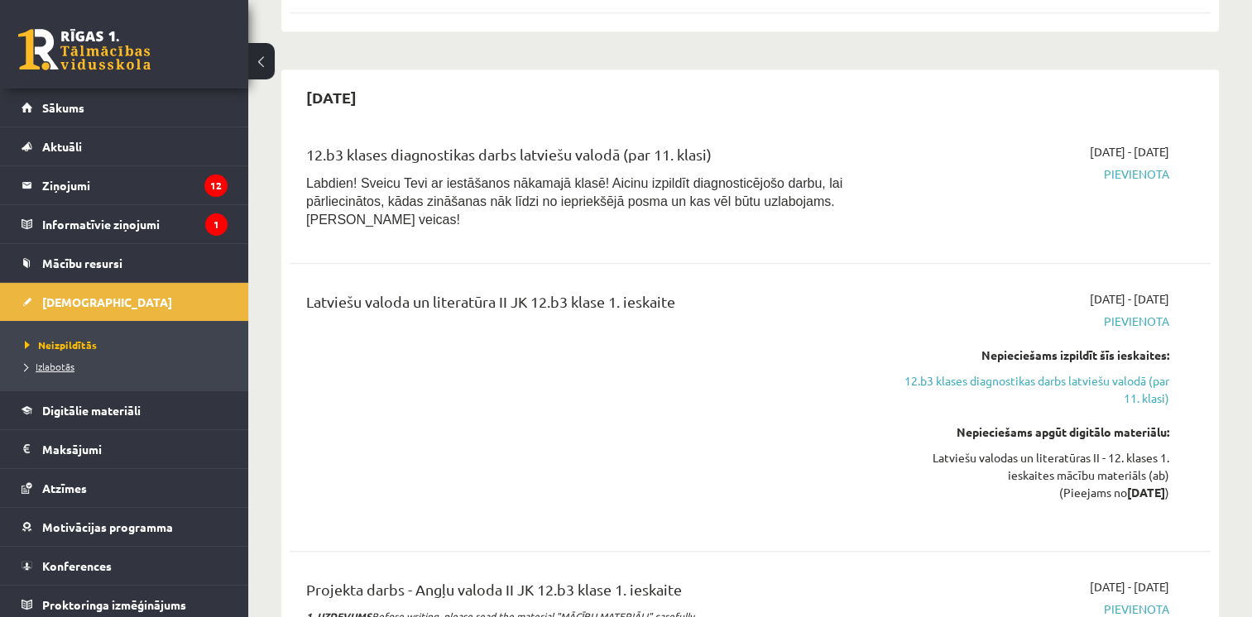
click at [56, 362] on span "Izlabotās" at bounding box center [50, 366] width 50 height 13
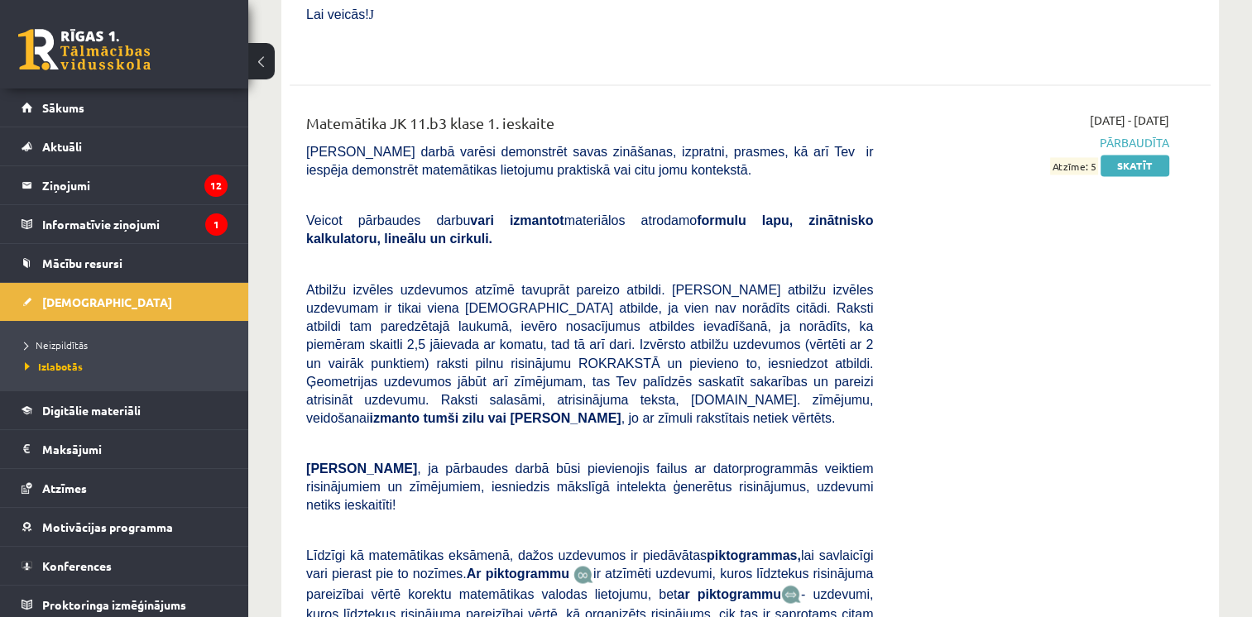
scroll to position [9269, 0]
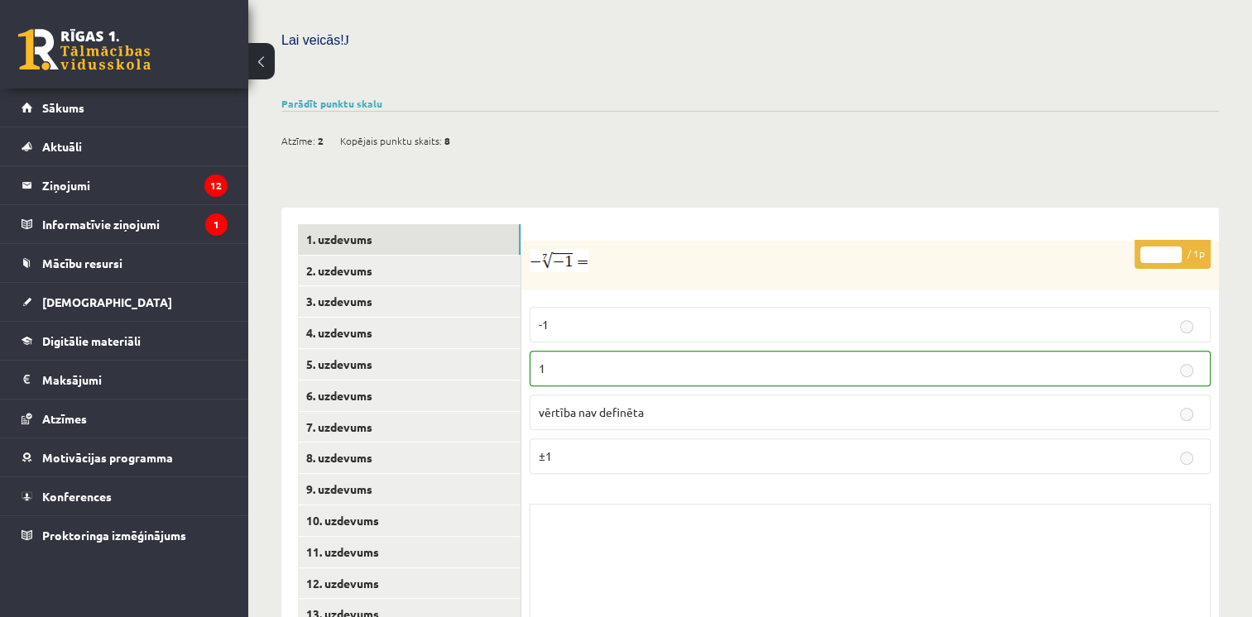
scroll to position [584, 0]
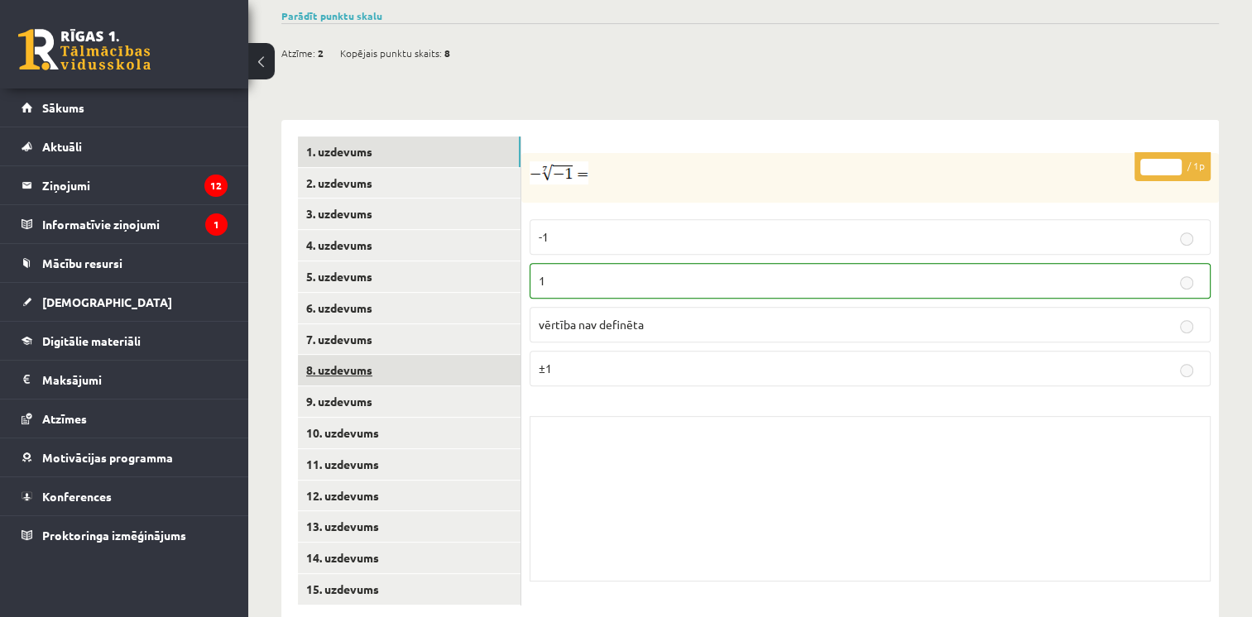
click at [430, 355] on link "8. uzdevums" at bounding box center [409, 370] width 223 height 31
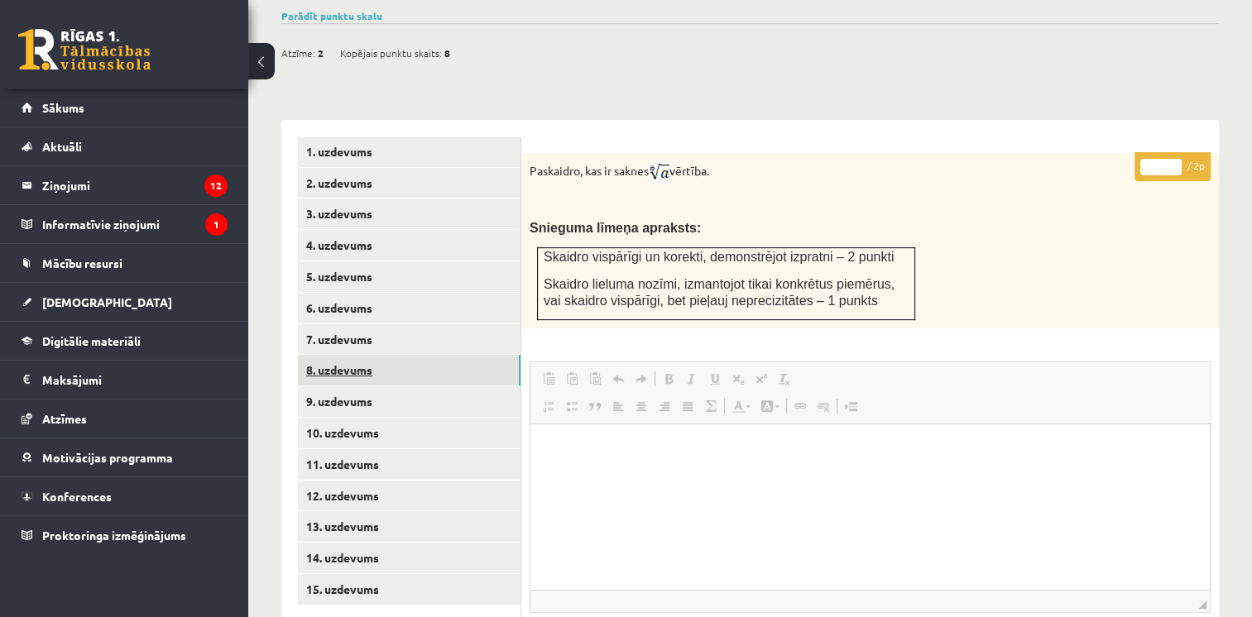
scroll to position [667, 0]
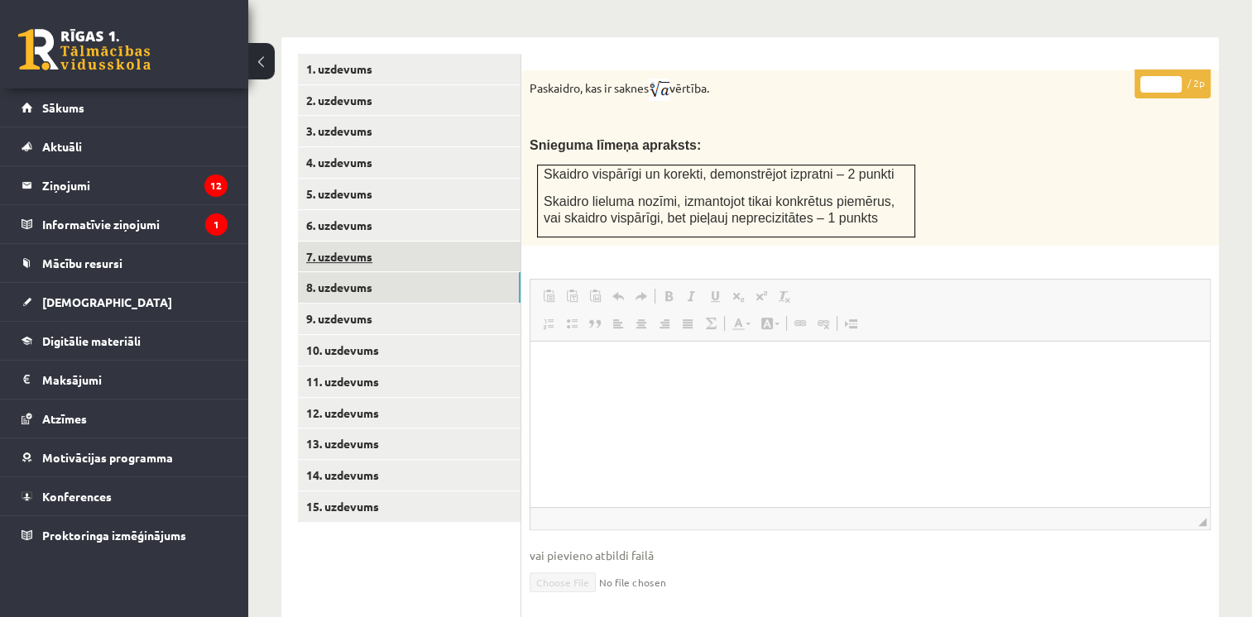
click at [393, 242] on link "7. uzdevums" at bounding box center [409, 257] width 223 height 31
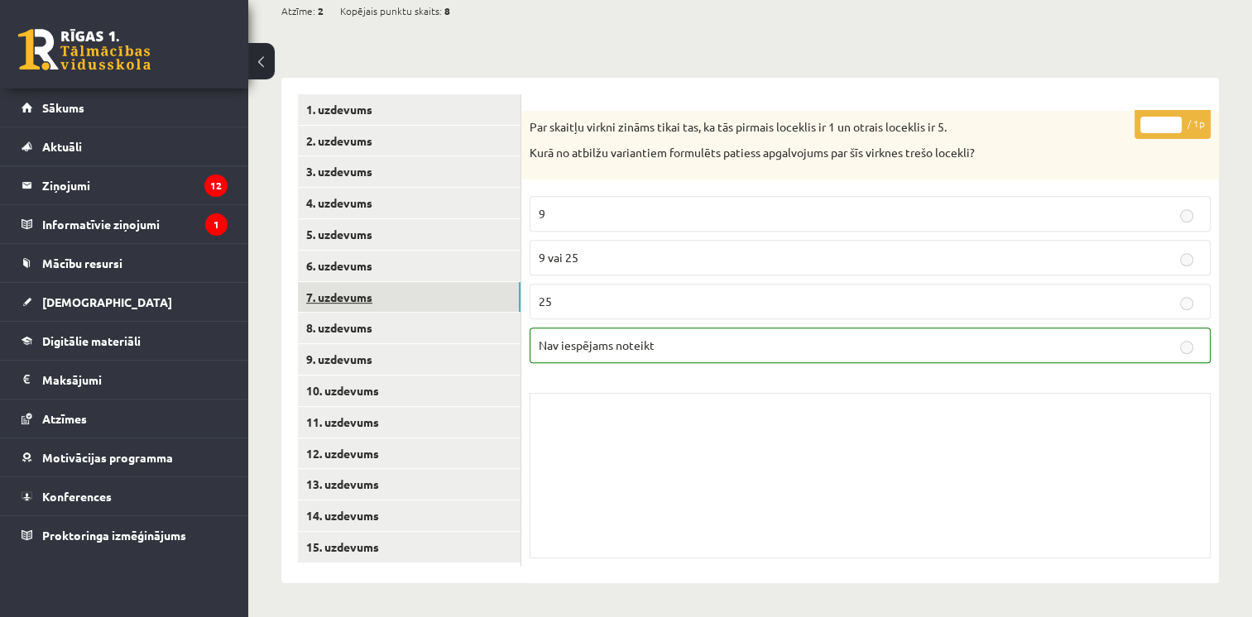
scroll to position [587, 0]
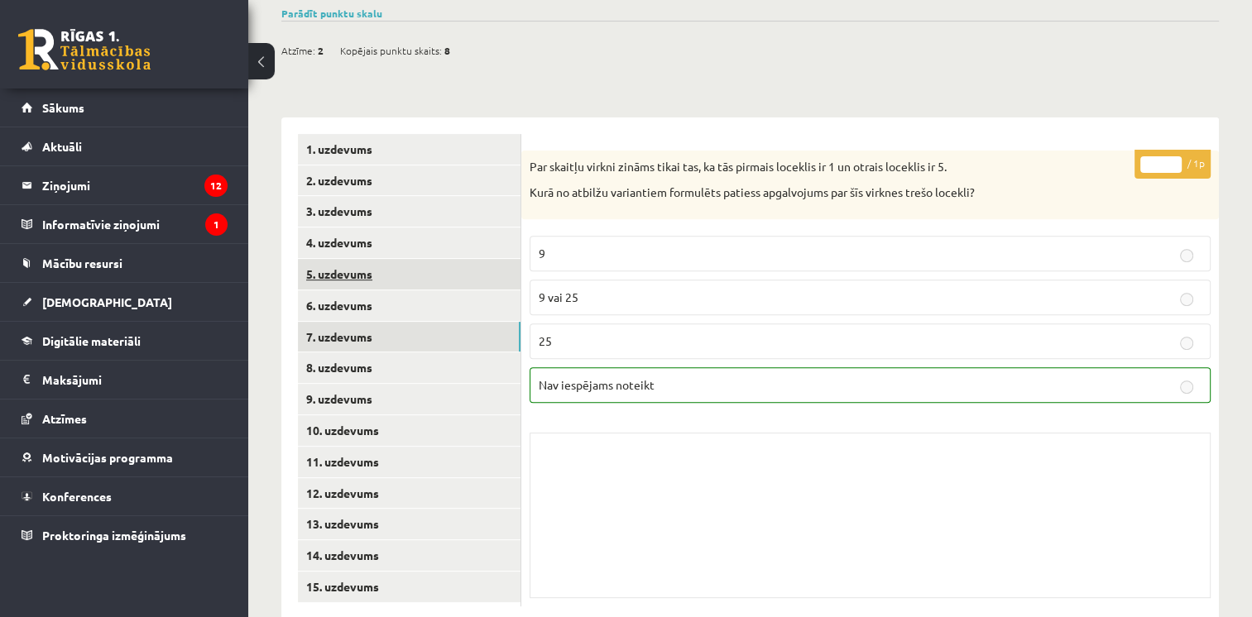
click at [391, 259] on link "5. uzdevums" at bounding box center [409, 274] width 223 height 31
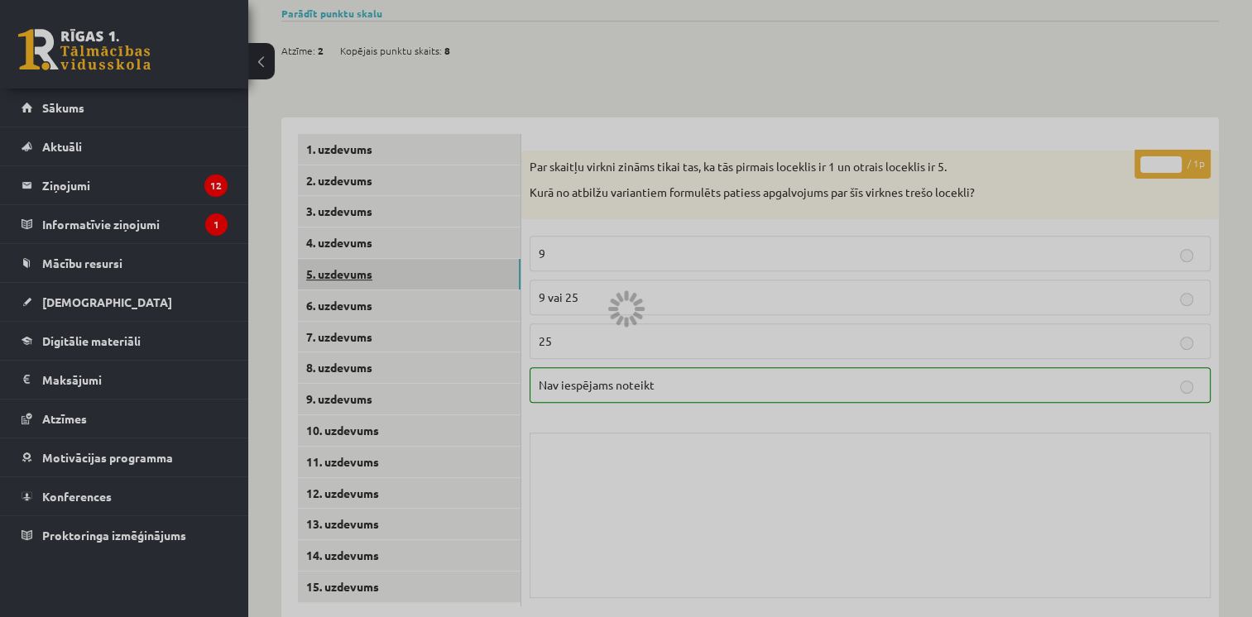
scroll to position [585, 0]
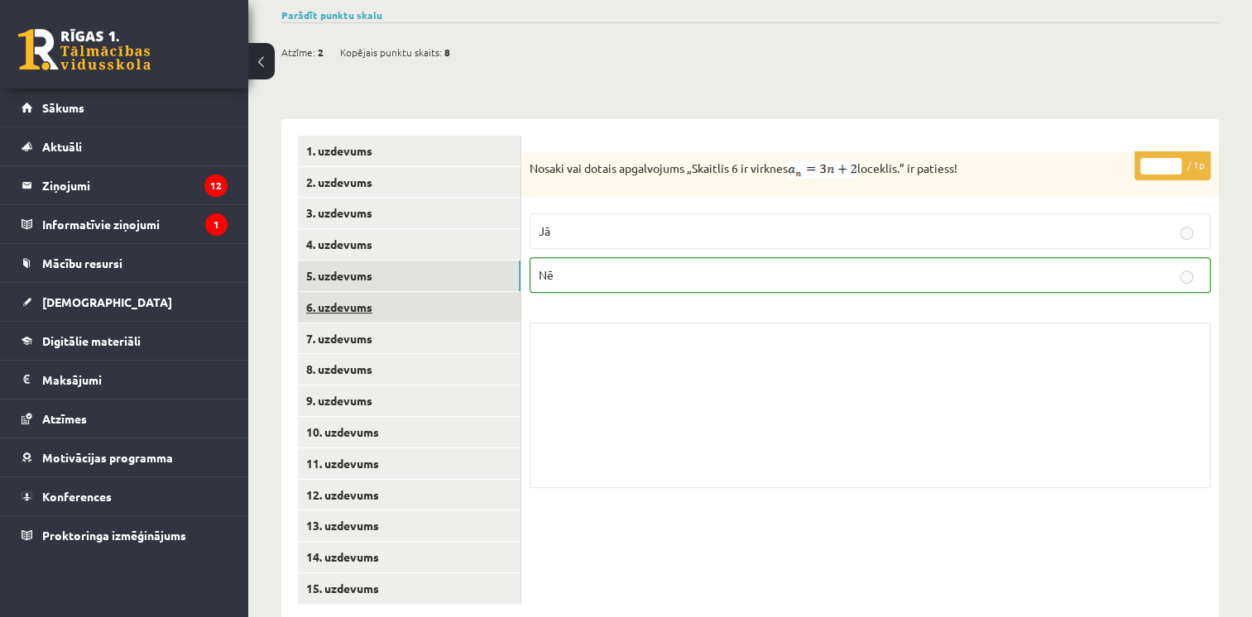
click at [387, 292] on link "6. uzdevums" at bounding box center [409, 307] width 223 height 31
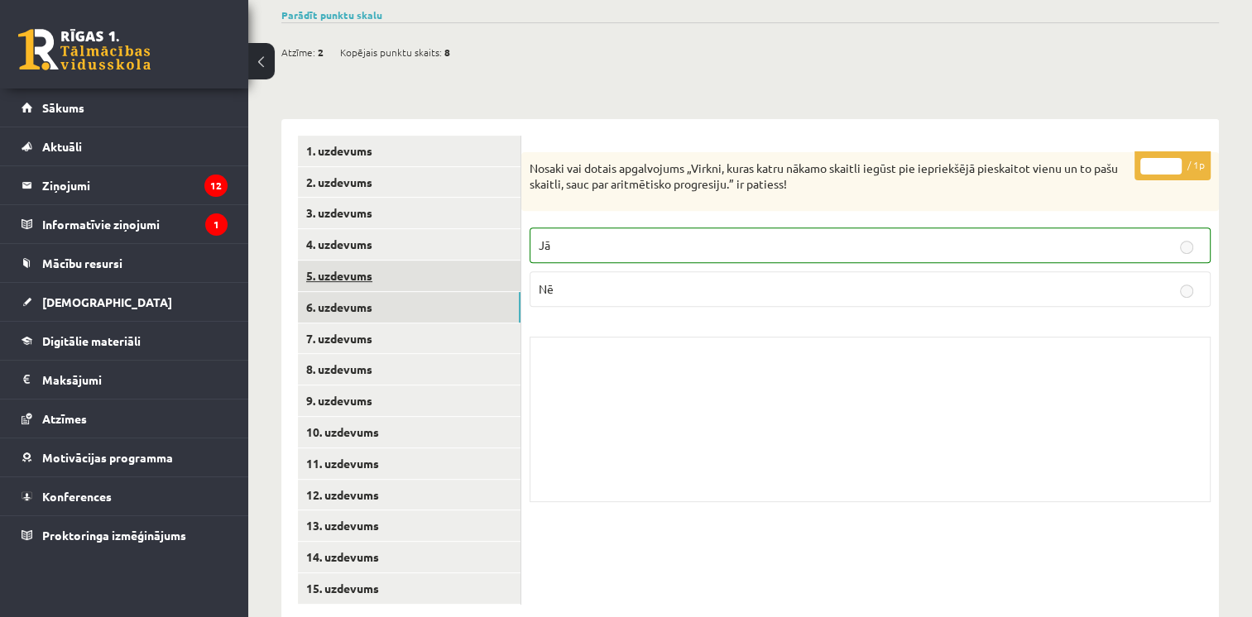
click at [386, 261] on link "5. uzdevums" at bounding box center [409, 276] width 223 height 31
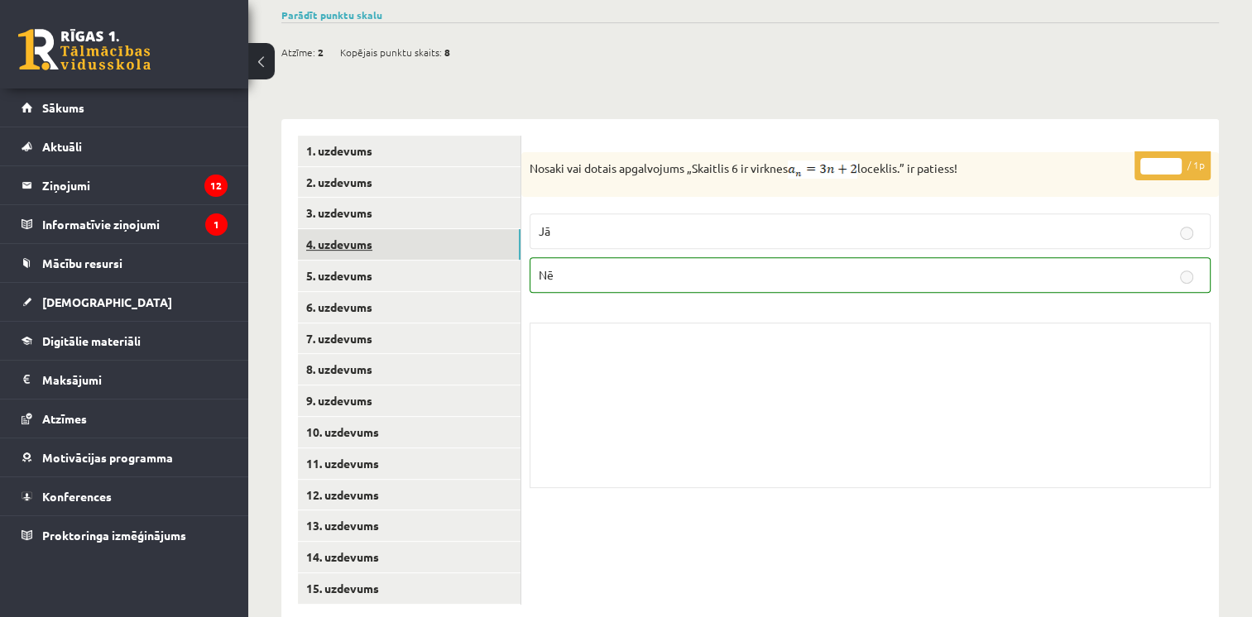
click at [386, 229] on link "4. uzdevums" at bounding box center [409, 244] width 223 height 31
click at [386, 198] on link "3. uzdevums" at bounding box center [409, 213] width 223 height 31
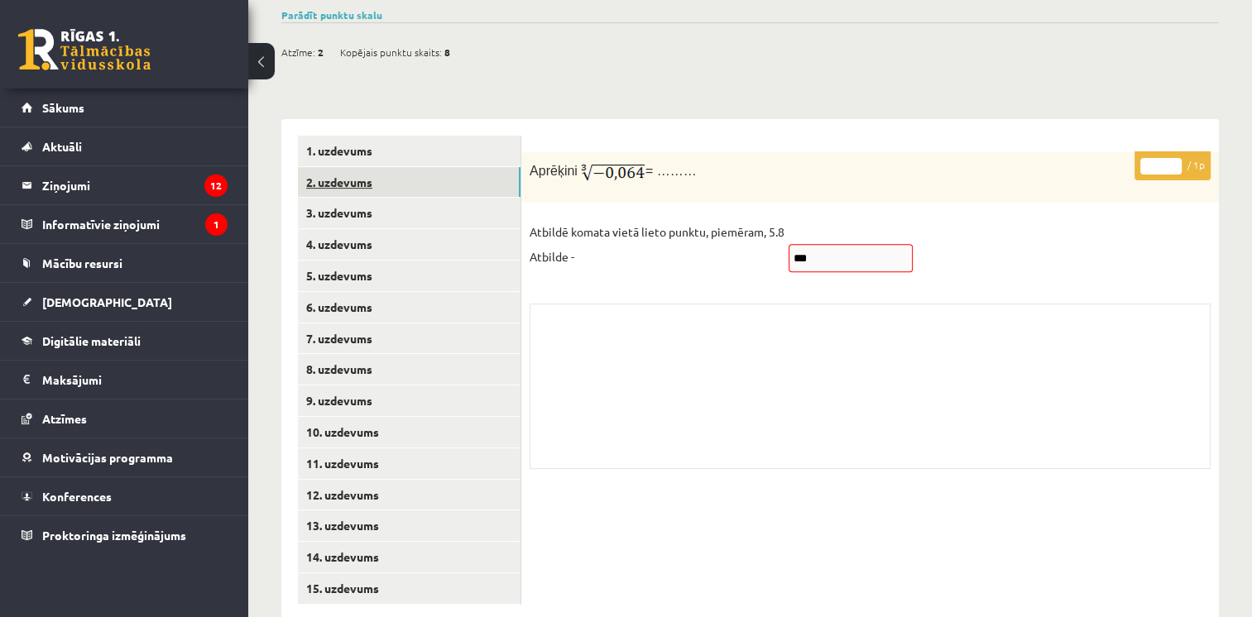
click at [389, 167] on link "2. uzdevums" at bounding box center [409, 182] width 223 height 31
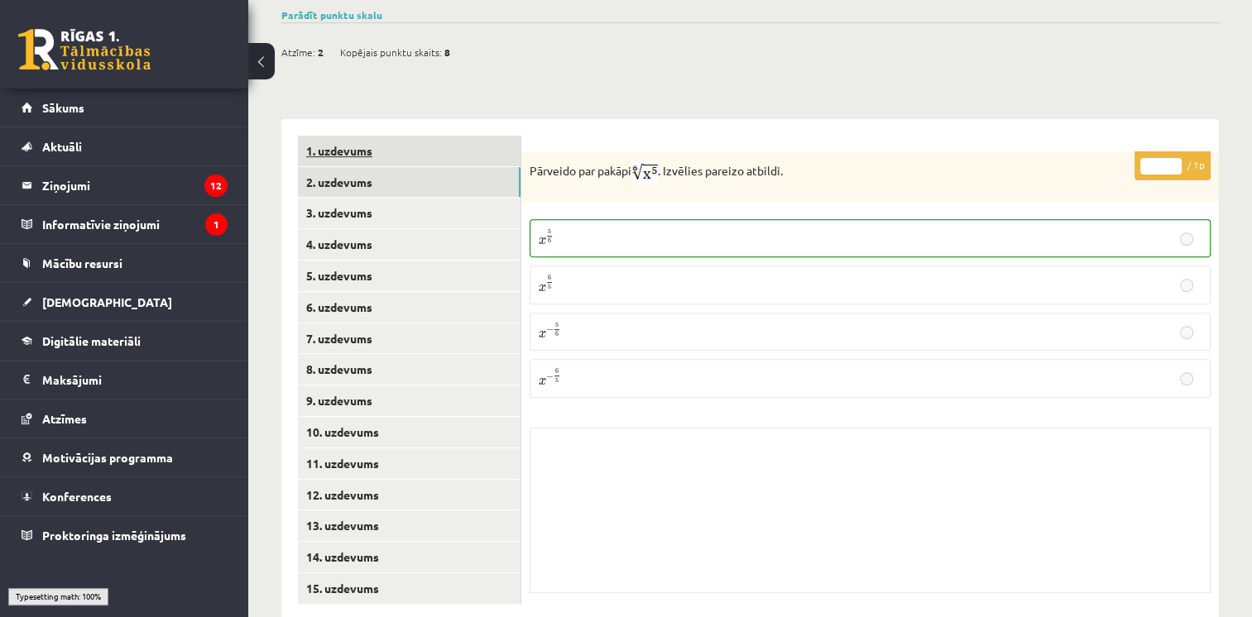
click at [387, 136] on link "1. uzdevums" at bounding box center [409, 151] width 223 height 31
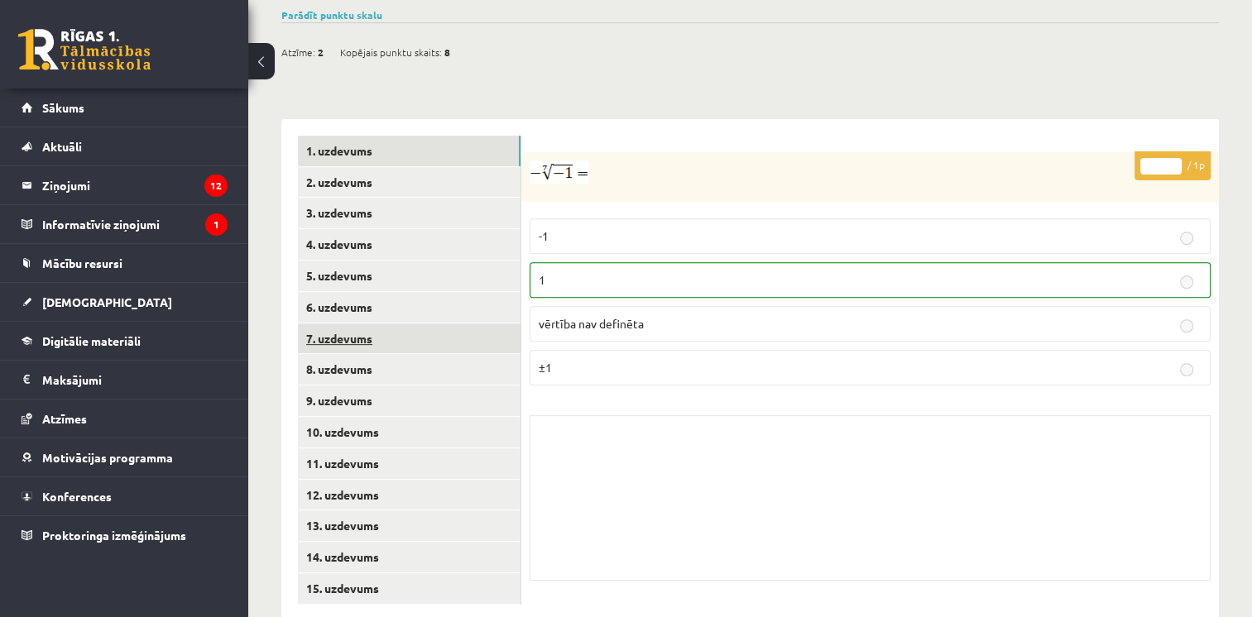
click at [356, 324] on link "7. uzdevums" at bounding box center [409, 339] width 223 height 31
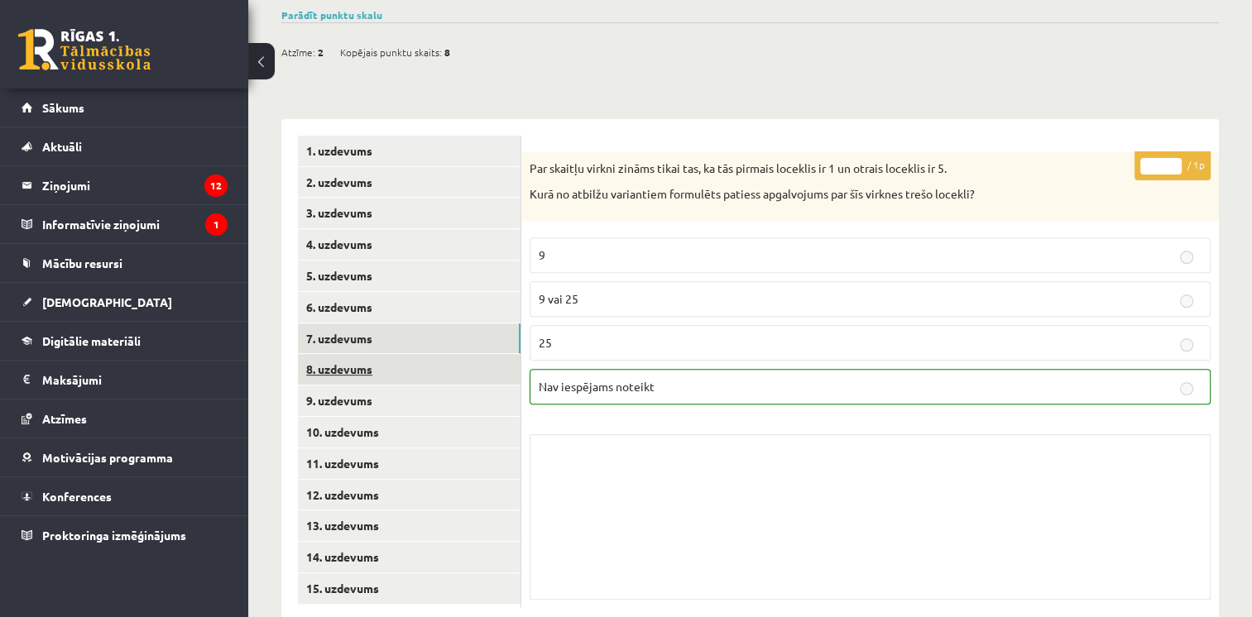
click at [362, 316] on ul "1. uzdevums 2. uzdevums 3. uzdevums 4. uzdevums 5. uzdevums 6. uzdevums 7. uzde…" at bounding box center [409, 372] width 223 height 472
click at [364, 354] on link "8. uzdevums" at bounding box center [409, 369] width 223 height 31
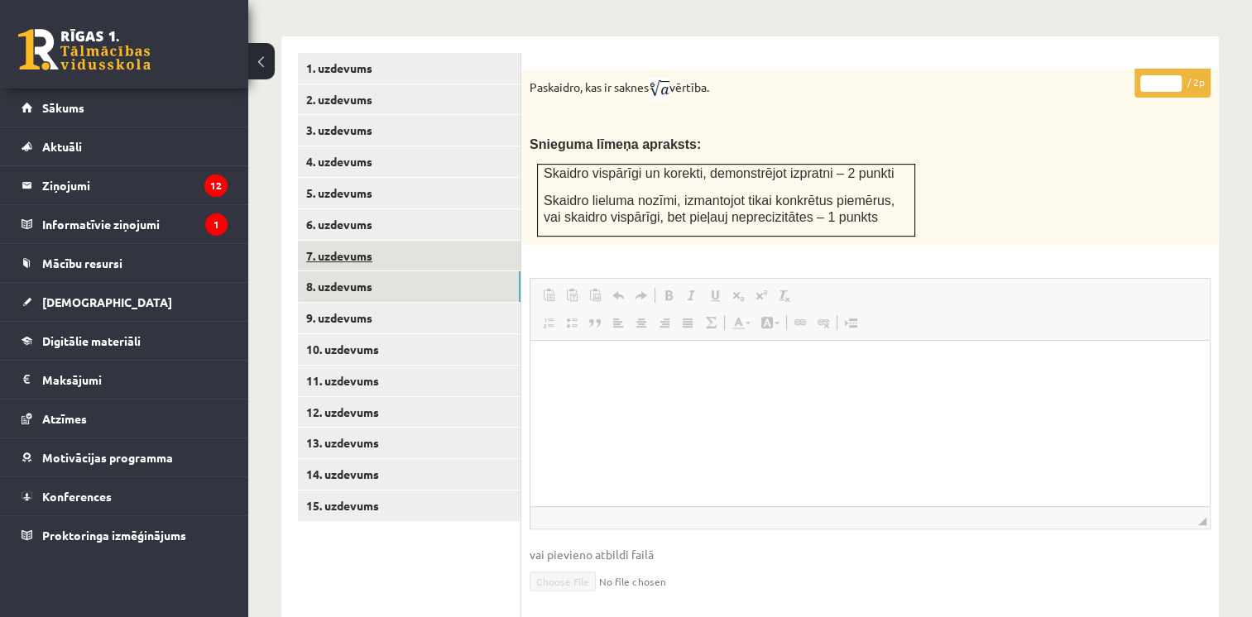
scroll to position [0, 0]
click at [369, 303] on link "9. uzdevums" at bounding box center [409, 318] width 223 height 31
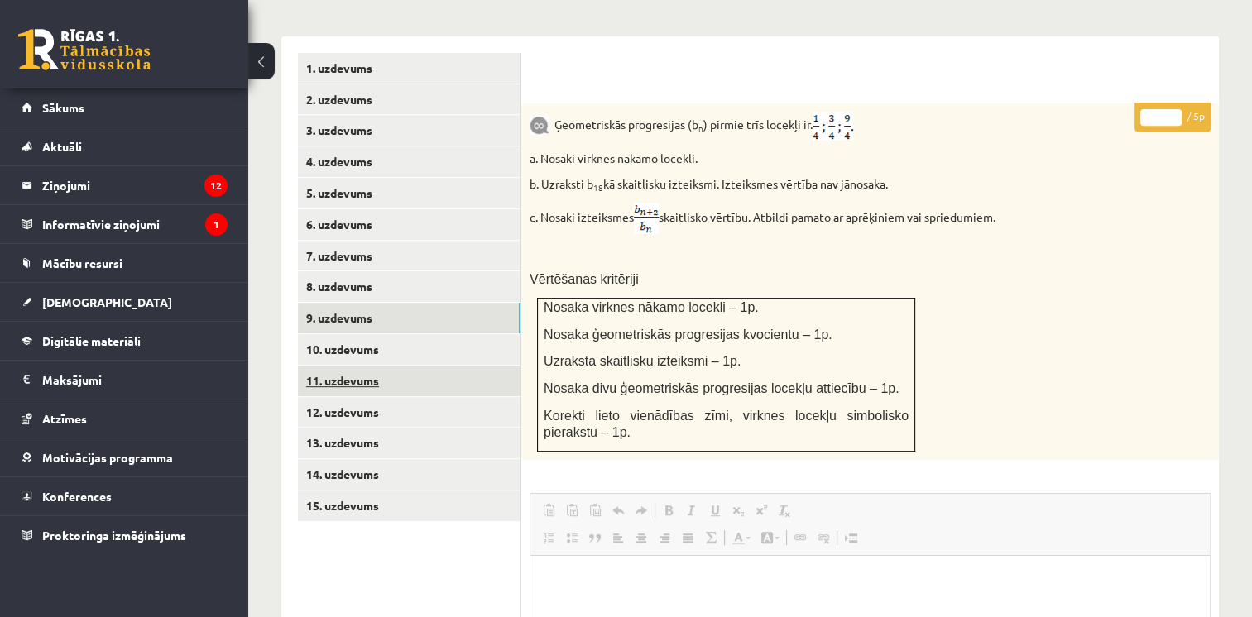
scroll to position [751, 0]
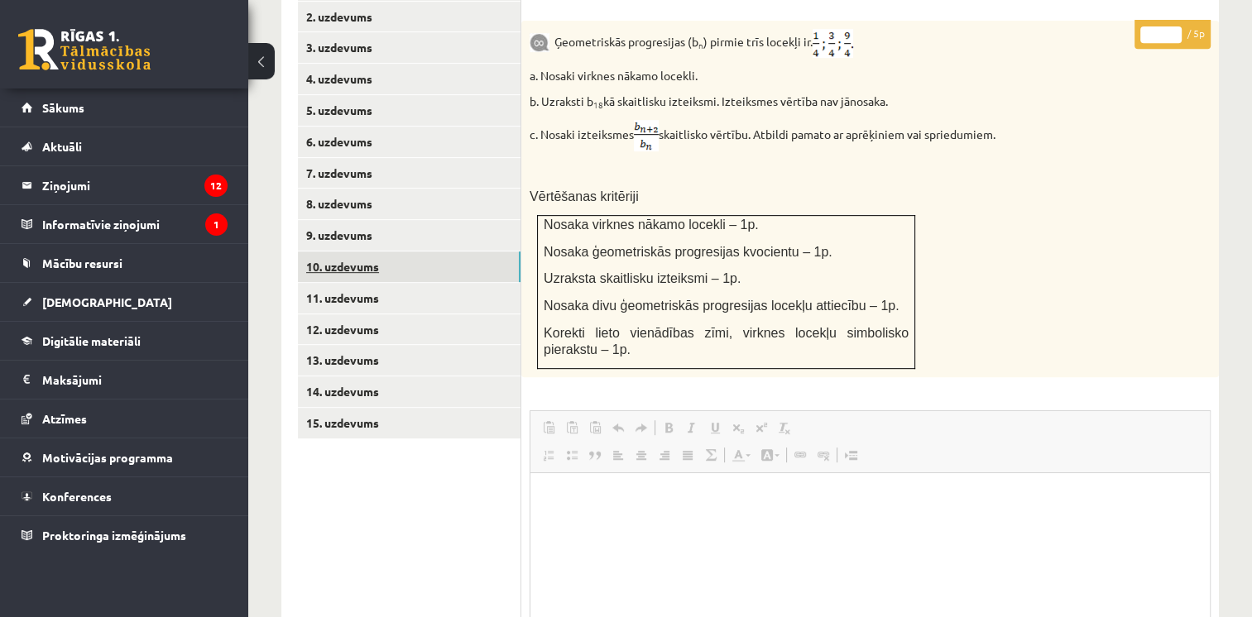
click at [378, 252] on link "10. uzdevums" at bounding box center [409, 267] width 223 height 31
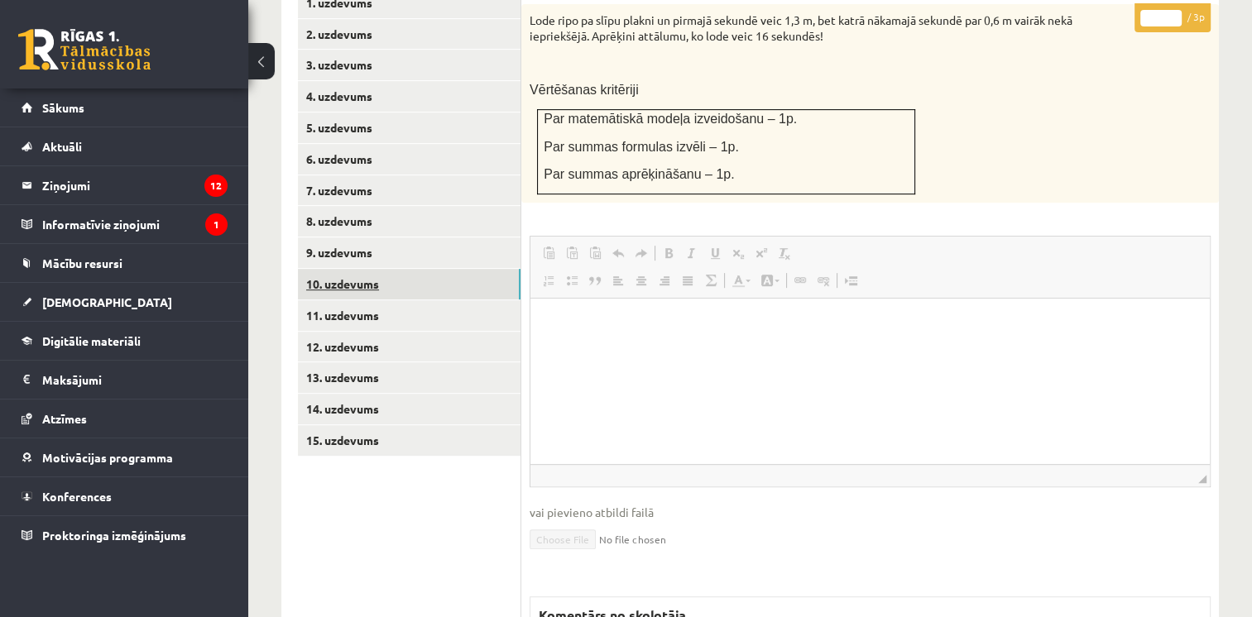
scroll to position [0, 0]
click at [377, 300] on link "11. uzdevums" at bounding box center [409, 315] width 223 height 31
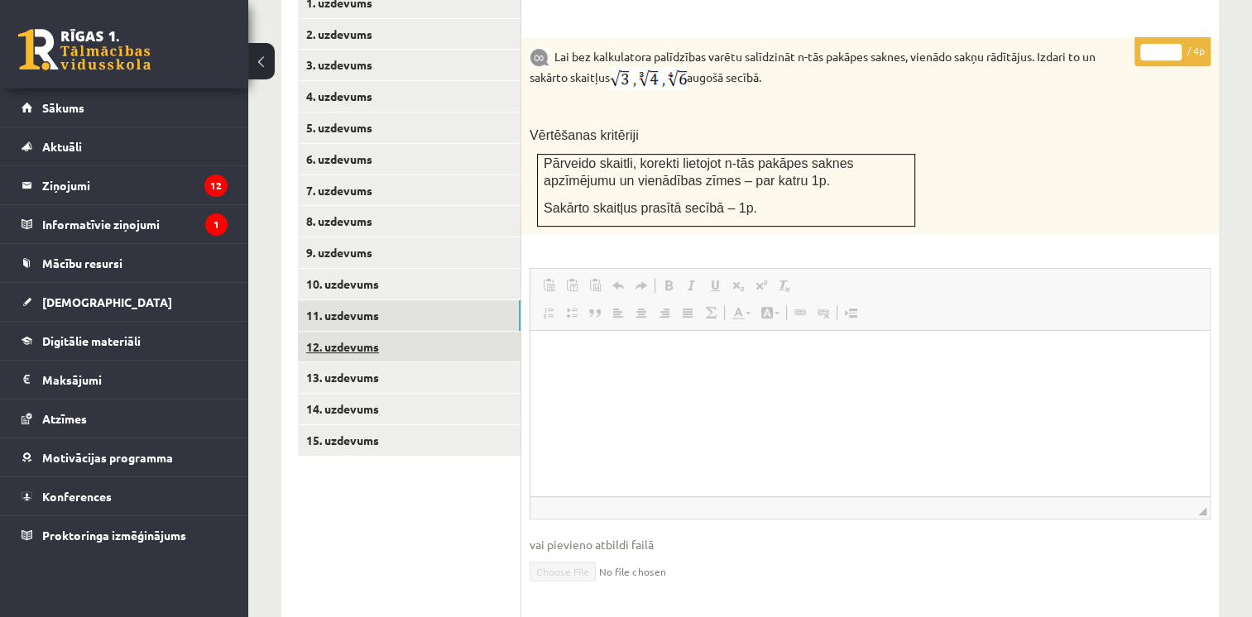
click at [386, 332] on link "12. uzdevums" at bounding box center [409, 347] width 223 height 31
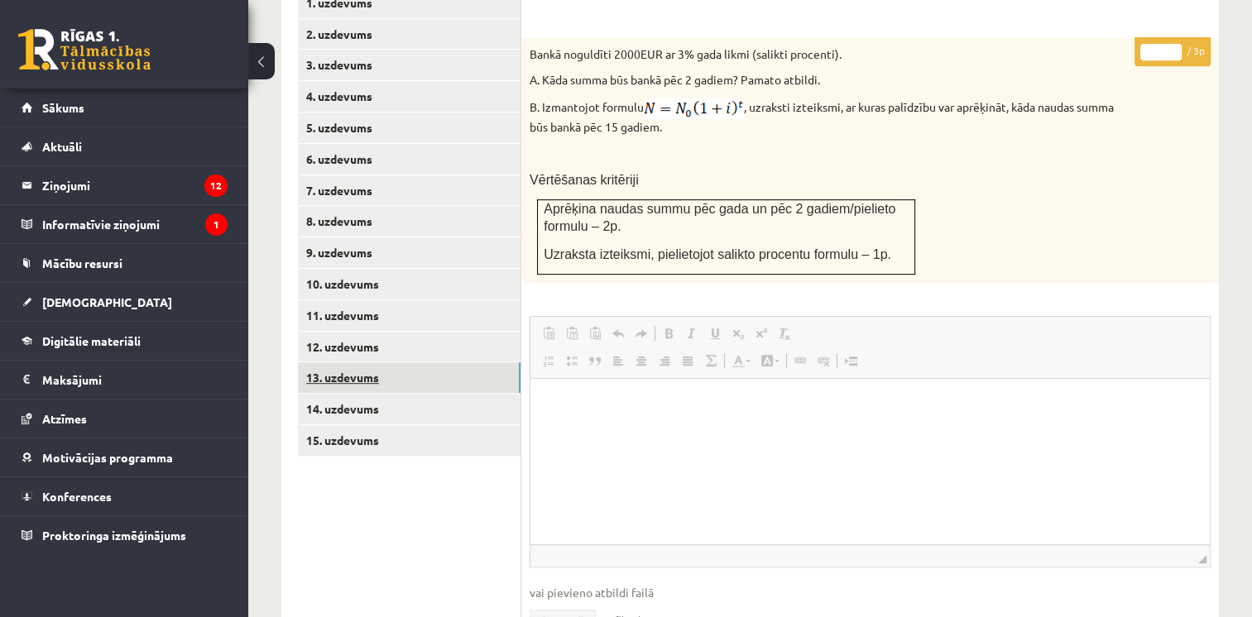
click at [389, 362] on link "13. uzdevums" at bounding box center [409, 377] width 223 height 31
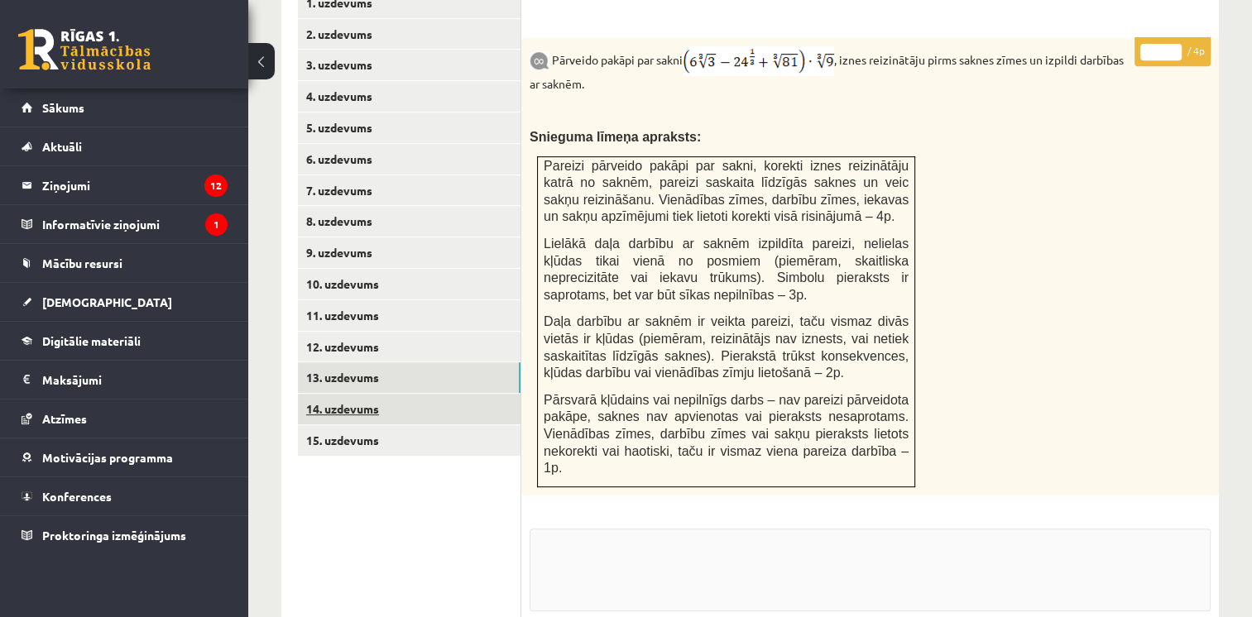
click at [392, 394] on link "14. uzdevums" at bounding box center [409, 409] width 223 height 31
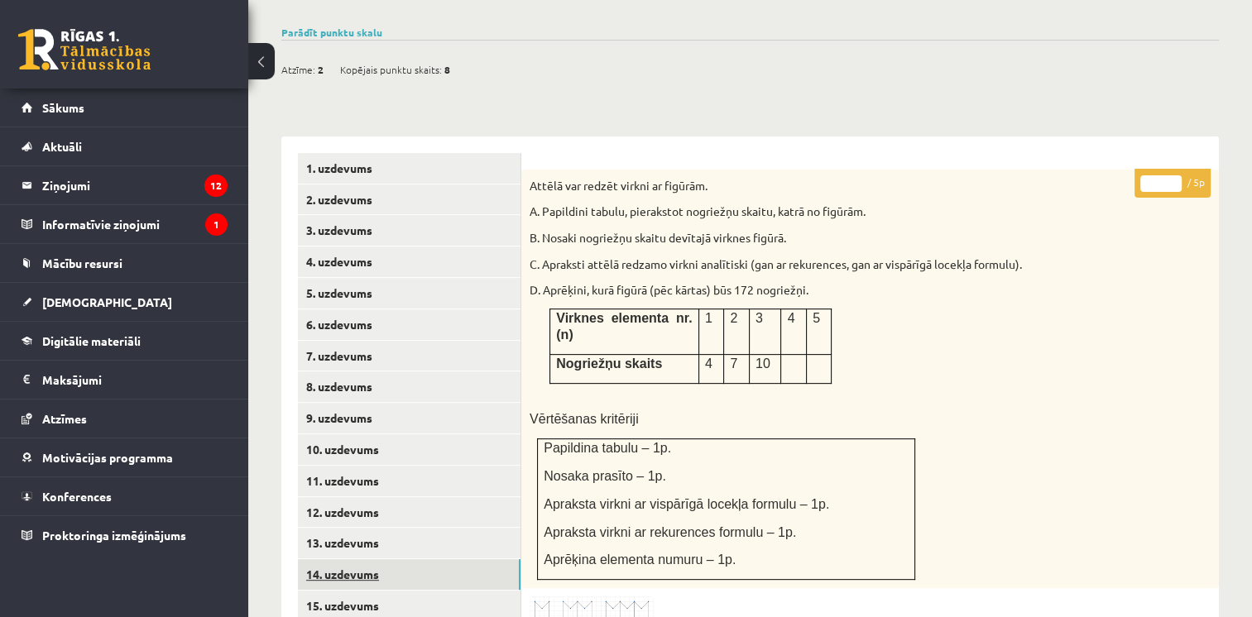
click at [355, 559] on link "14. uzdevums" at bounding box center [409, 574] width 223 height 31
click at [363, 591] on link "15. uzdevums" at bounding box center [409, 606] width 223 height 31
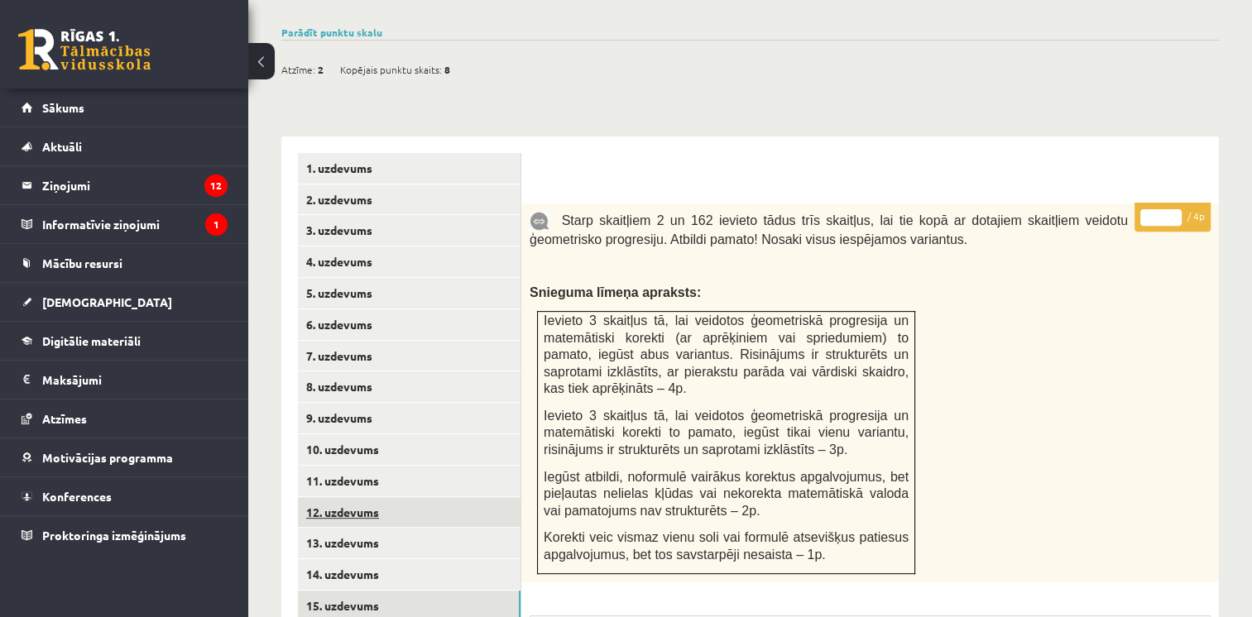
click at [363, 497] on link "12. uzdevums" at bounding box center [409, 512] width 223 height 31
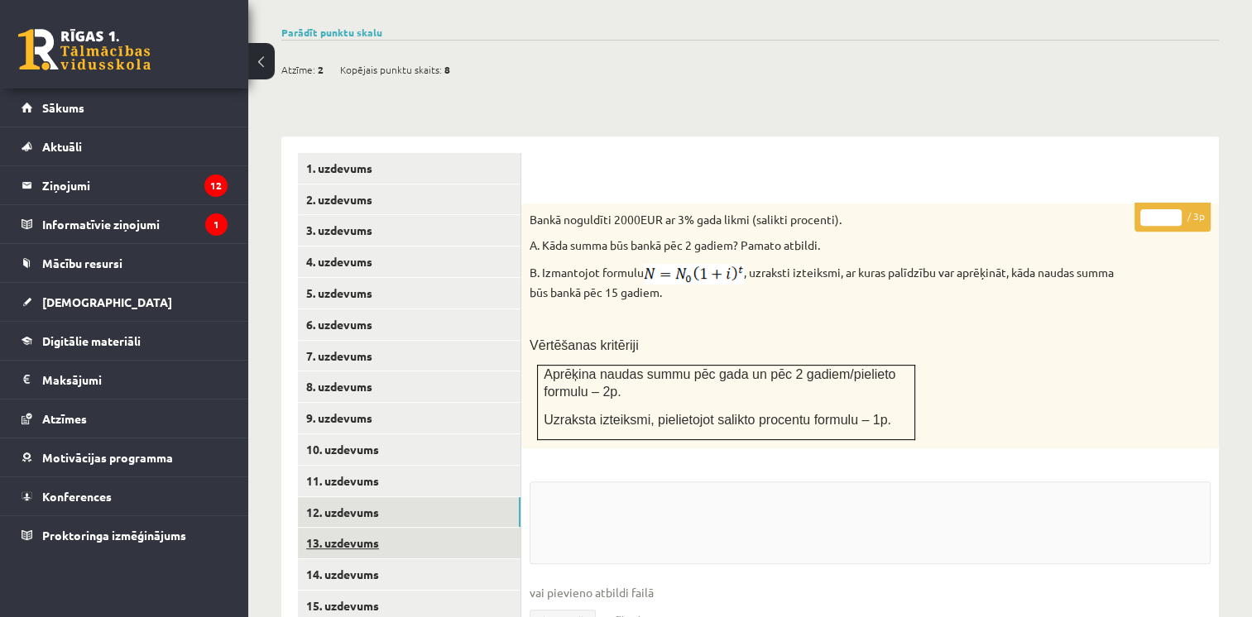
click at [362, 528] on link "13. uzdevums" at bounding box center [409, 543] width 223 height 31
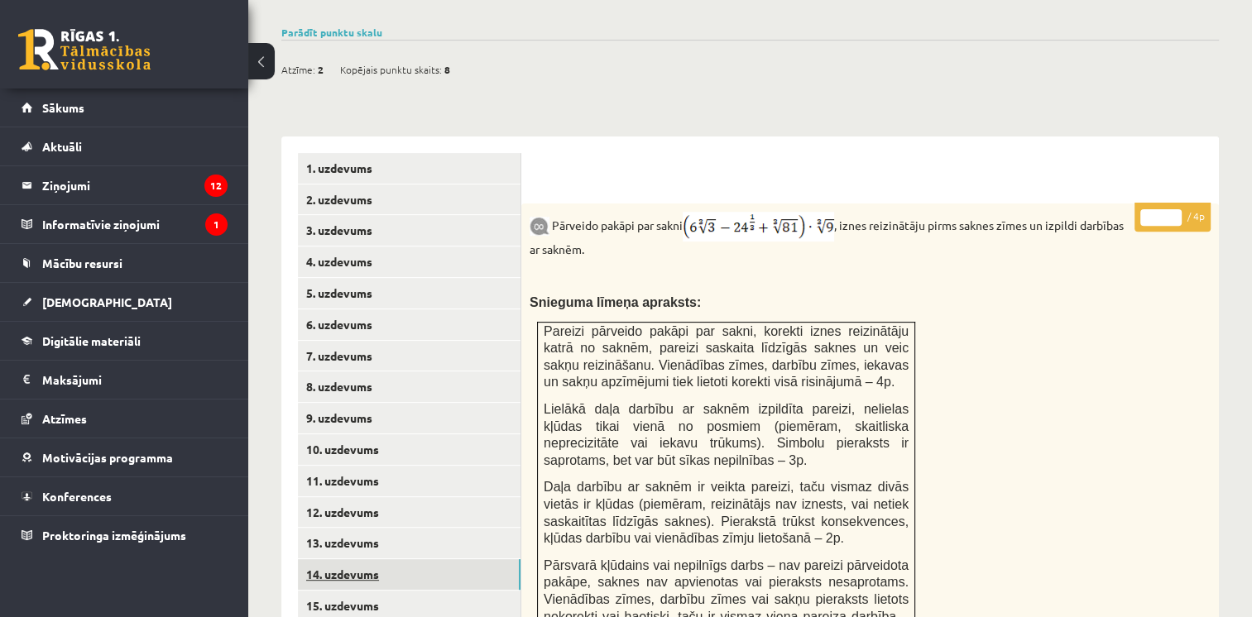
click at [362, 559] on link "14. uzdevums" at bounding box center [409, 574] width 223 height 31
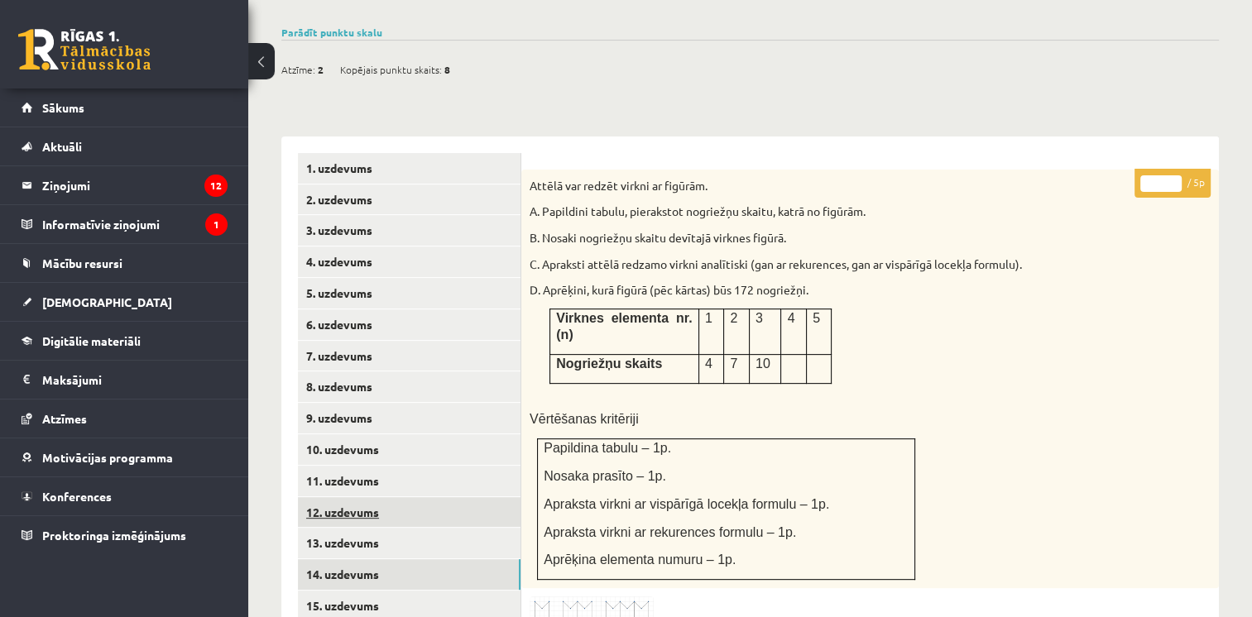
click at [351, 497] on link "12. uzdevums" at bounding box center [409, 512] width 223 height 31
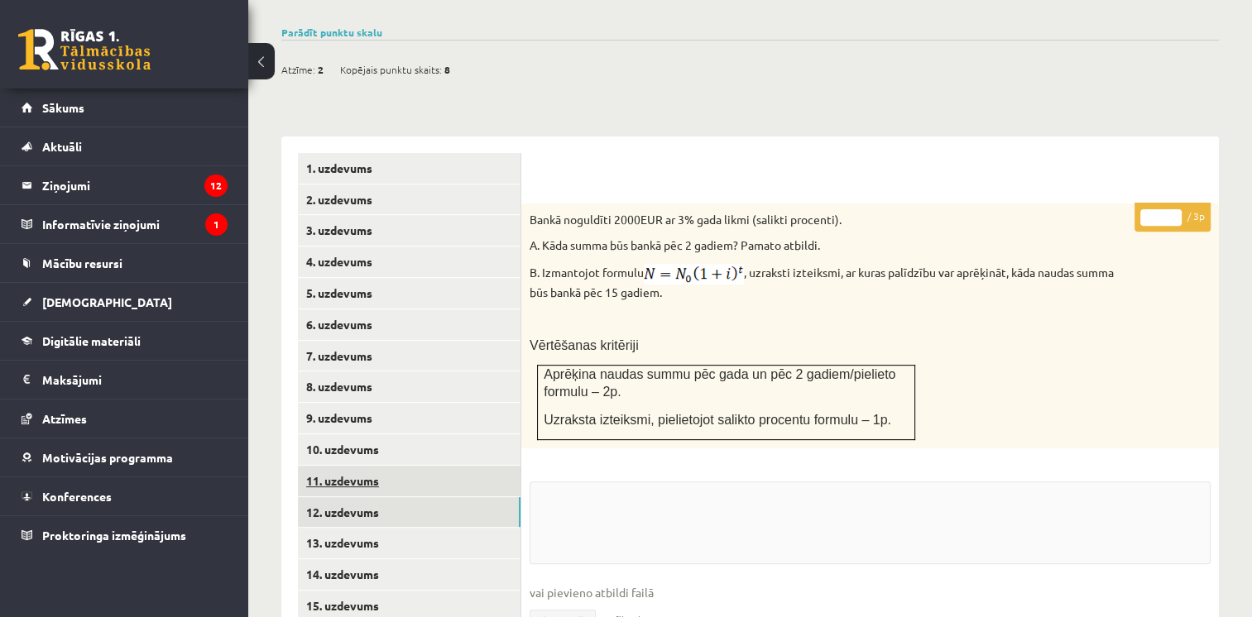
click at [351, 466] on link "11. uzdevums" at bounding box center [409, 481] width 223 height 31
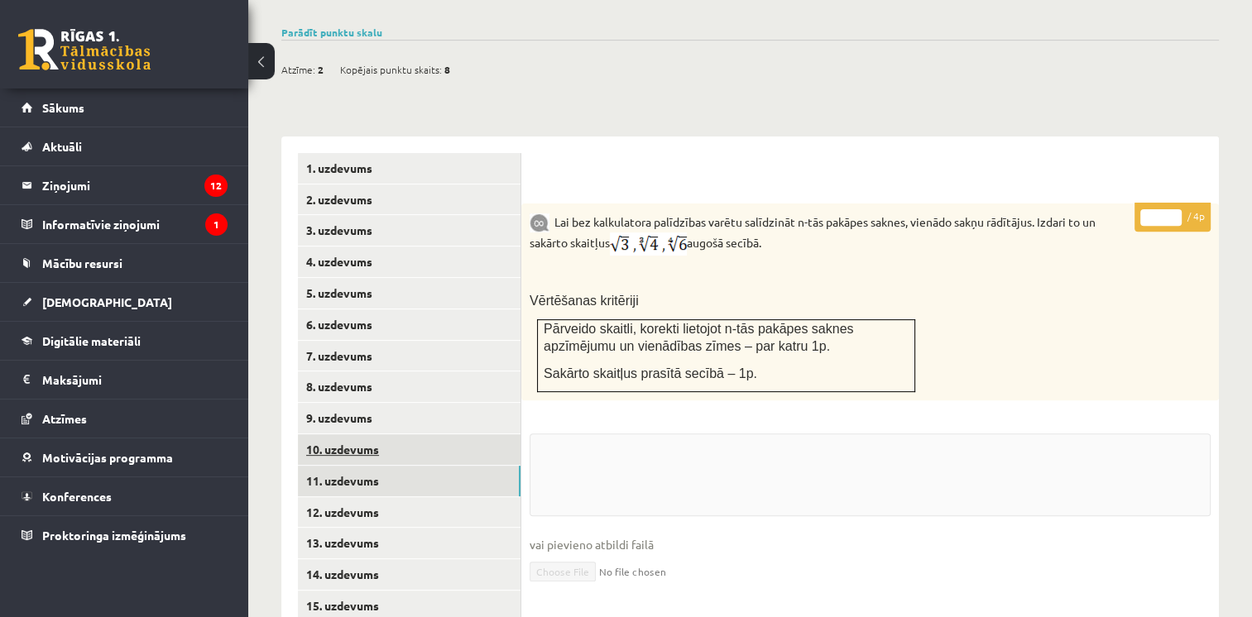
click at [349, 434] on link "10. uzdevums" at bounding box center [409, 449] width 223 height 31
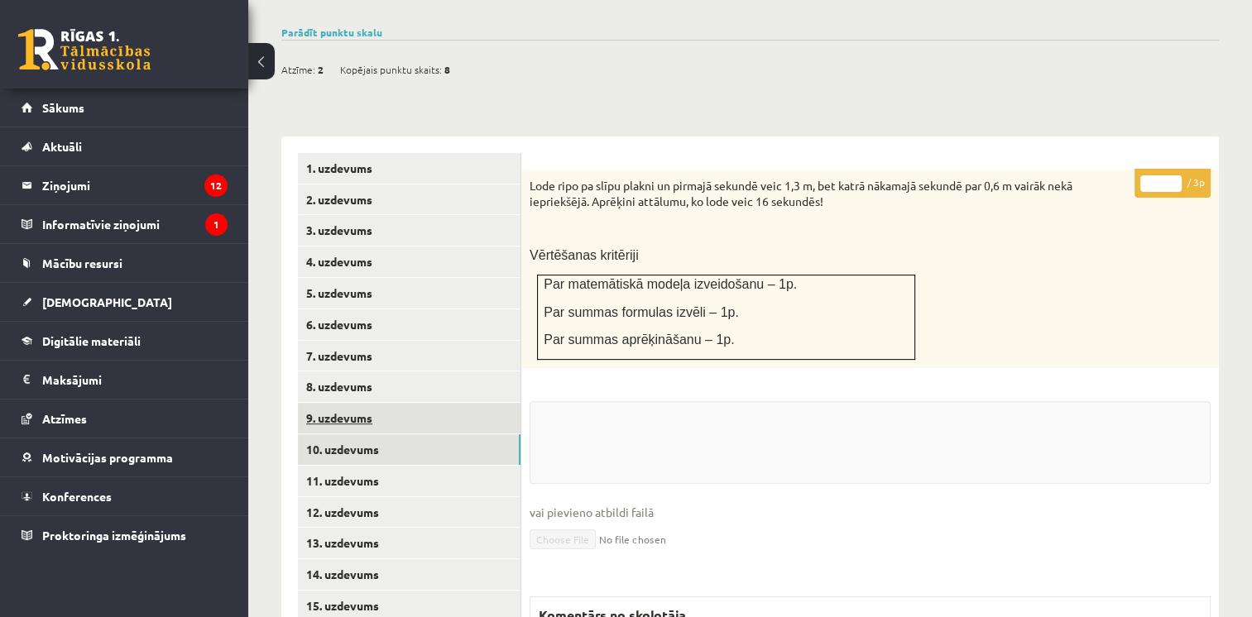
click at [349, 403] on link "9. uzdevums" at bounding box center [409, 418] width 223 height 31
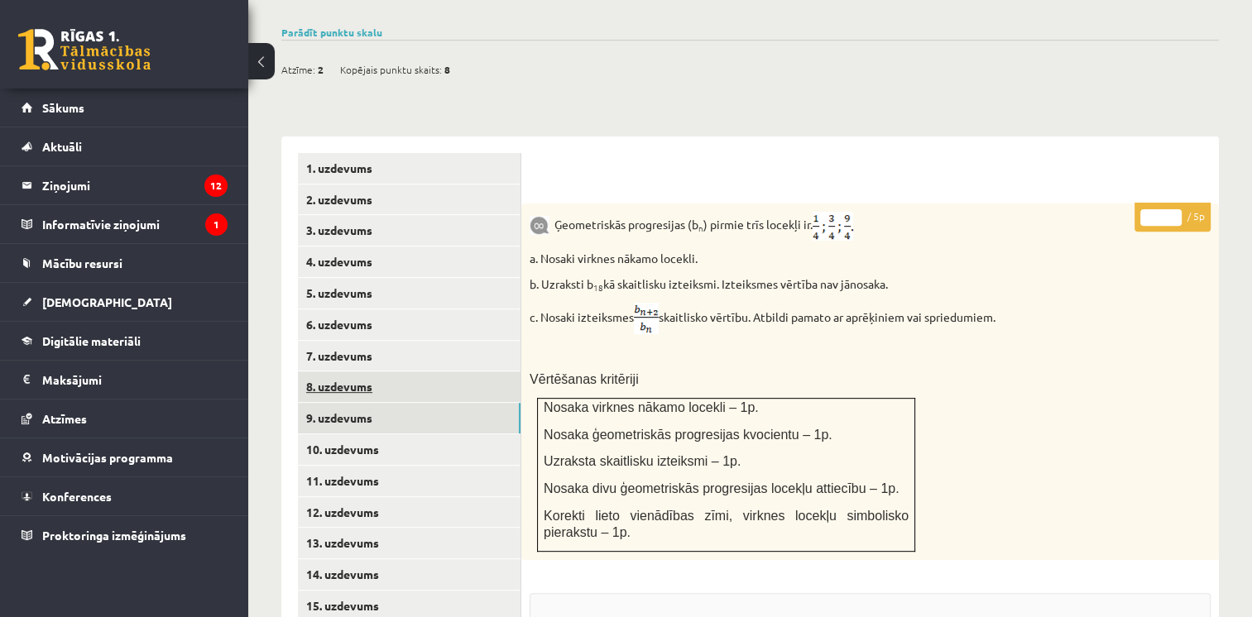
click at [349, 372] on link "8. uzdevums" at bounding box center [409, 387] width 223 height 31
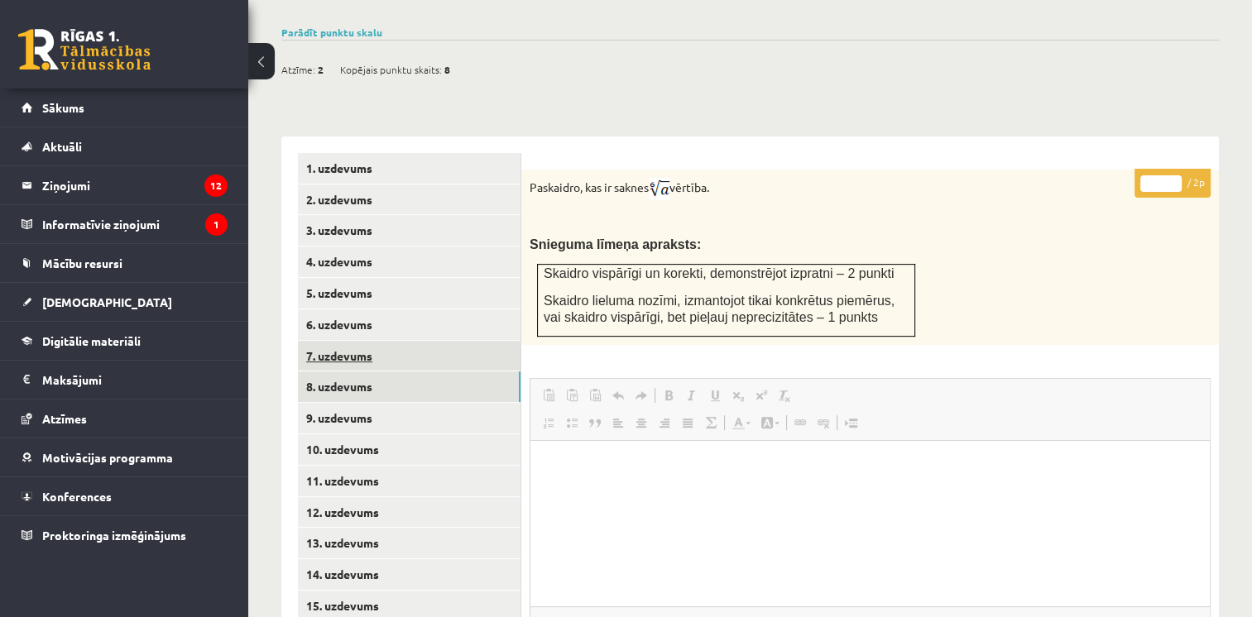
click at [334, 341] on link "7. uzdevums" at bounding box center [409, 356] width 223 height 31
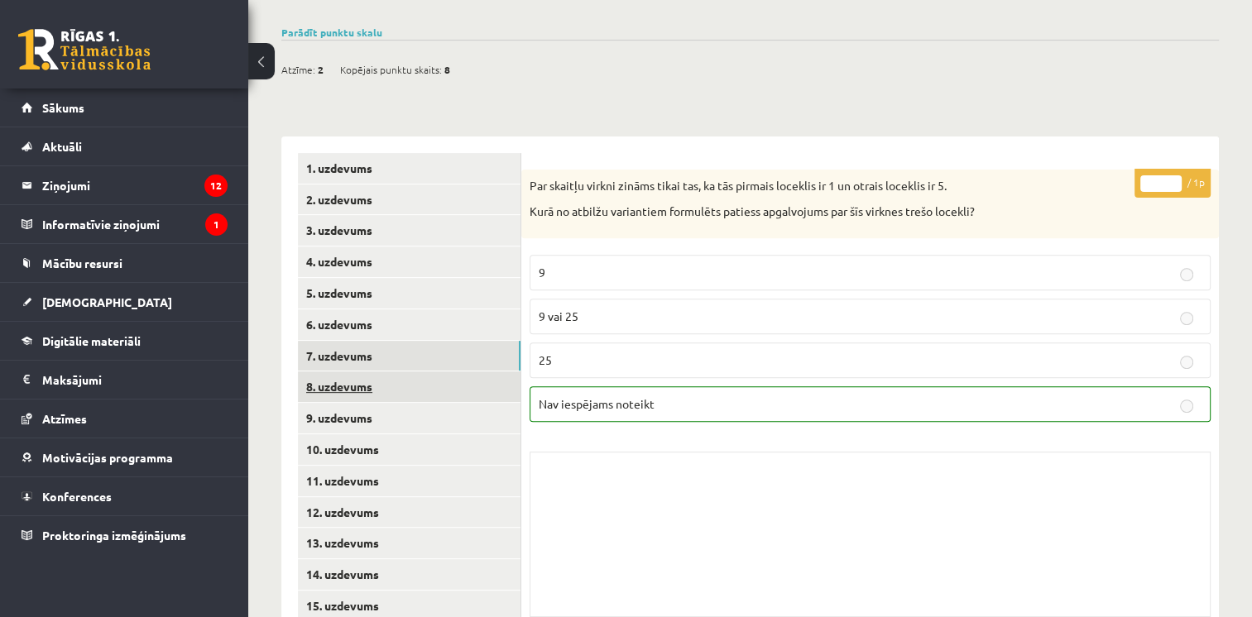
click at [381, 372] on link "8. uzdevums" at bounding box center [409, 387] width 223 height 31
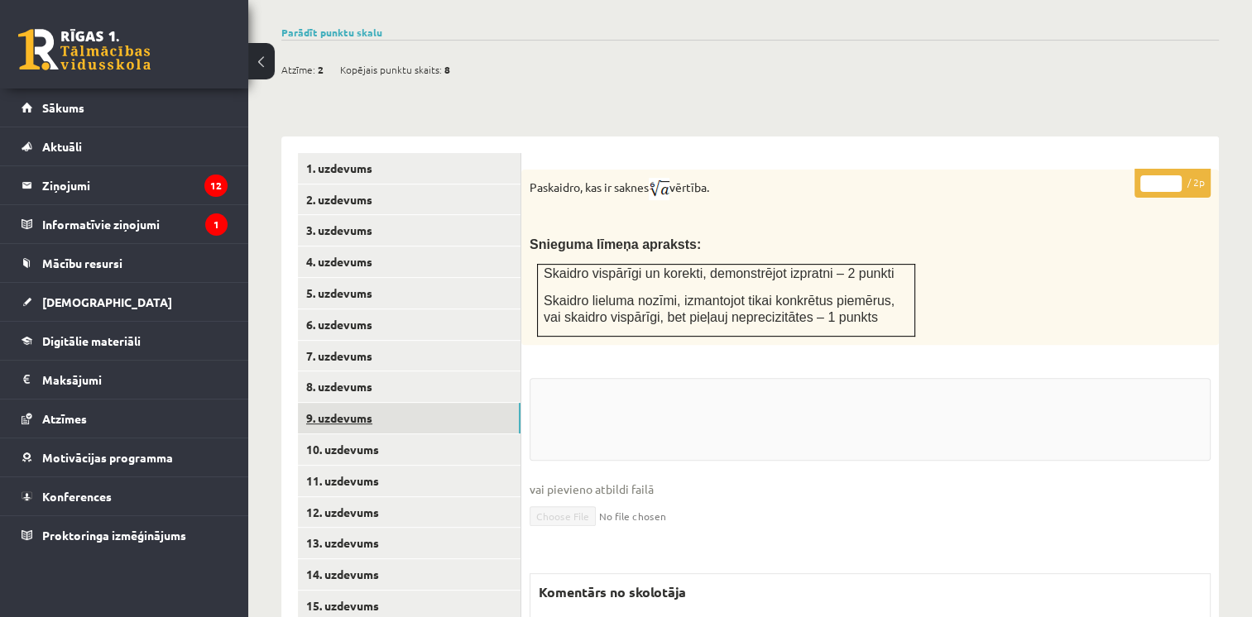
click at [385, 403] on link "9. uzdevums" at bounding box center [409, 418] width 223 height 31
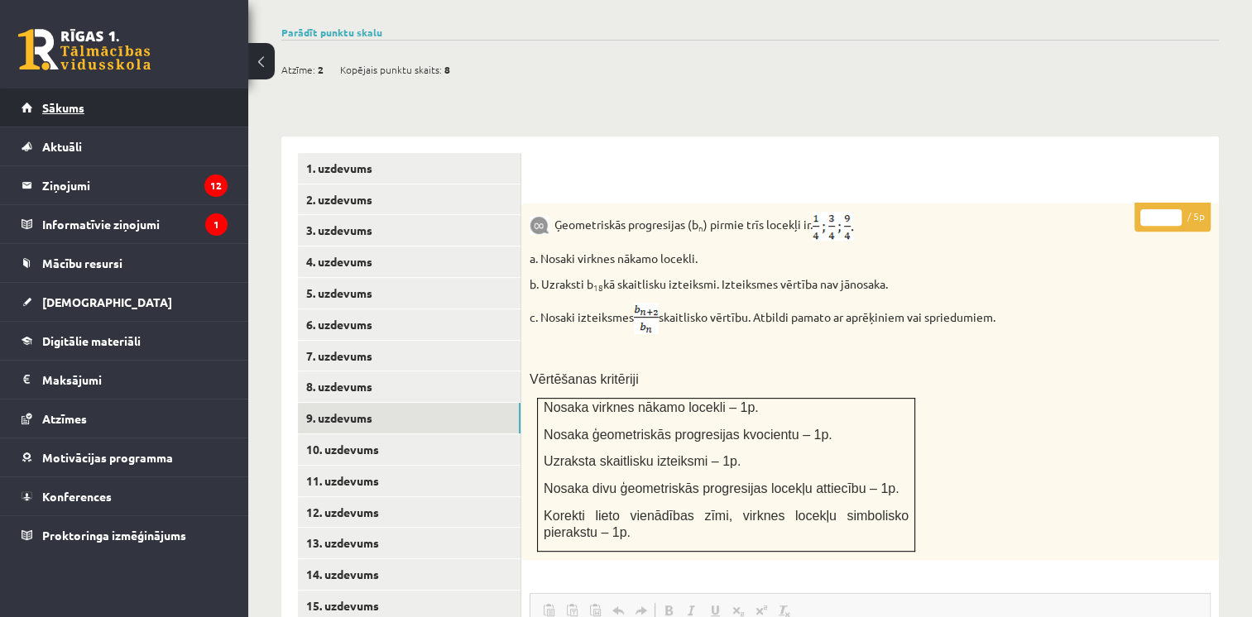
click at [76, 102] on span "Sākums" at bounding box center [63, 107] width 42 height 15
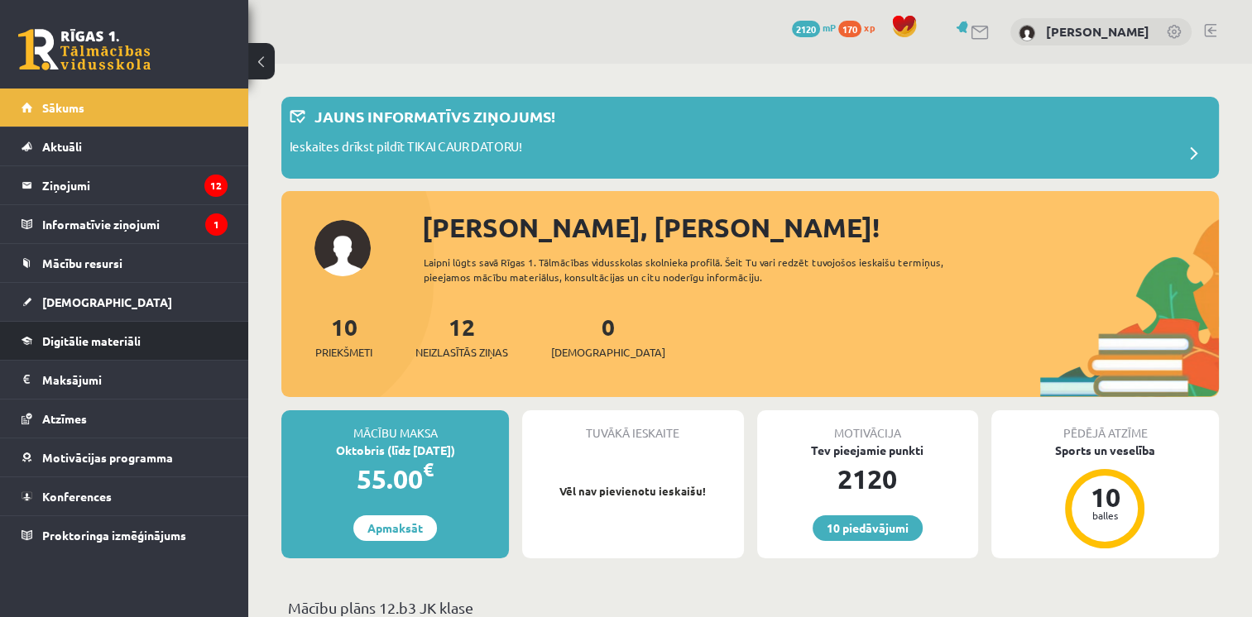
drag, startPoint x: 79, startPoint y: 128, endPoint x: 16, endPoint y: 348, distance: 228.4
click at [16, 348] on li "Digitālie materiāli Programma Biežāk uzdotie jautājumi" at bounding box center [124, 341] width 248 height 40
click at [23, 311] on link "[DEMOGRAPHIC_DATA]" at bounding box center [125, 302] width 206 height 38
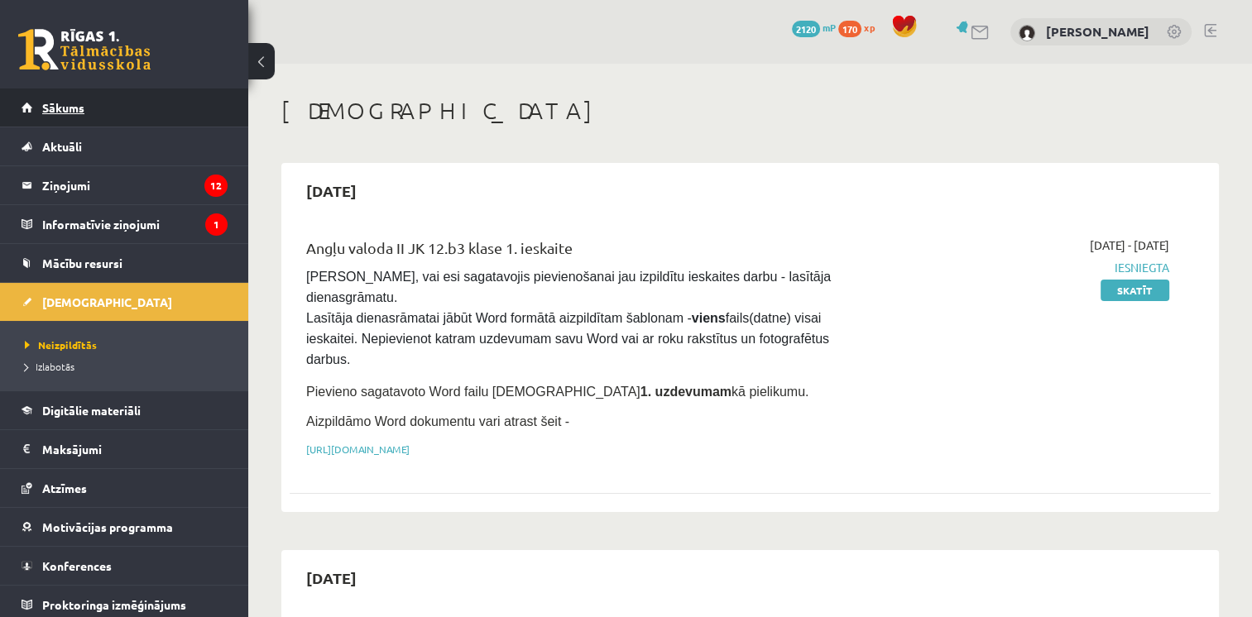
click at [96, 108] on link "Sākums" at bounding box center [125, 108] width 206 height 38
